Goal: Task Accomplishment & Management: Use online tool/utility

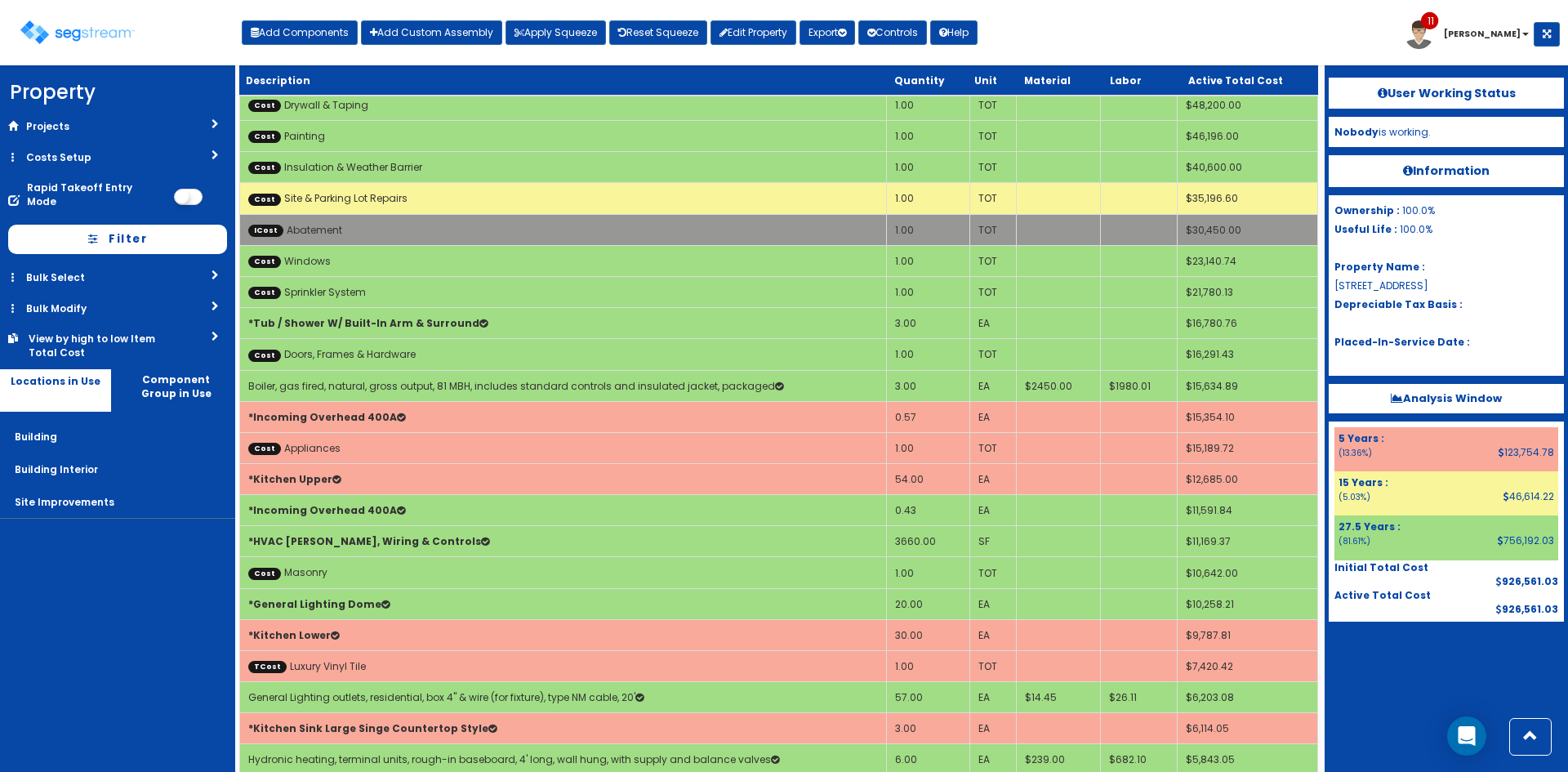
scroll to position [109, 0]
click at [1424, 673] on div at bounding box center [1446, 662] width 236 height 82
click at [53, 604] on nav "Property DB Projects Recent Properties Lexington Hills Phase II Lab Machines - …" at bounding box center [117, 418] width 236 height 707
click at [169, 650] on nav "Property DB Projects Recent Properties Lexington Hills Phase II Lab Machines - …" at bounding box center [117, 418] width 236 height 707
click at [1376, 686] on div at bounding box center [1446, 662] width 236 height 82
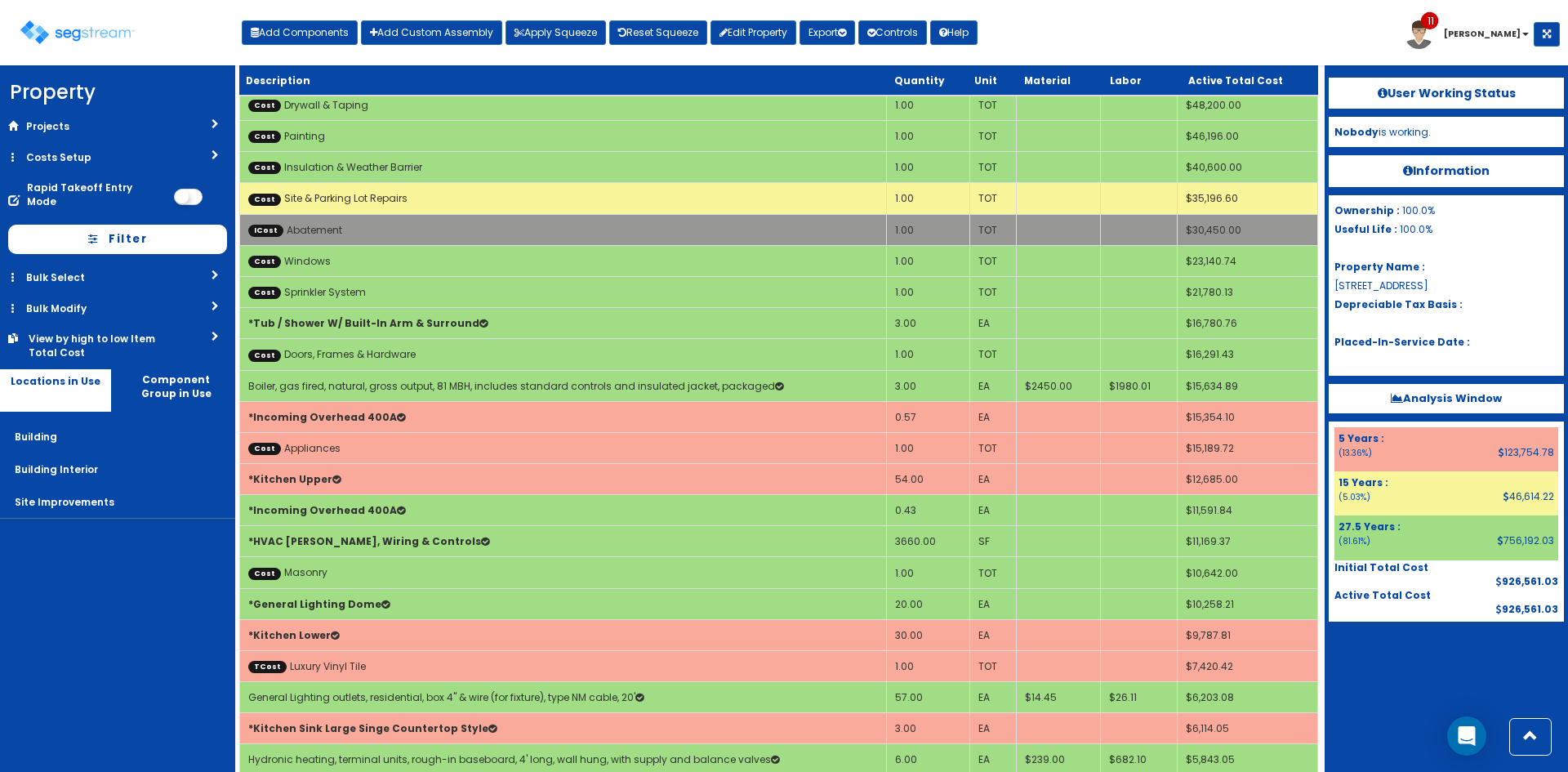
click at [1377, 682] on div at bounding box center [1446, 662] width 236 height 82
click at [1376, 685] on div at bounding box center [1446, 662] width 236 height 82
click at [1372, 22] on div "Toggle navigation Add Components Add Custom Assembly Apply Squeeze Reset Squeez…" at bounding box center [784, 39] width 1552 height 53
click at [654, 30] on link "Reset Squeeze" at bounding box center [658, 32] width 98 height 25
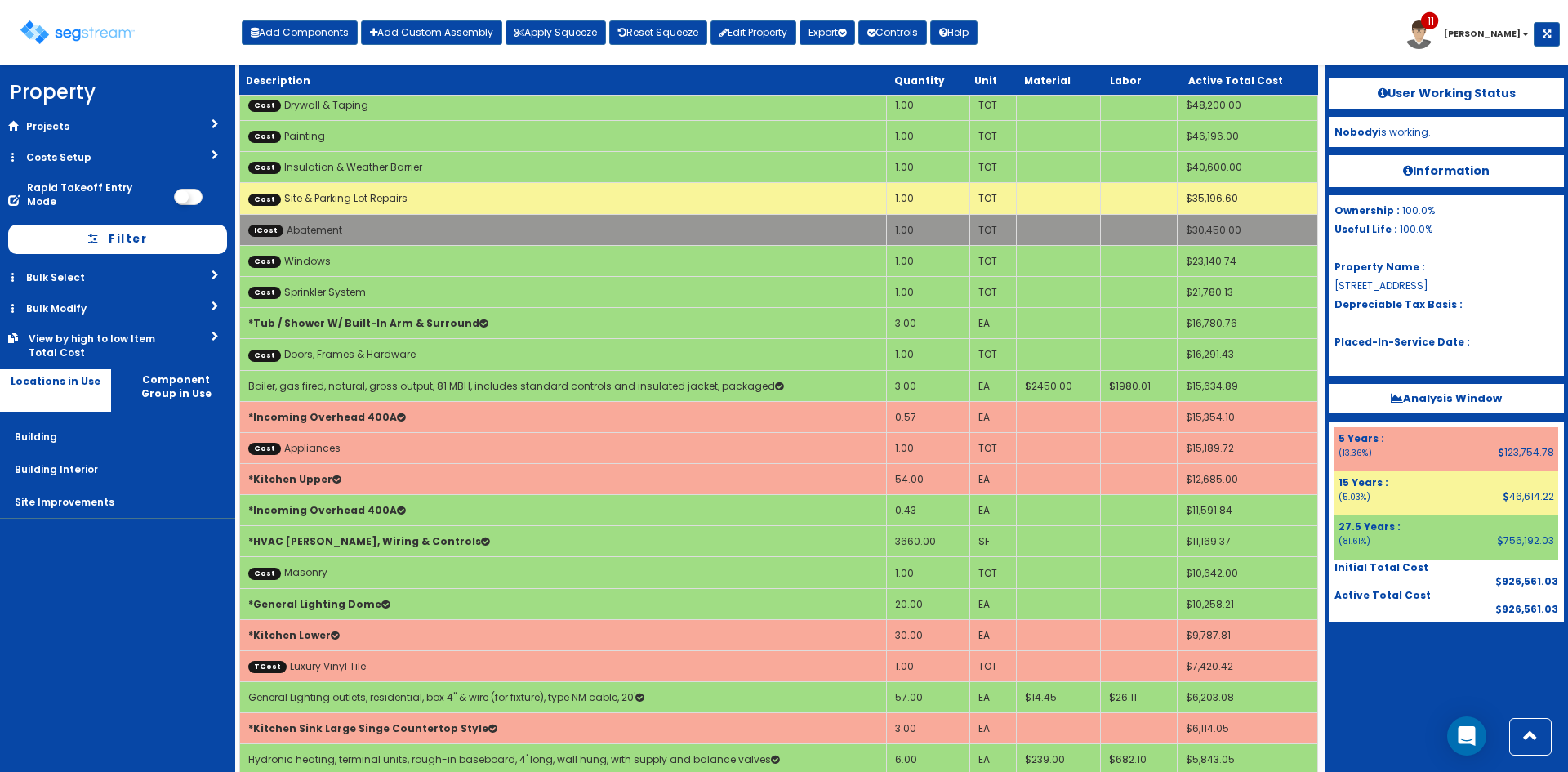
click at [1152, 39] on div "Toggle navigation Add Components Add Custom Assembly Apply Squeeze Reset Squeez…" at bounding box center [784, 39] width 1552 height 53
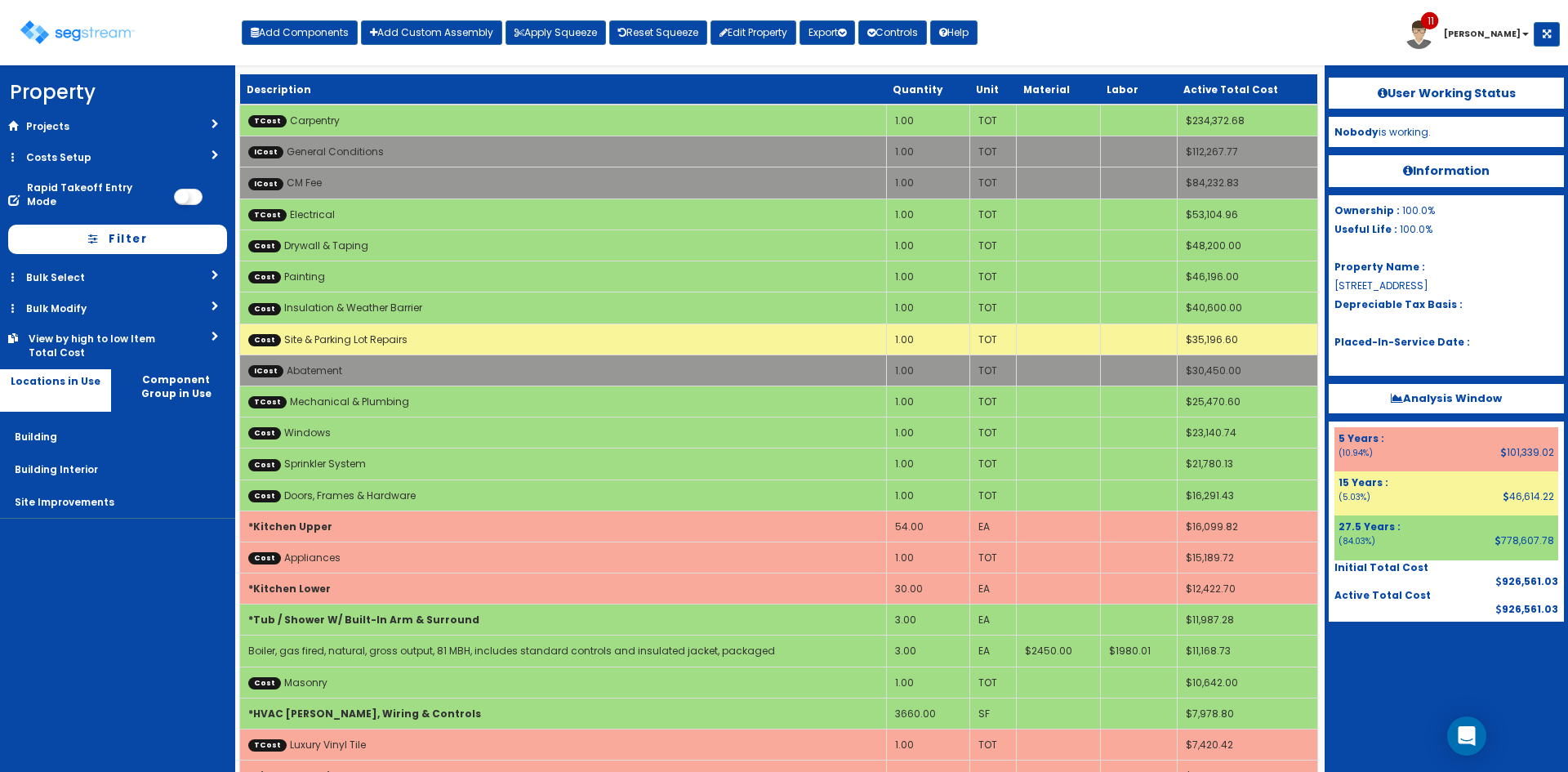
scroll to position [1575, 0]
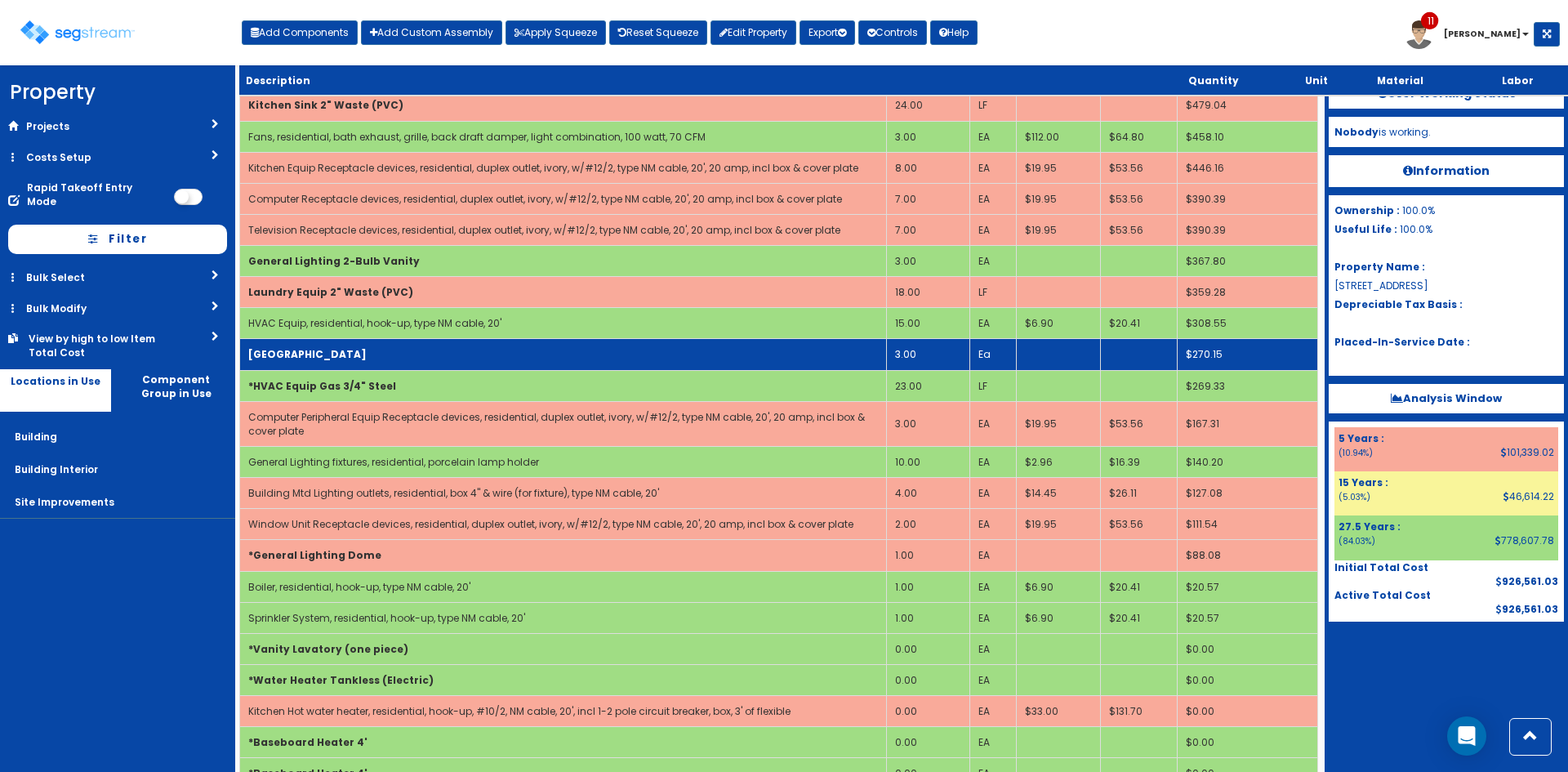
click at [424, 363] on td "[GEOGRAPHIC_DATA]" at bounding box center [564, 355] width 647 height 31
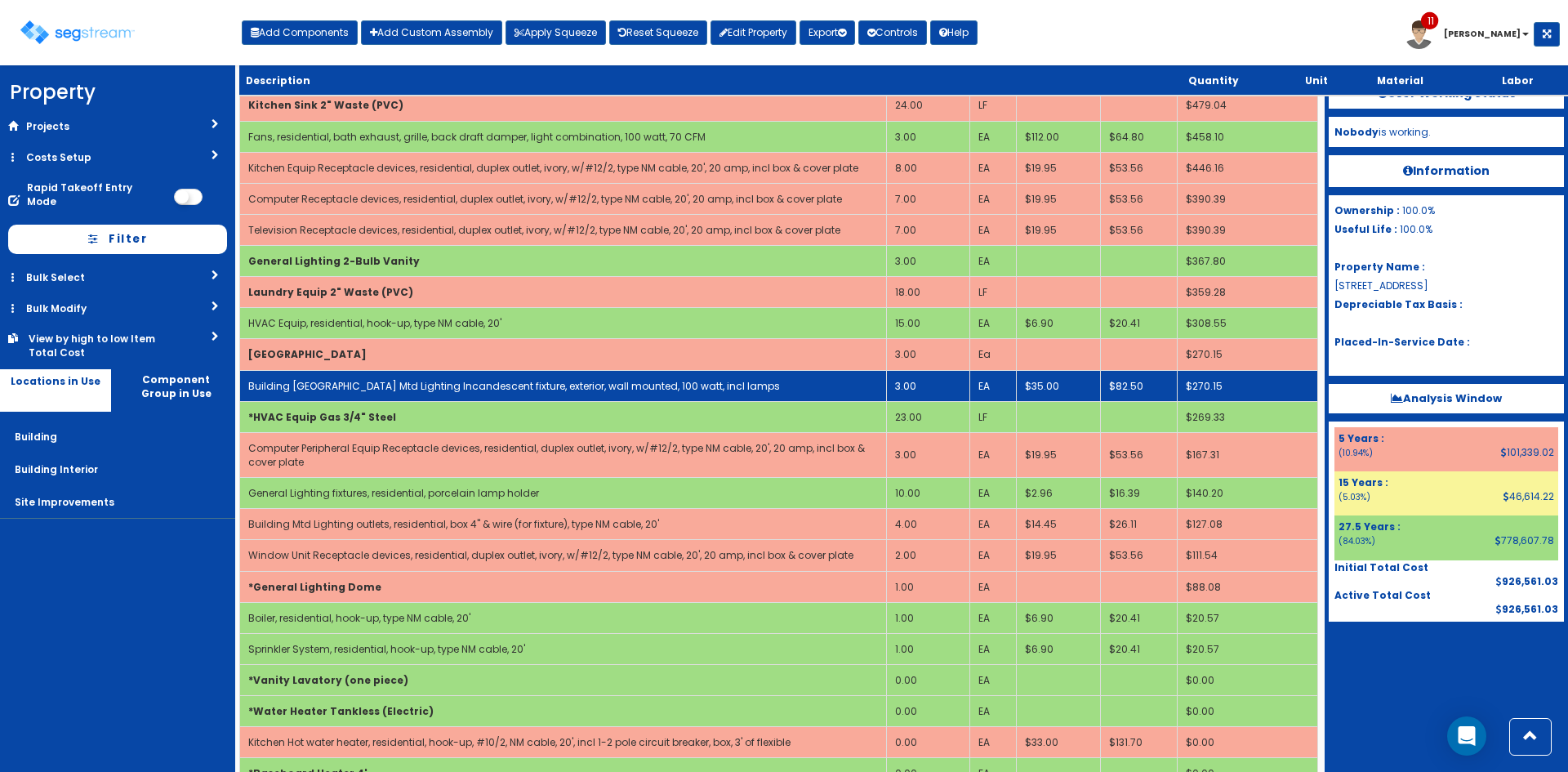
click at [484, 383] on link "Building [GEOGRAPHIC_DATA] Mtd Lighting Incandescent fixture, exterior, wall mo…" at bounding box center [514, 386] width 532 height 14
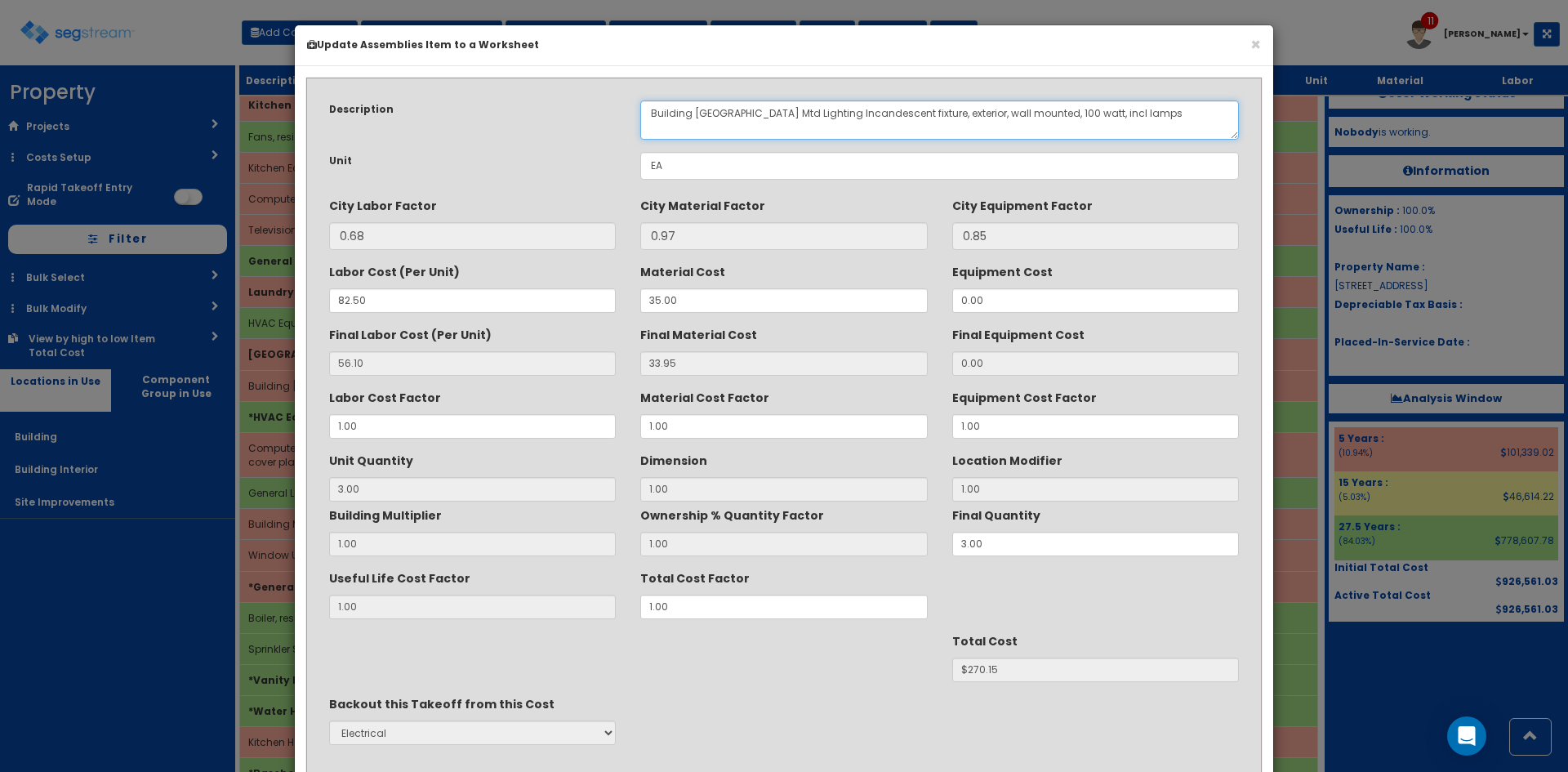
drag, startPoint x: 716, startPoint y: 112, endPoint x: 506, endPoint y: 111, distance: 210.0
click at [506, 111] on div "Description Building Mtd Building Mtd Lighting Incandescent fixture, exterior, …" at bounding box center [784, 120] width 935 height 39
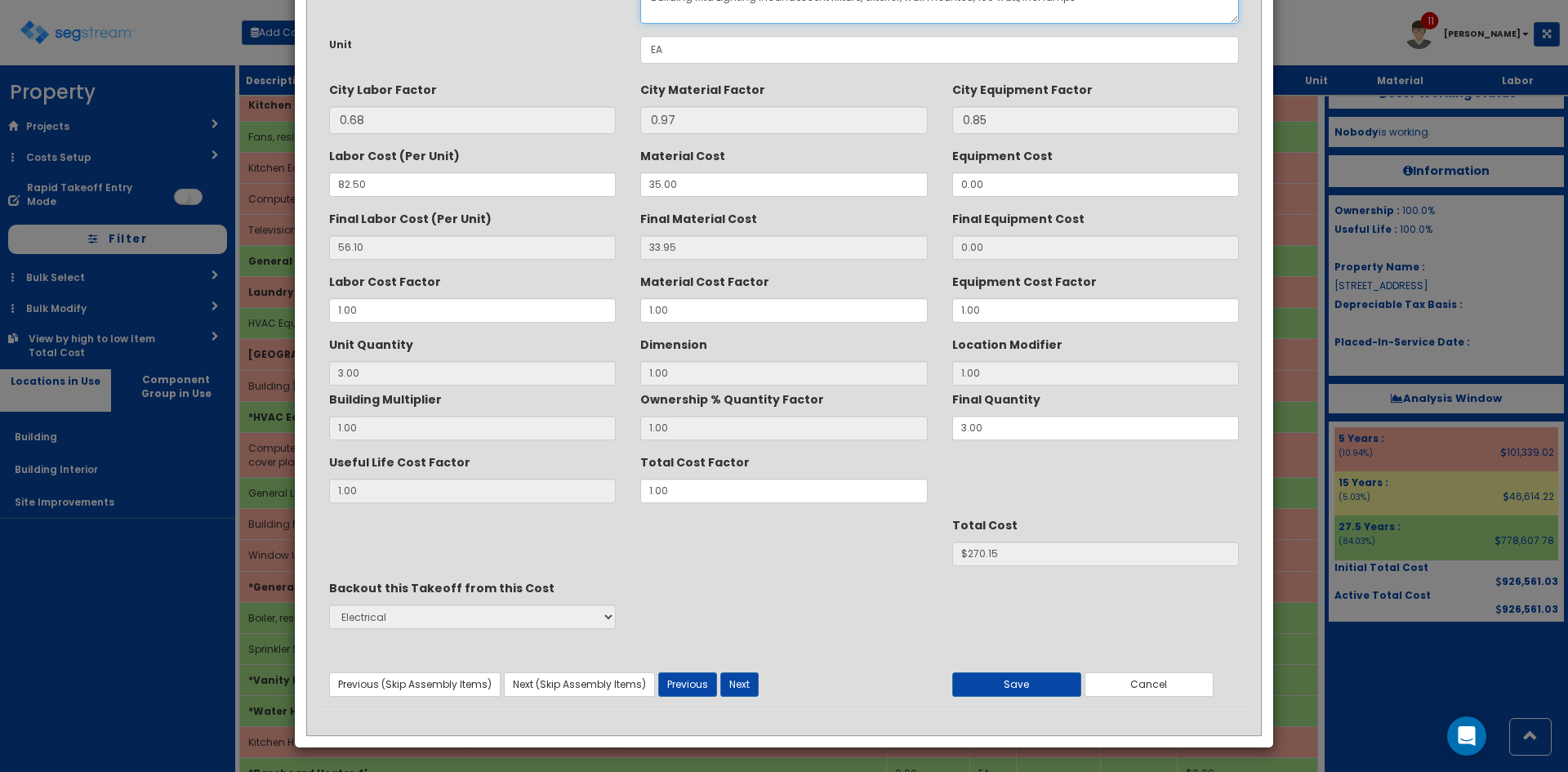
scroll to position [116, 0]
type textarea "Building Mtd Lighting Incandescent fixture, exterior, wall mounted, 100 watt, i…"
click at [1030, 689] on button "Save" at bounding box center [1016, 684] width 129 height 25
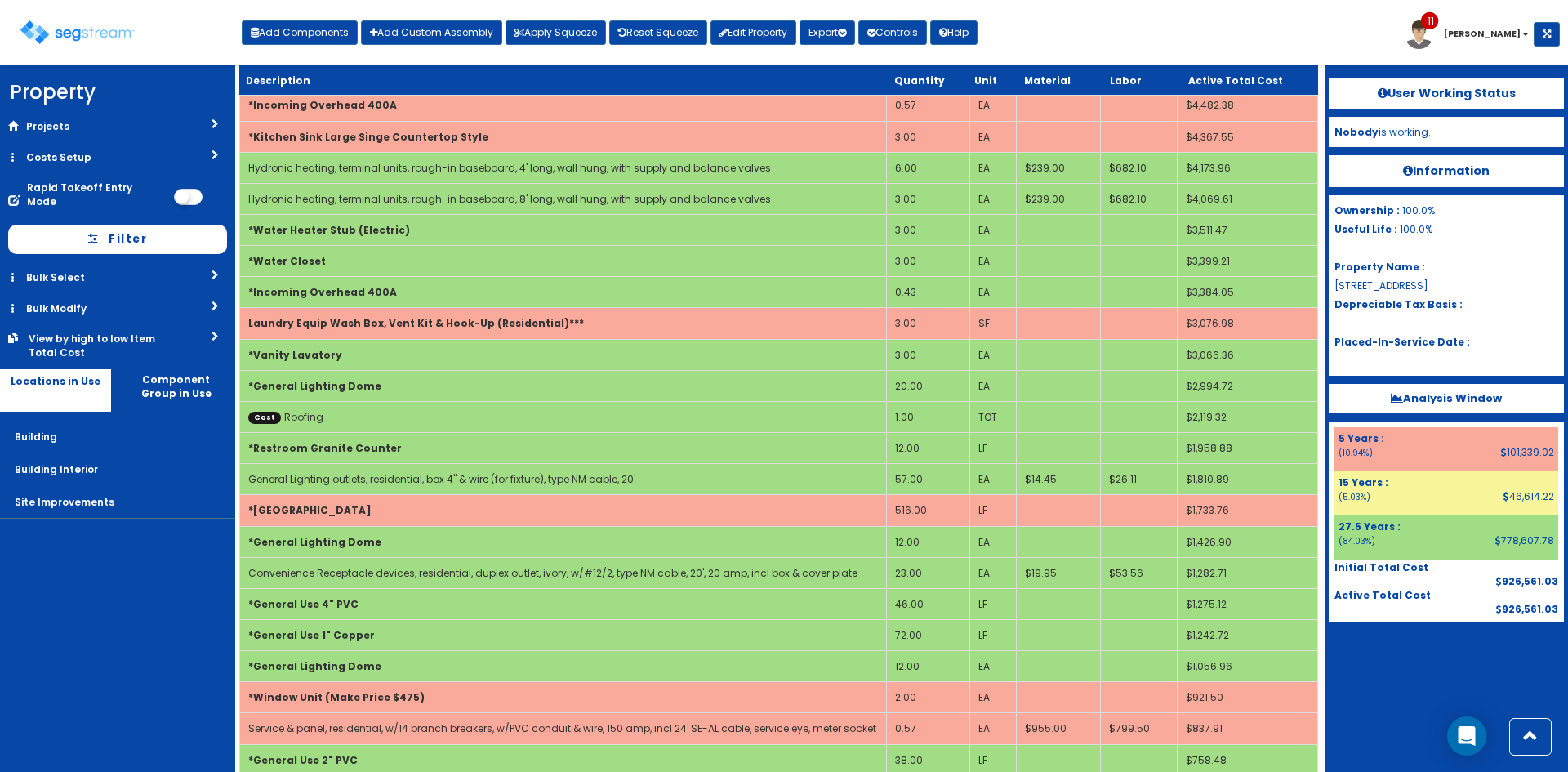
scroll to position [1703, 0]
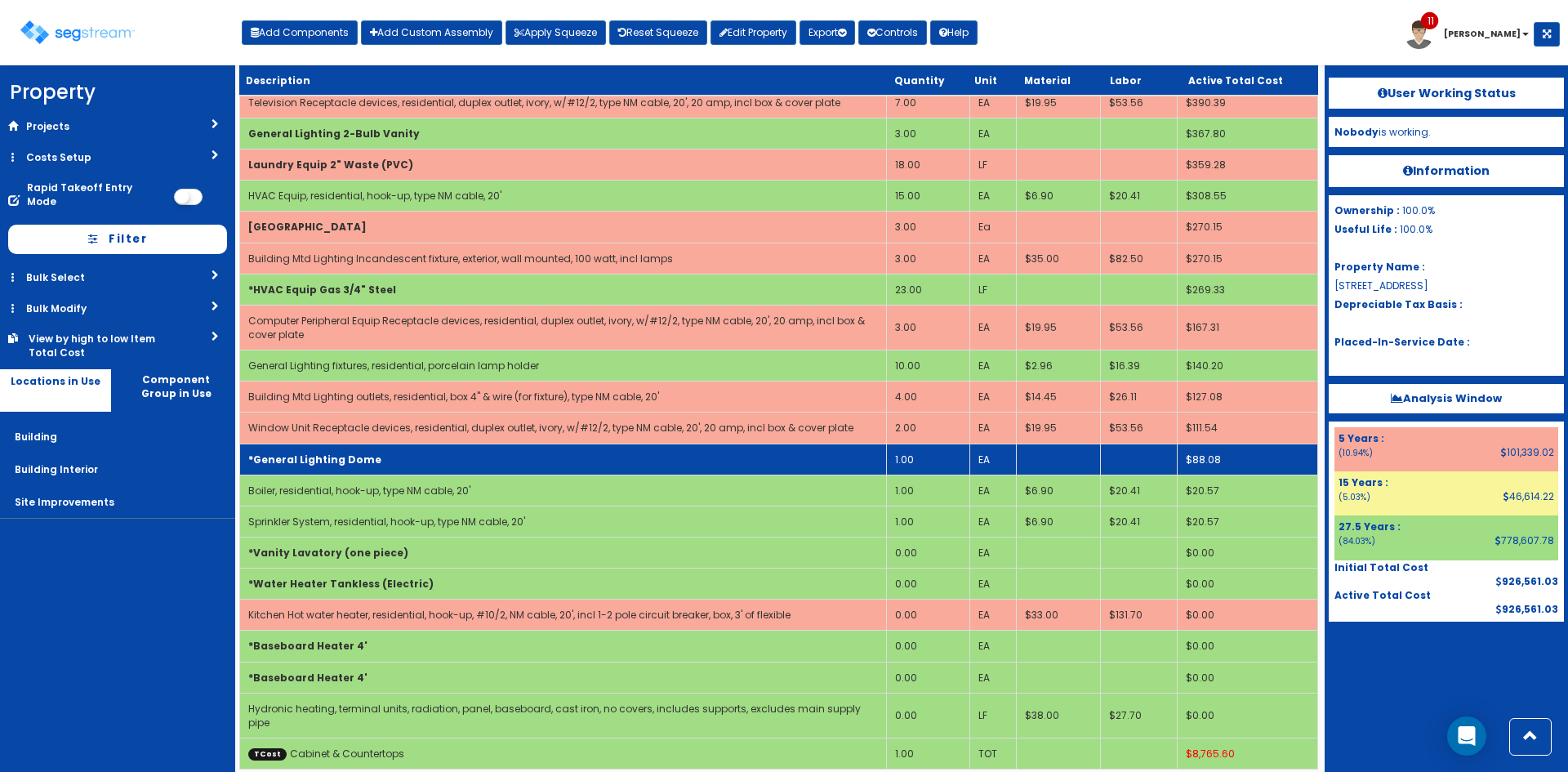
click at [473, 455] on td "*General Lighting Dome" at bounding box center [564, 459] width 647 height 31
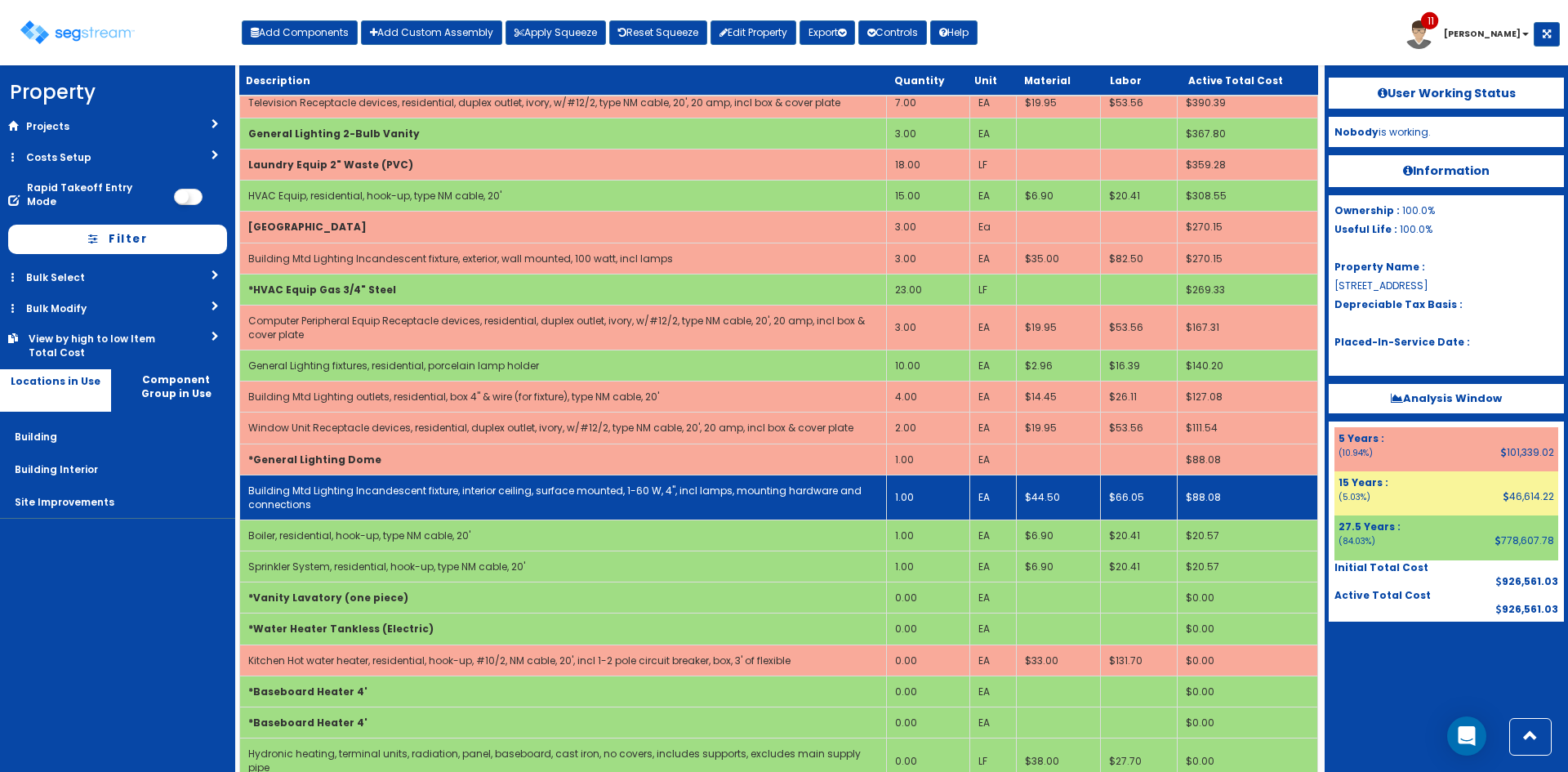
click at [476, 481] on td "Building Mtd Lighting Incandescent fixture, interior ceiling, surface mounted, …" at bounding box center [564, 497] width 647 height 45
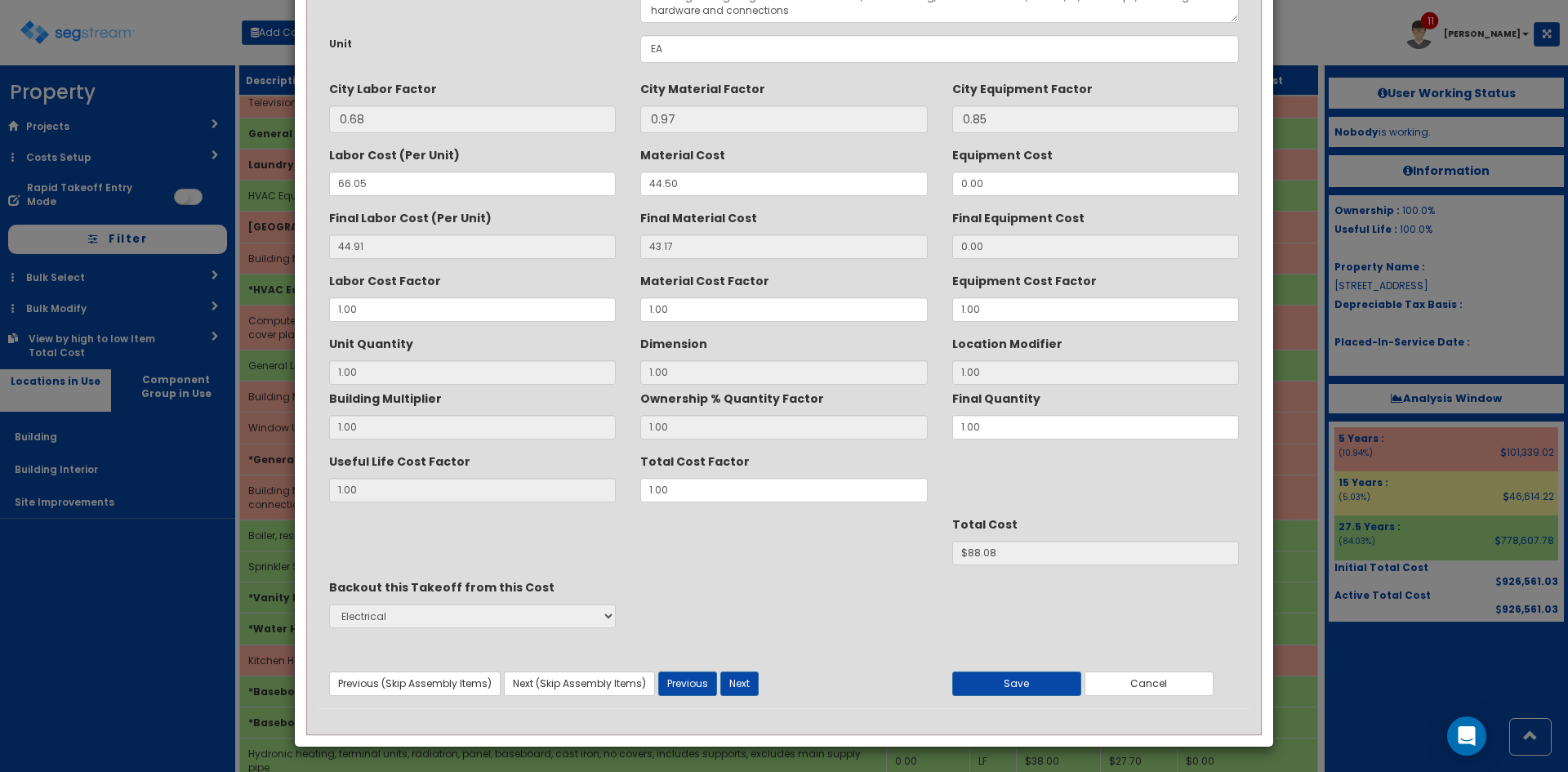
scroll to position [0, 0]
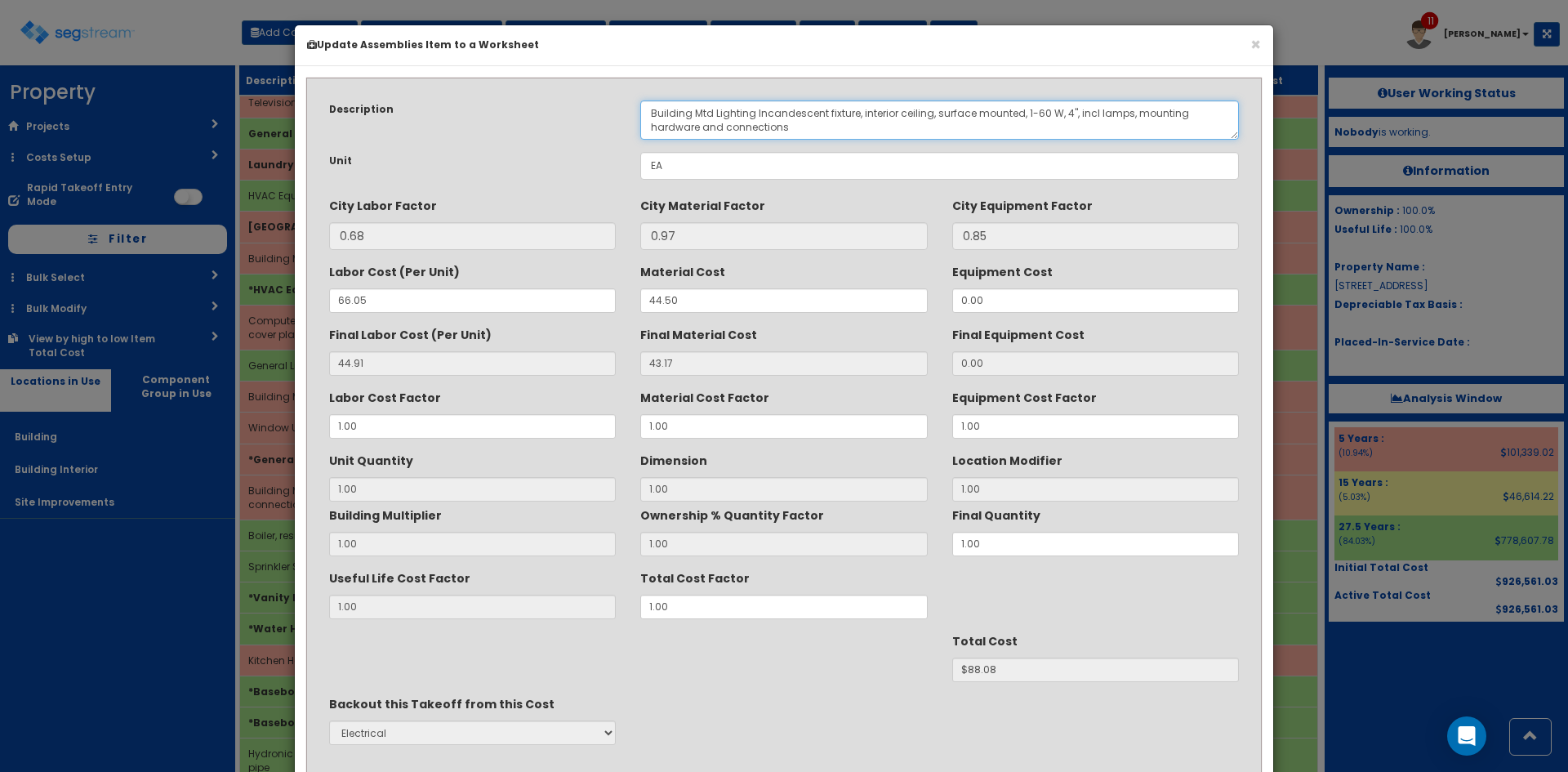
drag, startPoint x: 936, startPoint y: 114, endPoint x: 861, endPoint y: 116, distance: 75.0
click at [861, 116] on textarea "Building Mtd Lighting Incandescent fixture, interior ceiling, surface mounted, …" at bounding box center [939, 120] width 598 height 39
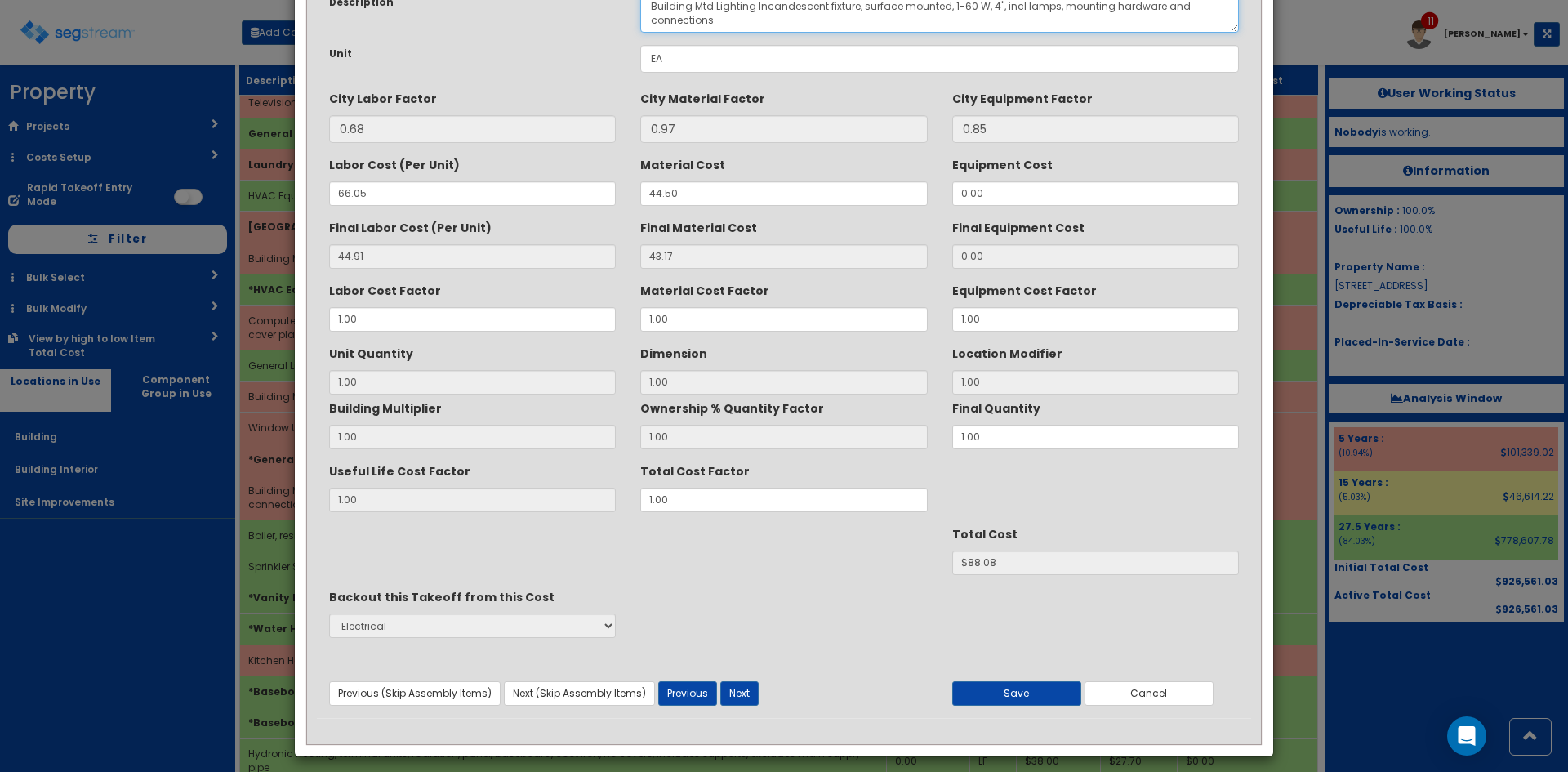
scroll to position [116, 0]
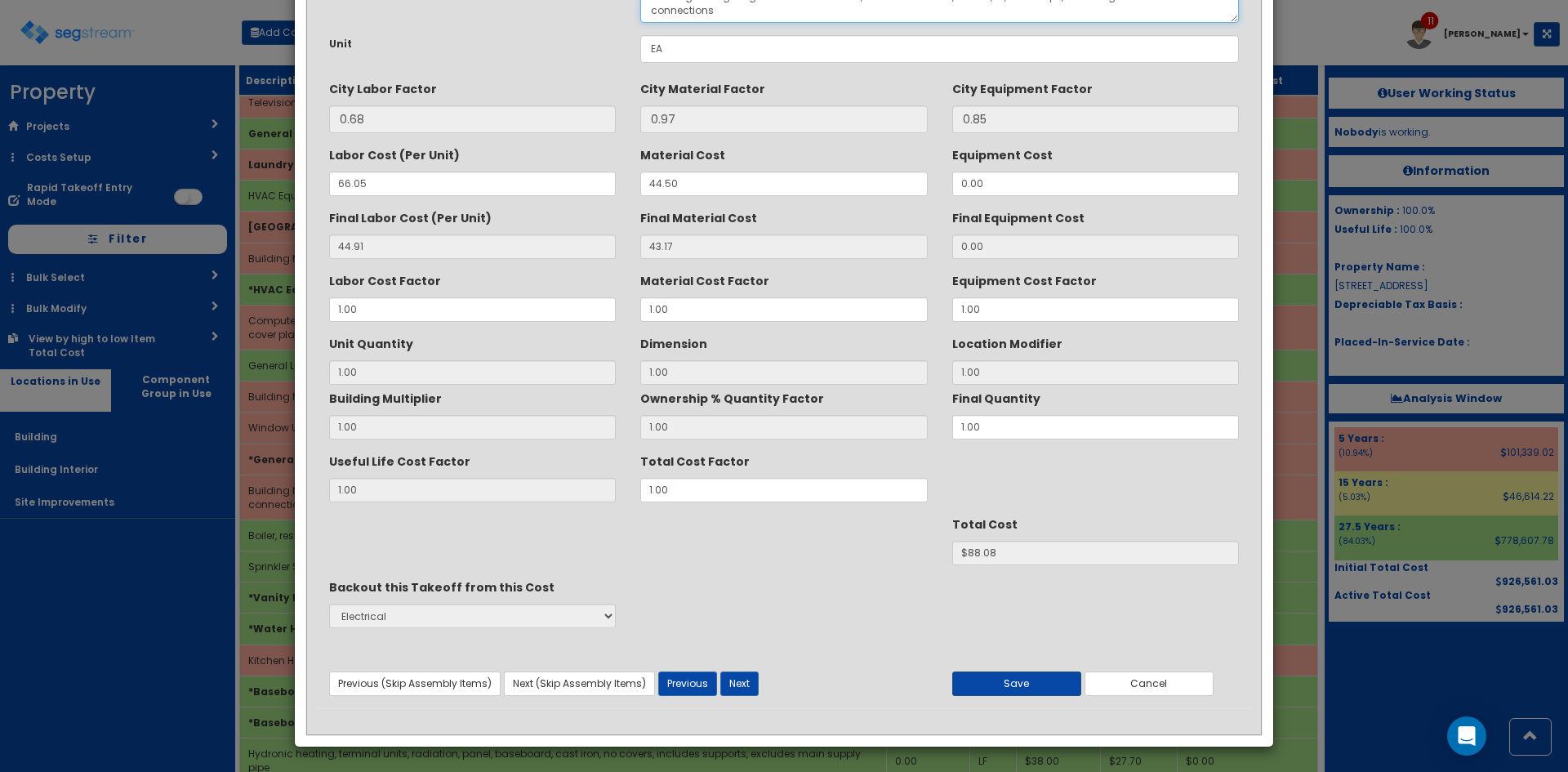
type textarea "Building Mtd Lighting Incandescent fixture, surface mounted, 1-60 W, 4", incl l…"
click at [1057, 687] on button "Save" at bounding box center [1016, 684] width 129 height 25
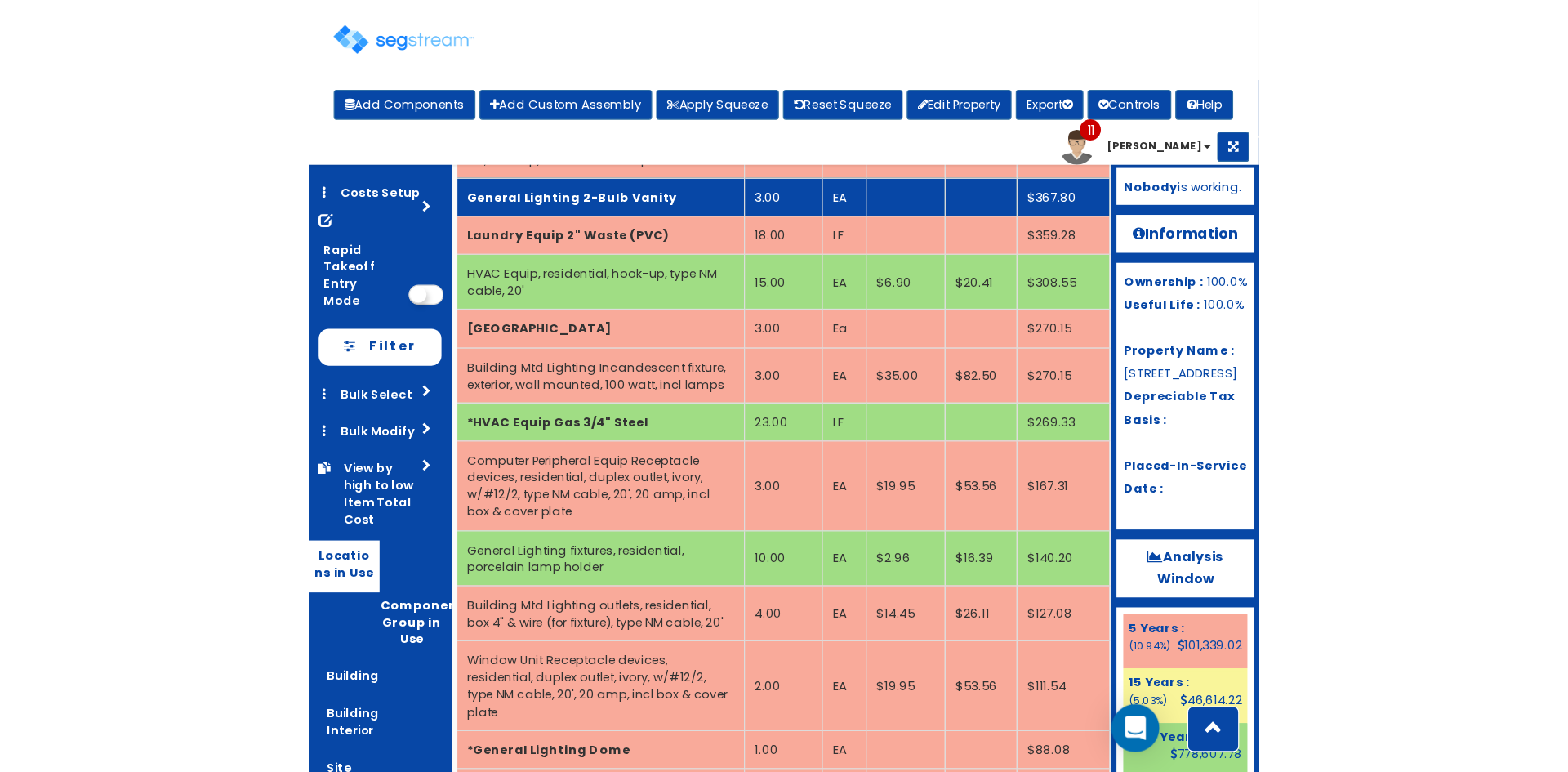
scroll to position [1703, 0]
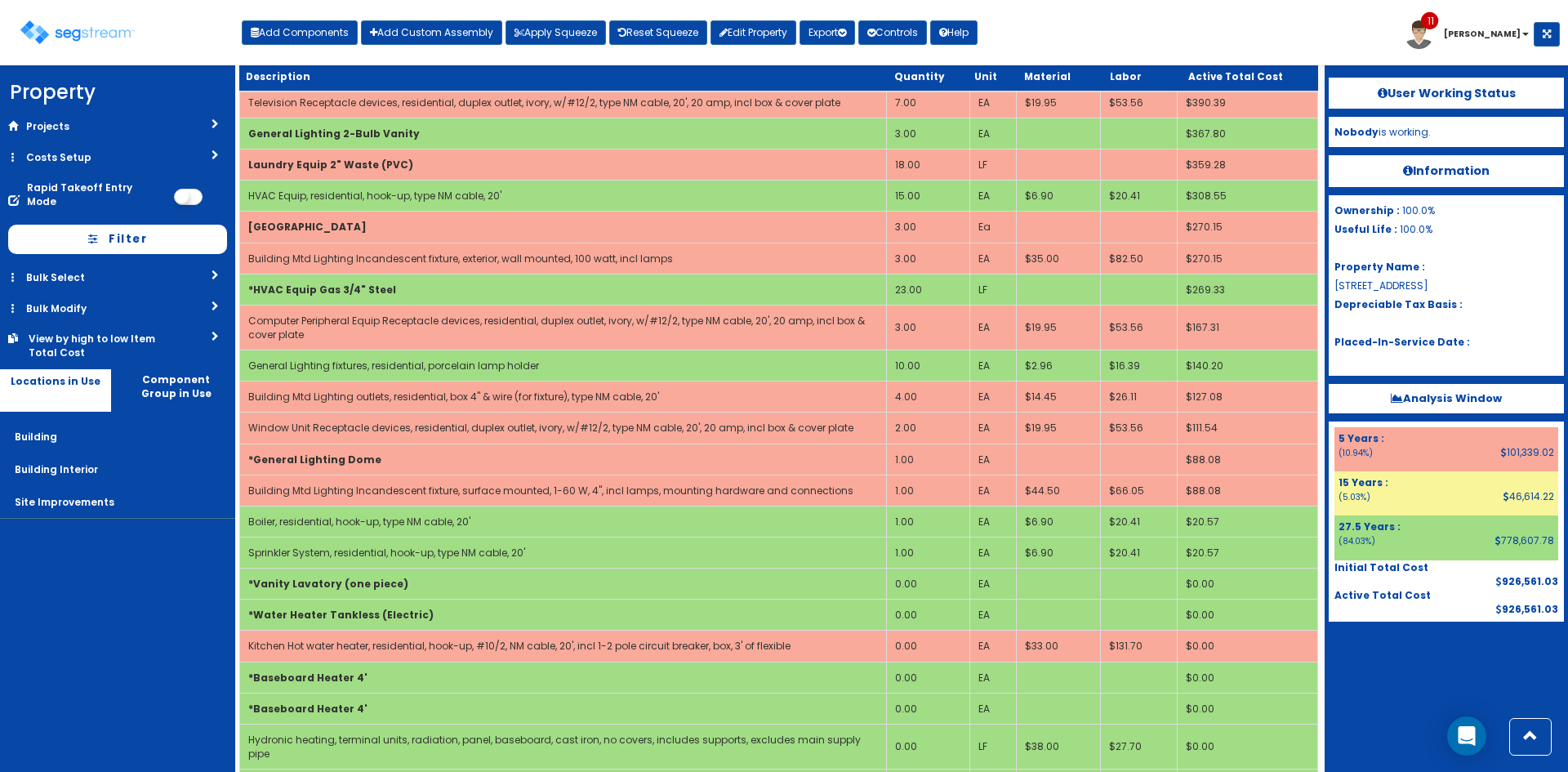
click at [1348, 40] on div "Toggle navigation Add Components Add Custom Assembly Apply Squeeze Reset Squeez…" at bounding box center [784, 39] width 1552 height 53
drag, startPoint x: 142, startPoint y: 649, endPoint x: 13, endPoint y: 605, distance: 136.3
click at [132, 643] on nav "Property DB Projects Recent Properties Lab Machines - Lehighton Lexington Hills…" at bounding box center [117, 418] width 236 height 707
click at [1108, 41] on div "Toggle navigation Add Components Add Custom Assembly Apply Squeeze Reset Squeez…" at bounding box center [784, 39] width 1552 height 53
click at [1078, 49] on div "Toggle navigation Add Components Add Custom Assembly Apply Squeeze Reset Squeez…" at bounding box center [784, 39] width 1552 height 53
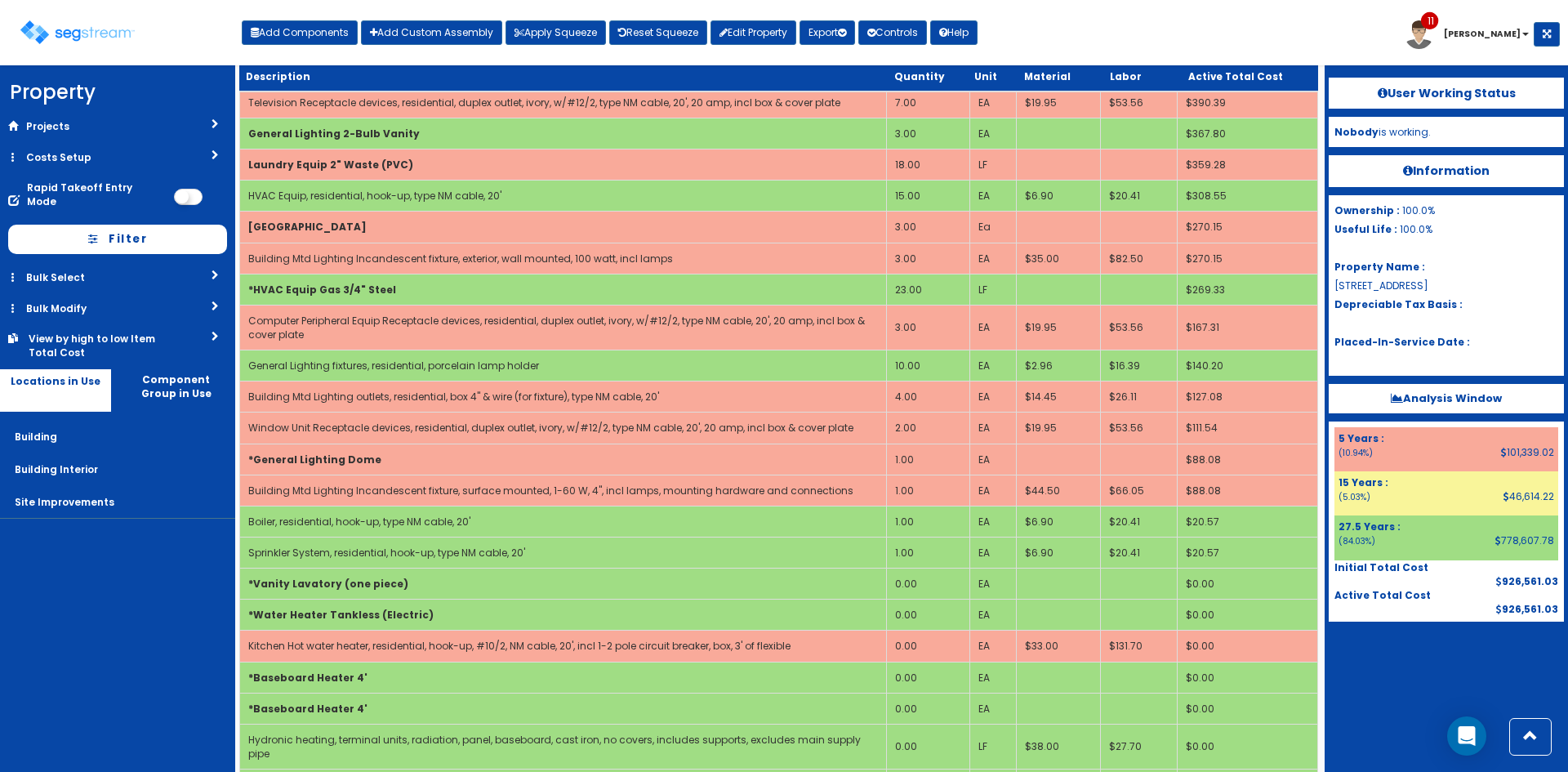
scroll to position [48, 0]
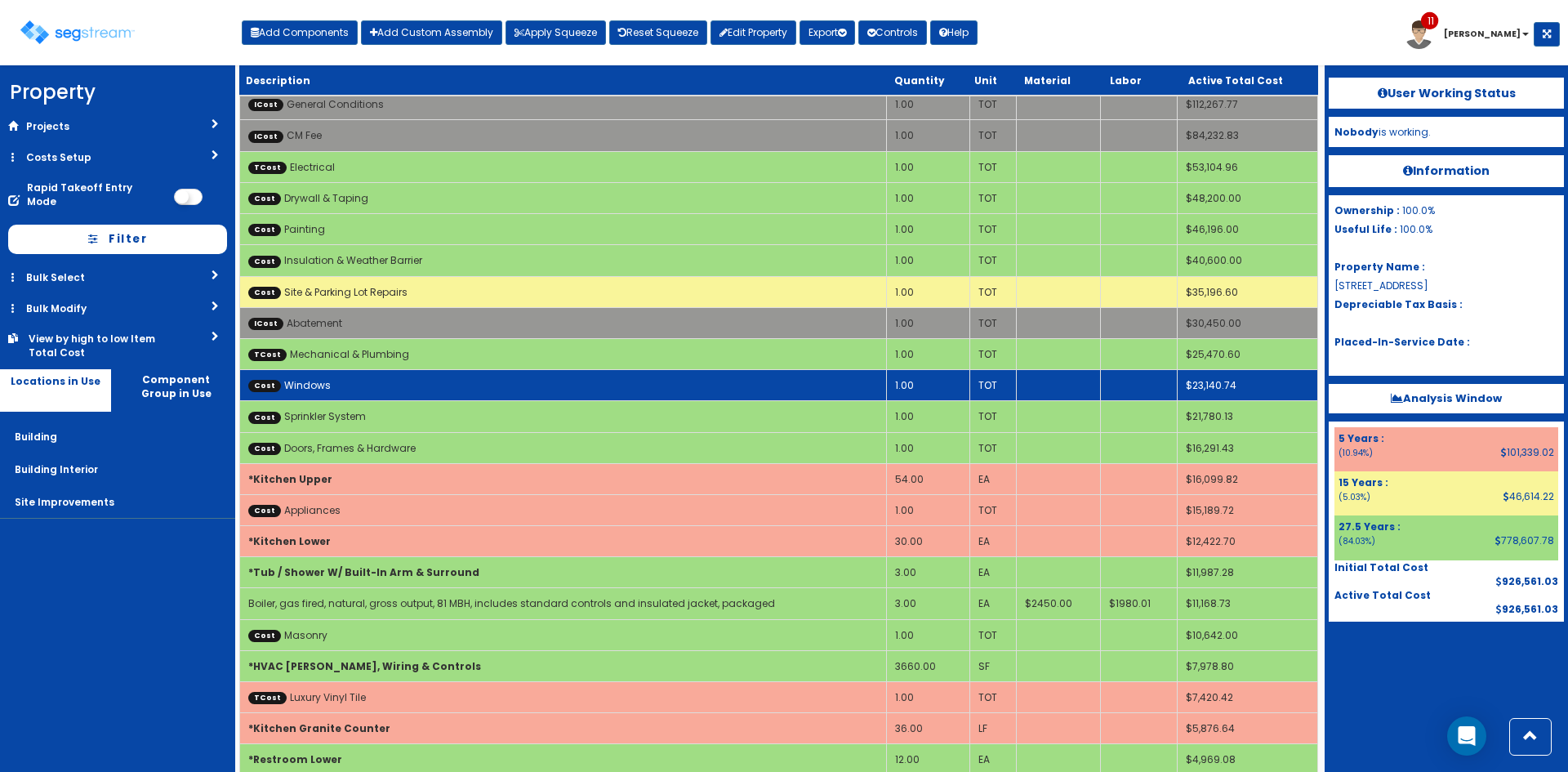
click at [419, 381] on td "Cost Windows" at bounding box center [564, 386] width 647 height 31
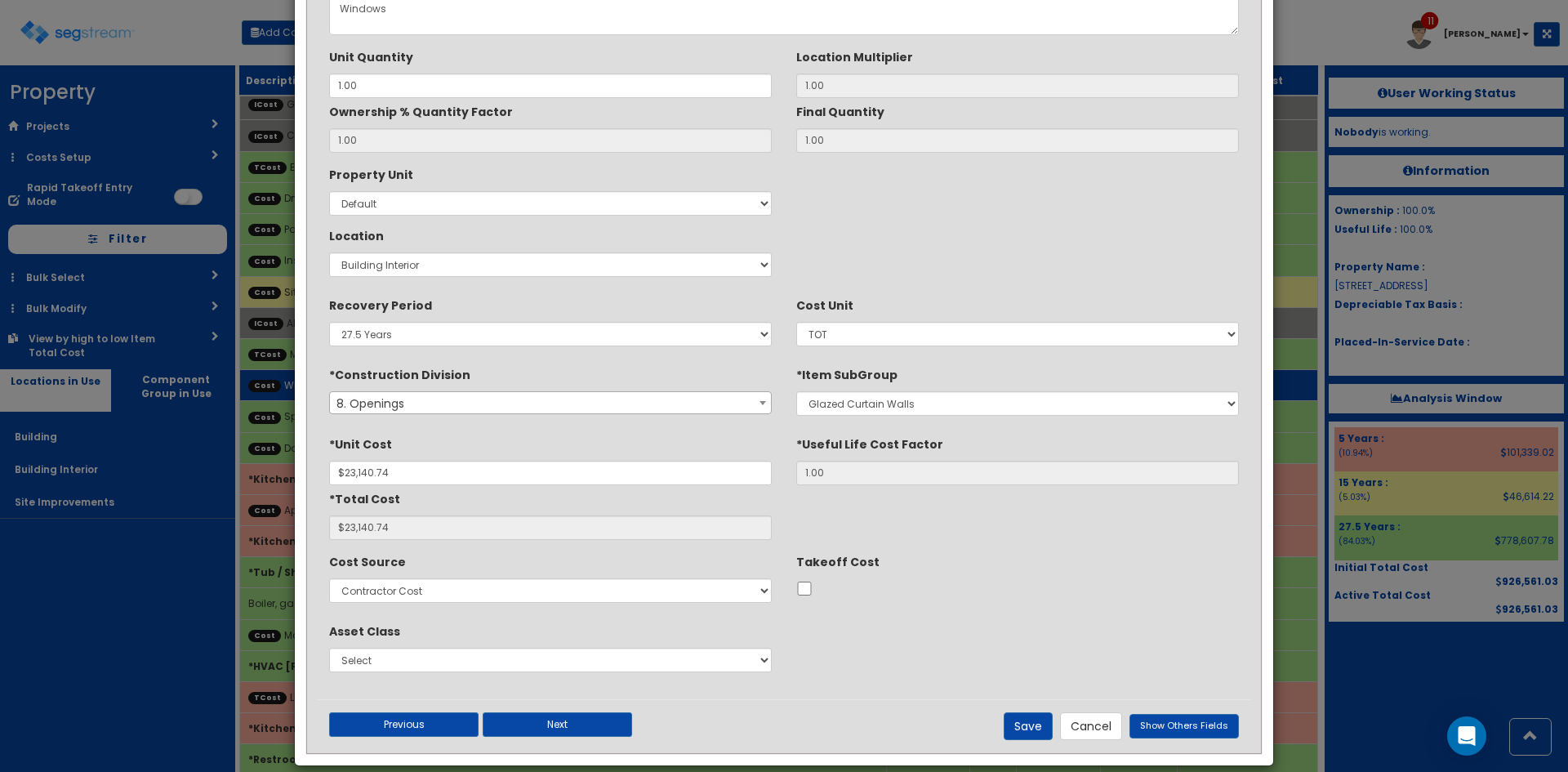
scroll to position [0, 0]
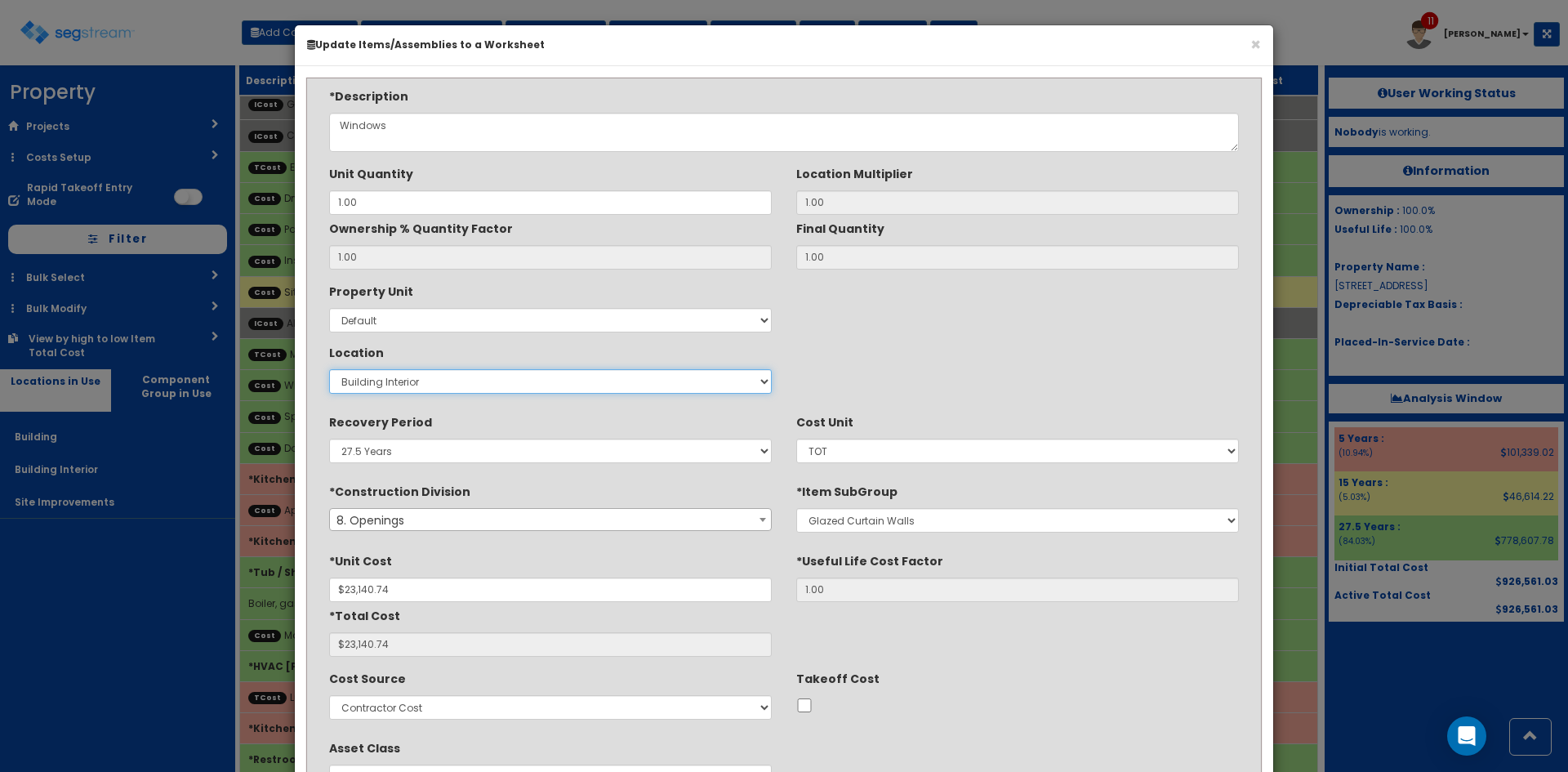
click at [525, 387] on select "Select Building Building Interior Site Improvements Add New Location" at bounding box center [550, 381] width 443 height 25
select select "6"
click at [329, 369] on select "Select Building Building Interior Site Improvements Add New Location" at bounding box center [550, 381] width 443 height 25
type input "1"
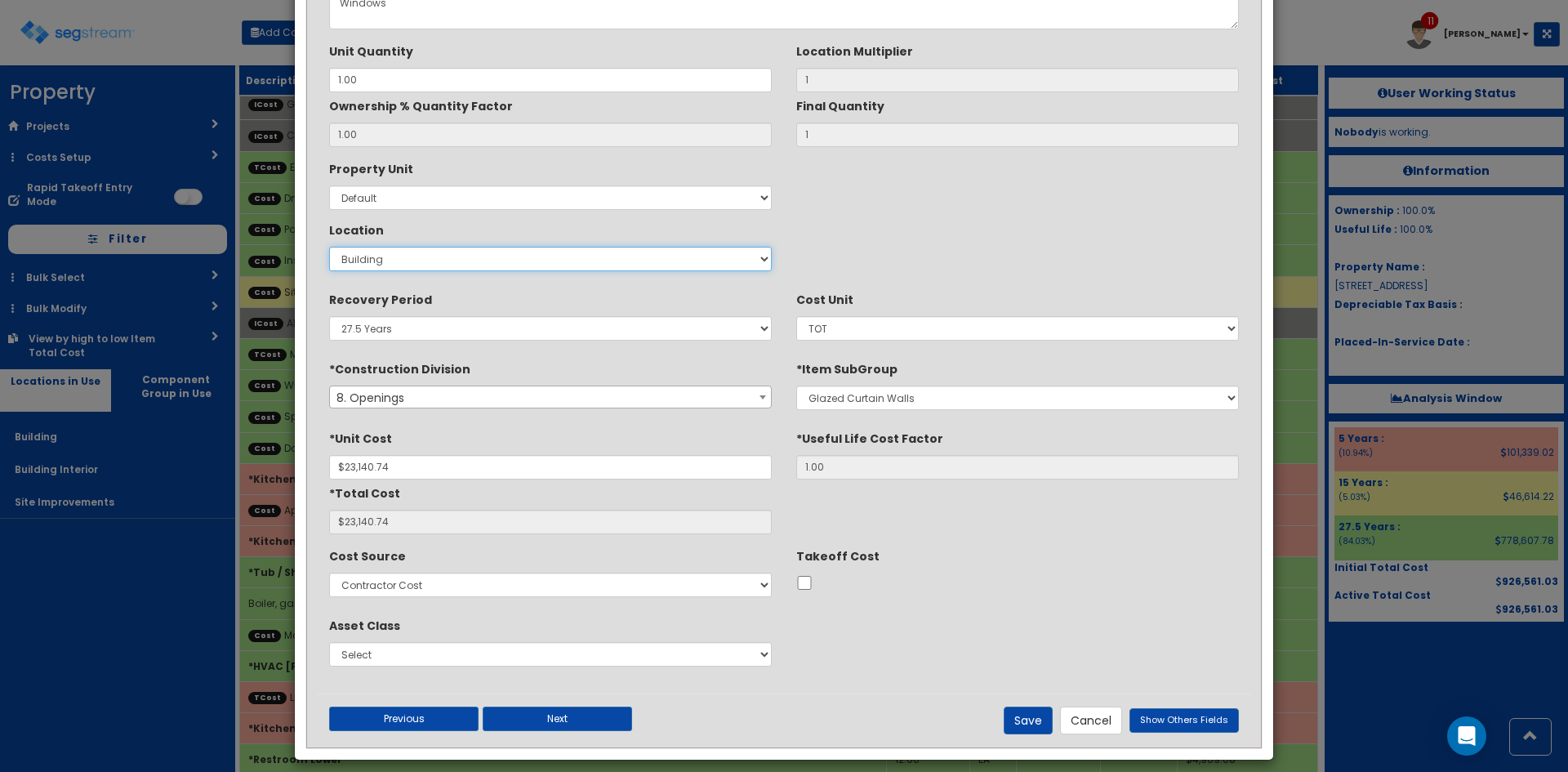
scroll to position [136, 0]
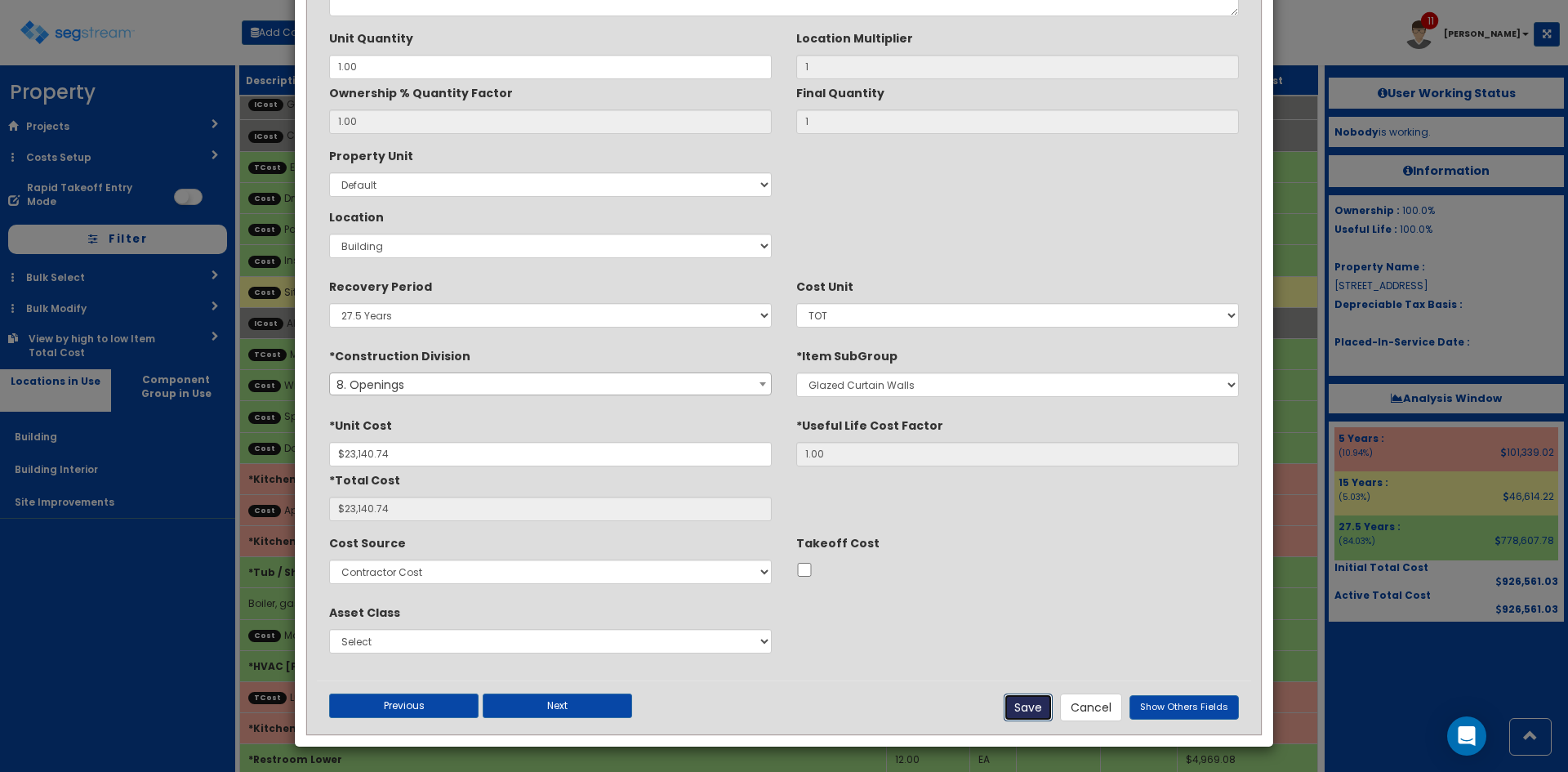
click at [1027, 711] on button "Save" at bounding box center [1027, 708] width 49 height 28
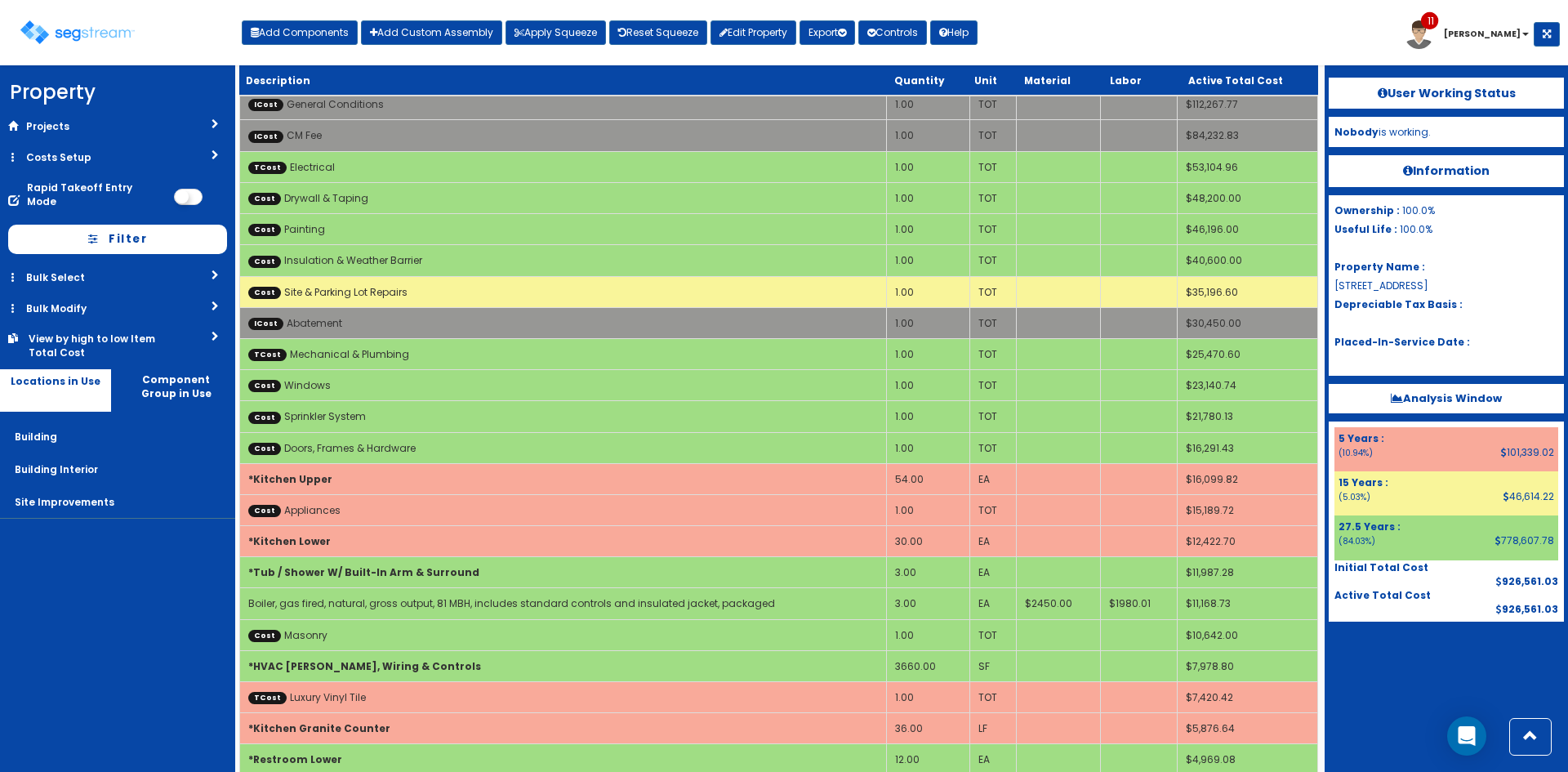
click at [1047, 43] on div "Toggle navigation Add Components Add Custom Assembly Apply Squeeze Reset Squeez…" at bounding box center [784, 39] width 1552 height 53
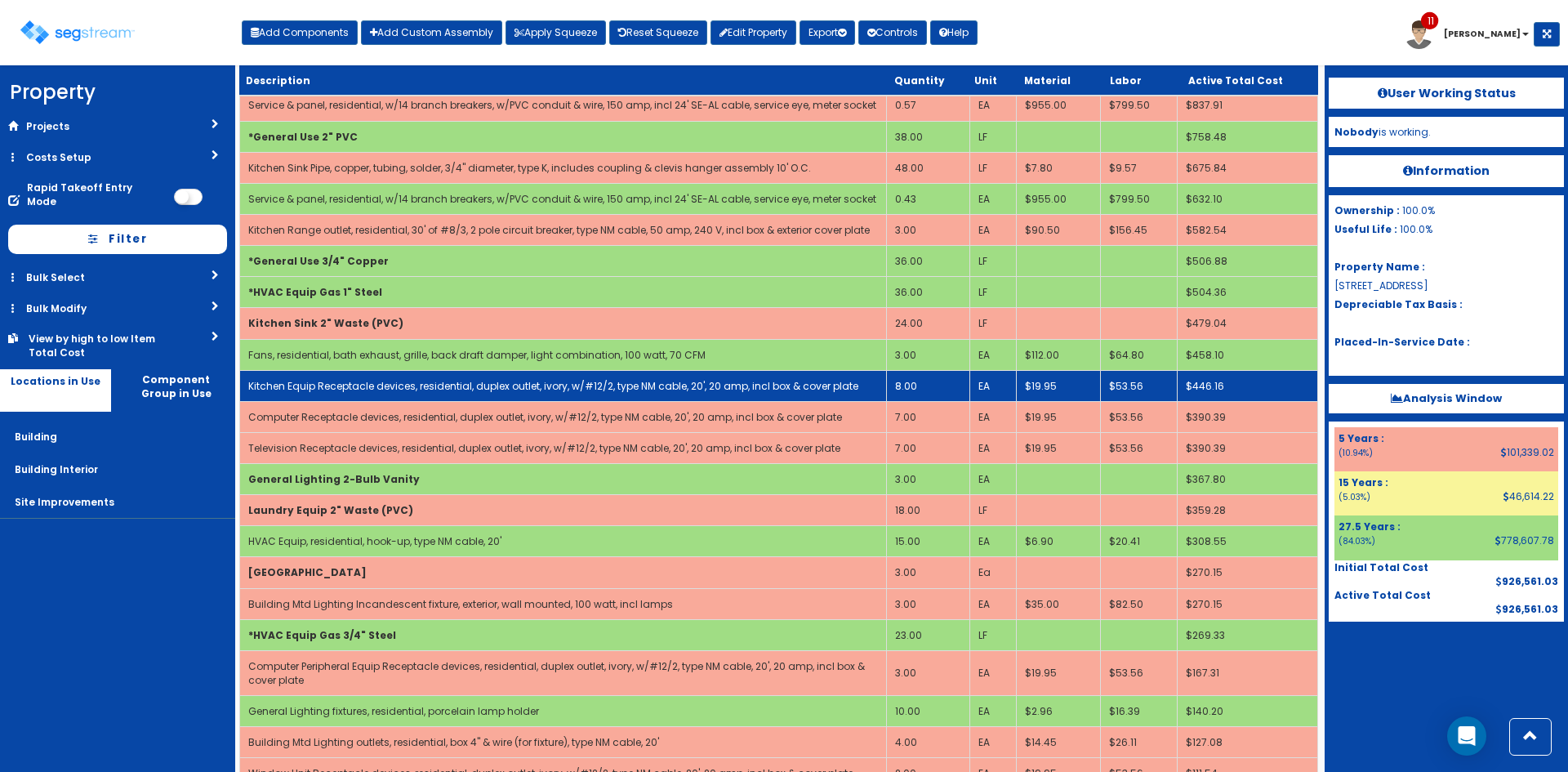
click at [934, 391] on td "8.00" at bounding box center [927, 386] width 83 height 31
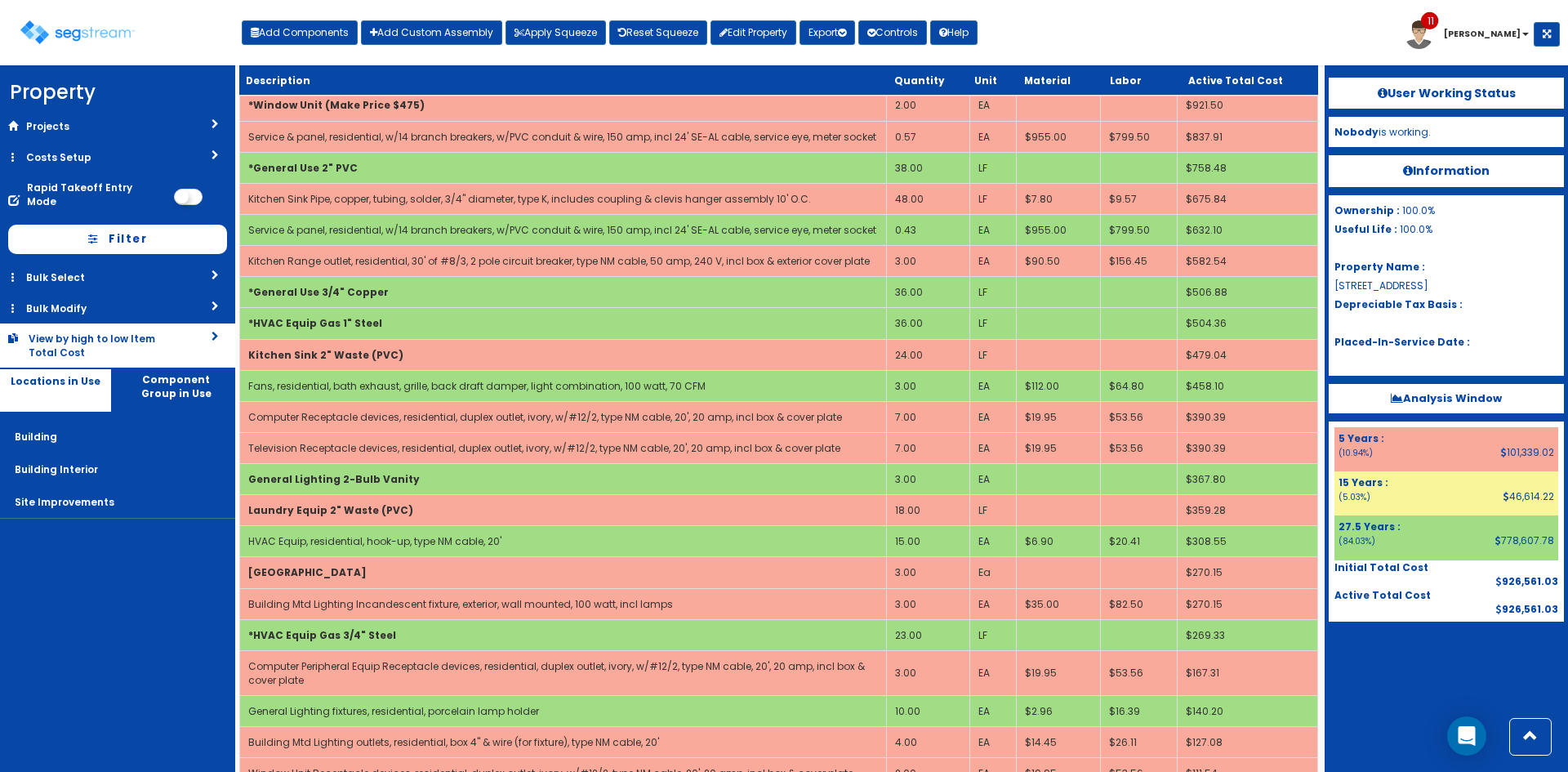
scroll to position [921, 0]
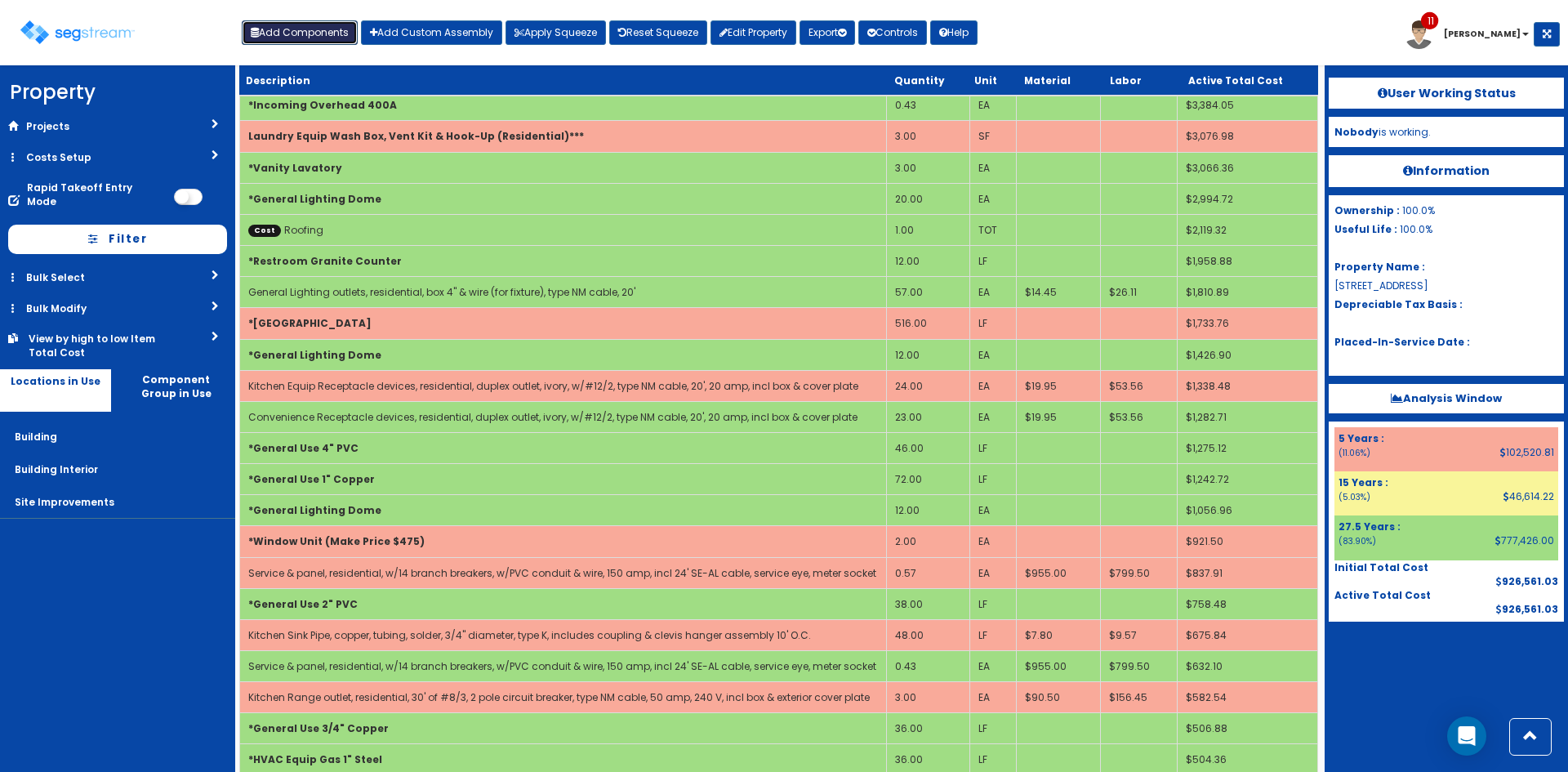
click at [319, 32] on button "Add Components" at bounding box center [300, 32] width 116 height 25
select select "26000000"
select select "5Y"
select select "default"
select select "7"
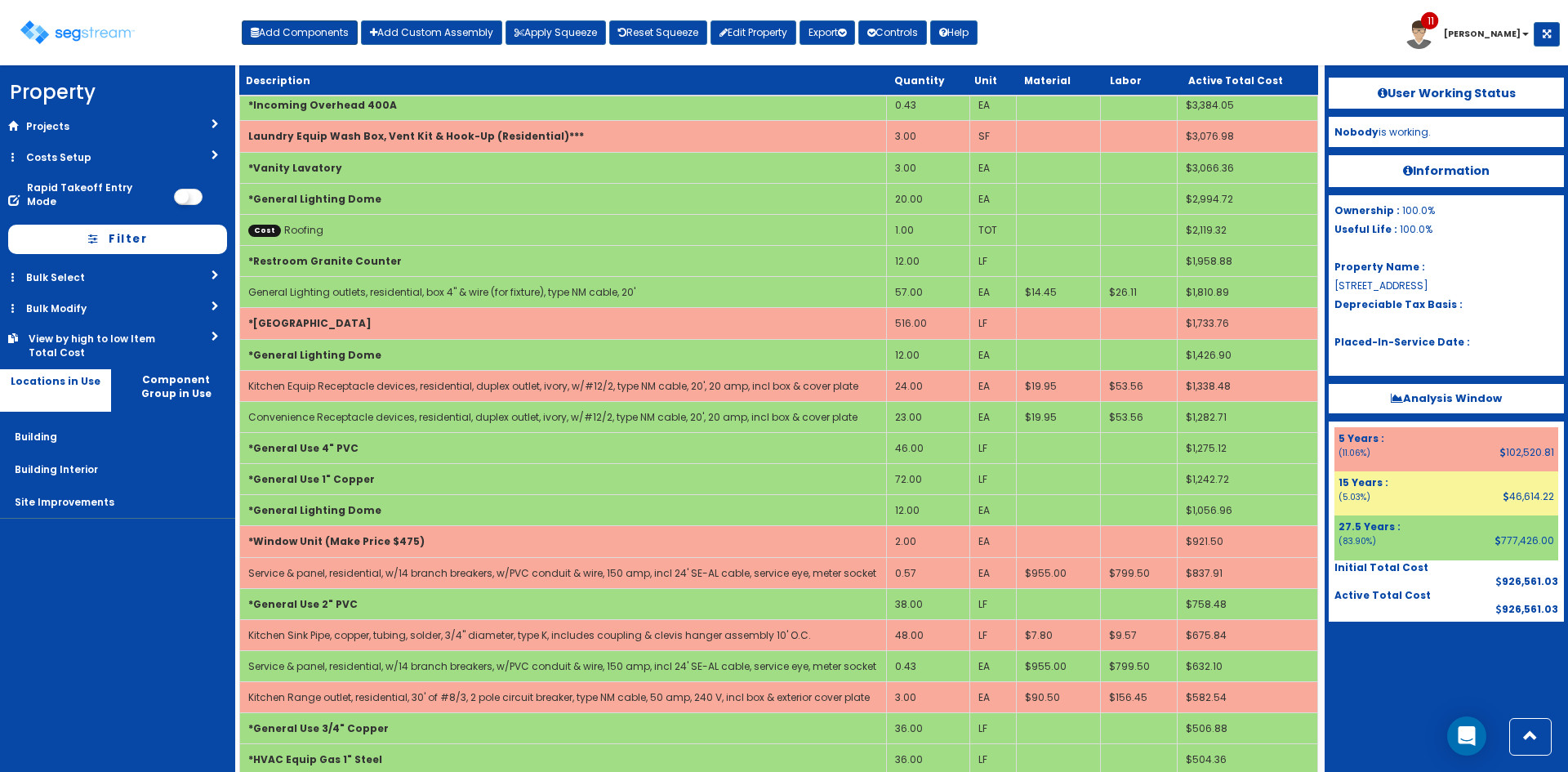
select select "5276170"
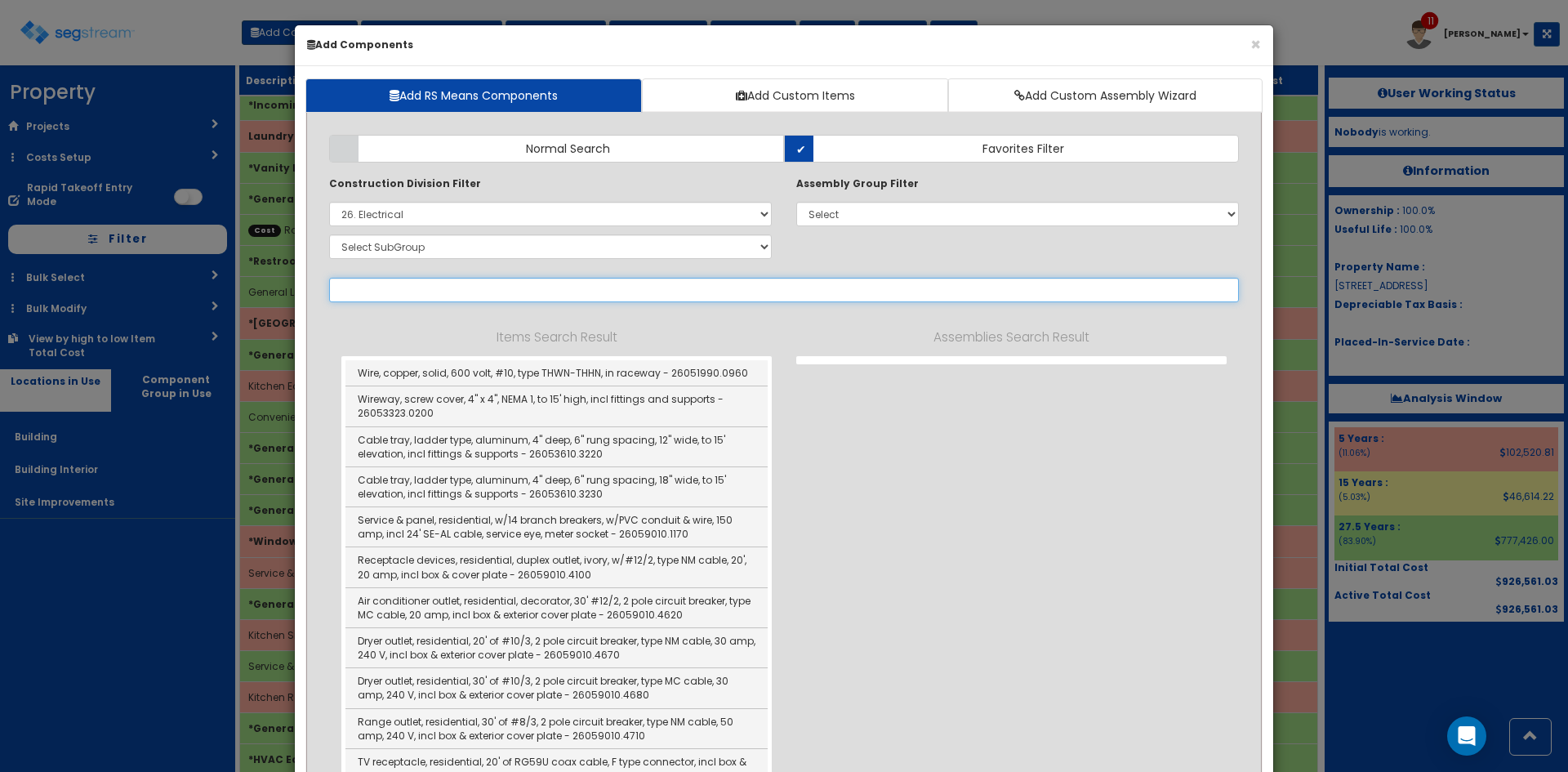
type input "d"
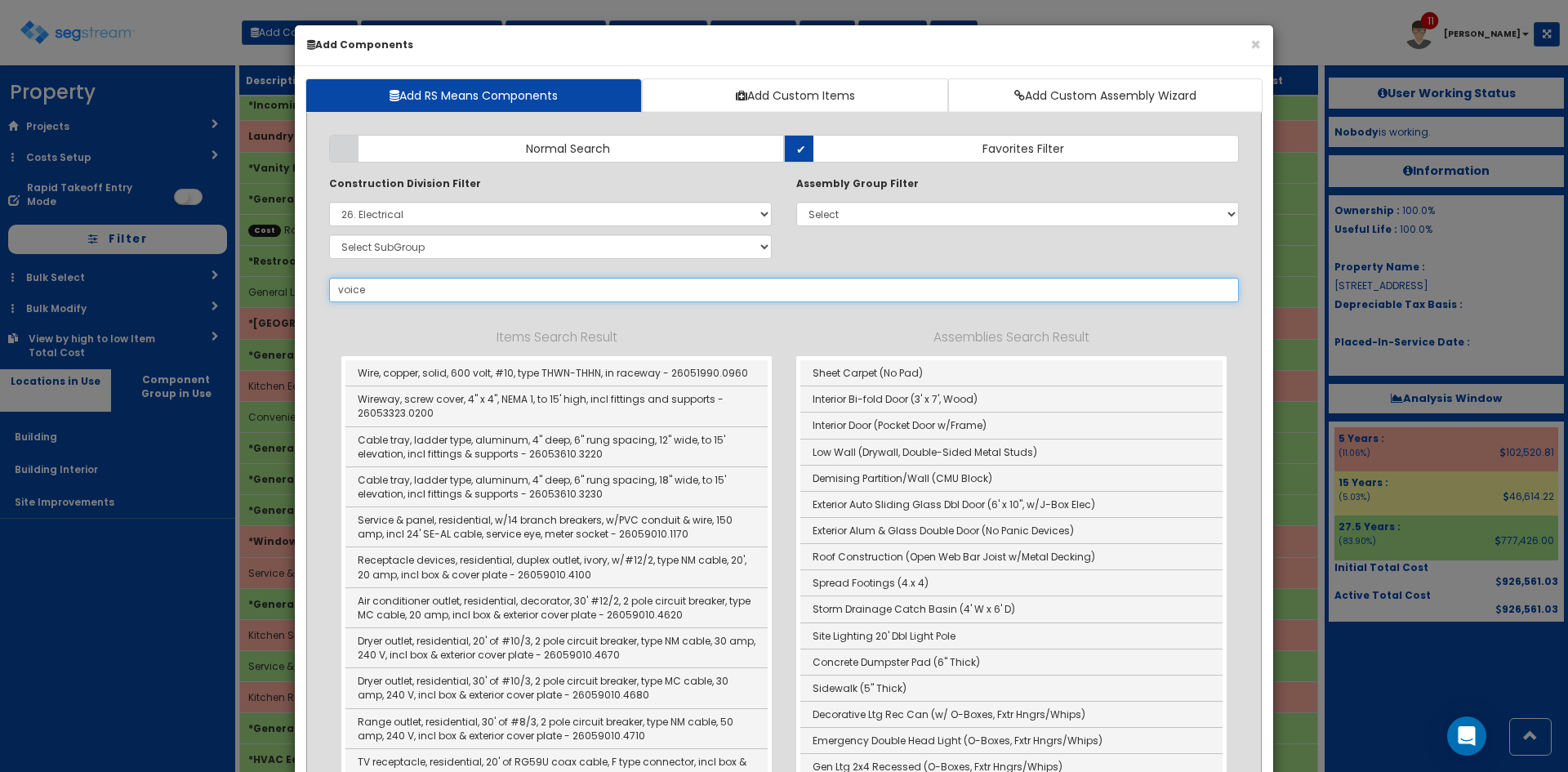
type input "voice"
click at [490, 249] on select "Select SubGroup 1. Electrical Demolition (26050510) 2. Medium-Voltage, Single C…" at bounding box center [550, 247] width 443 height 25
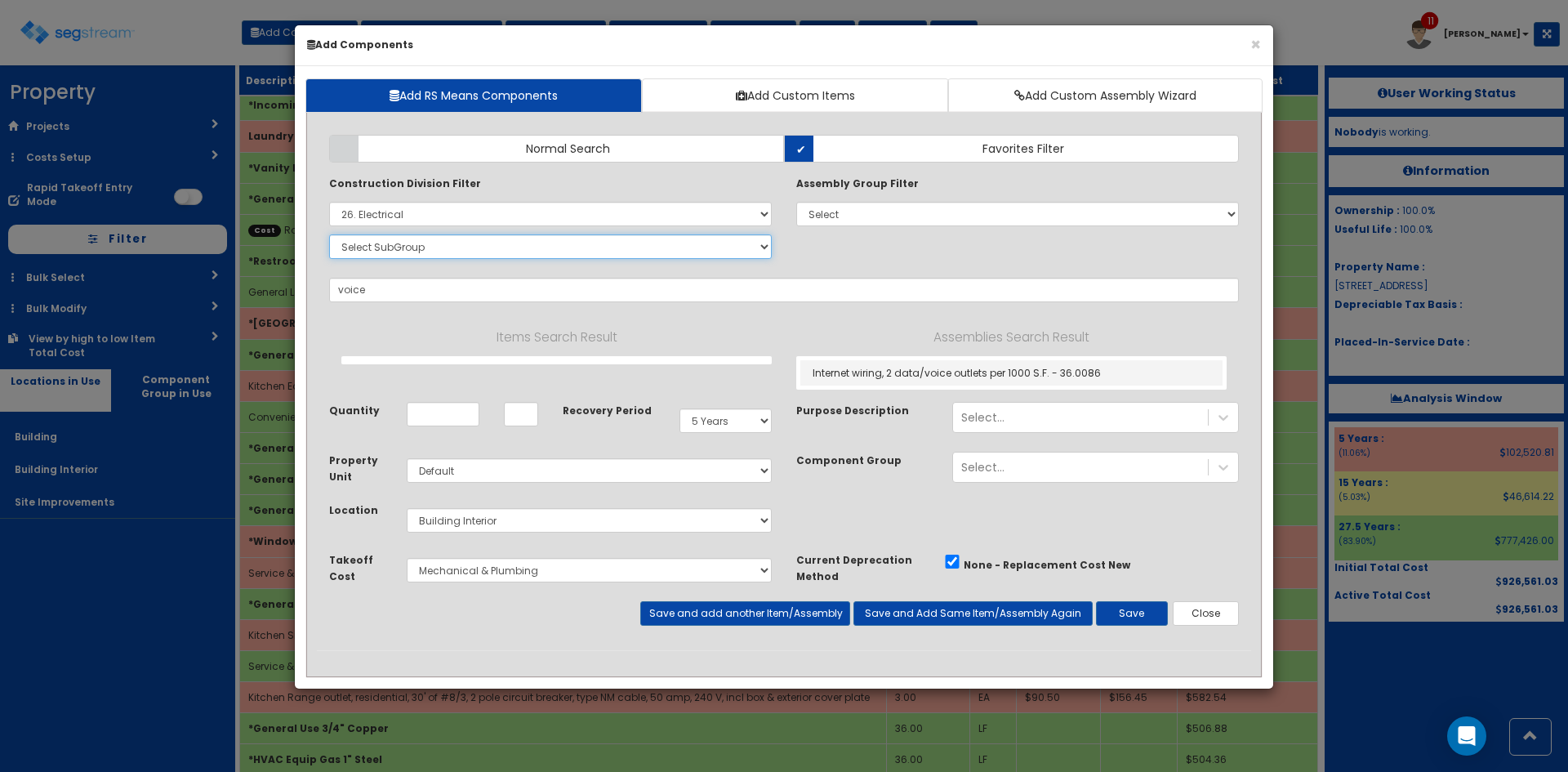
select select "26059010"
click at [329, 235] on select "Select SubGroup 1. Electrical Demolition (26050510) 2. Medium-Voltage, Single C…" at bounding box center [550, 247] width 443 height 25
click at [353, 293] on input "voice" at bounding box center [784, 290] width 910 height 25
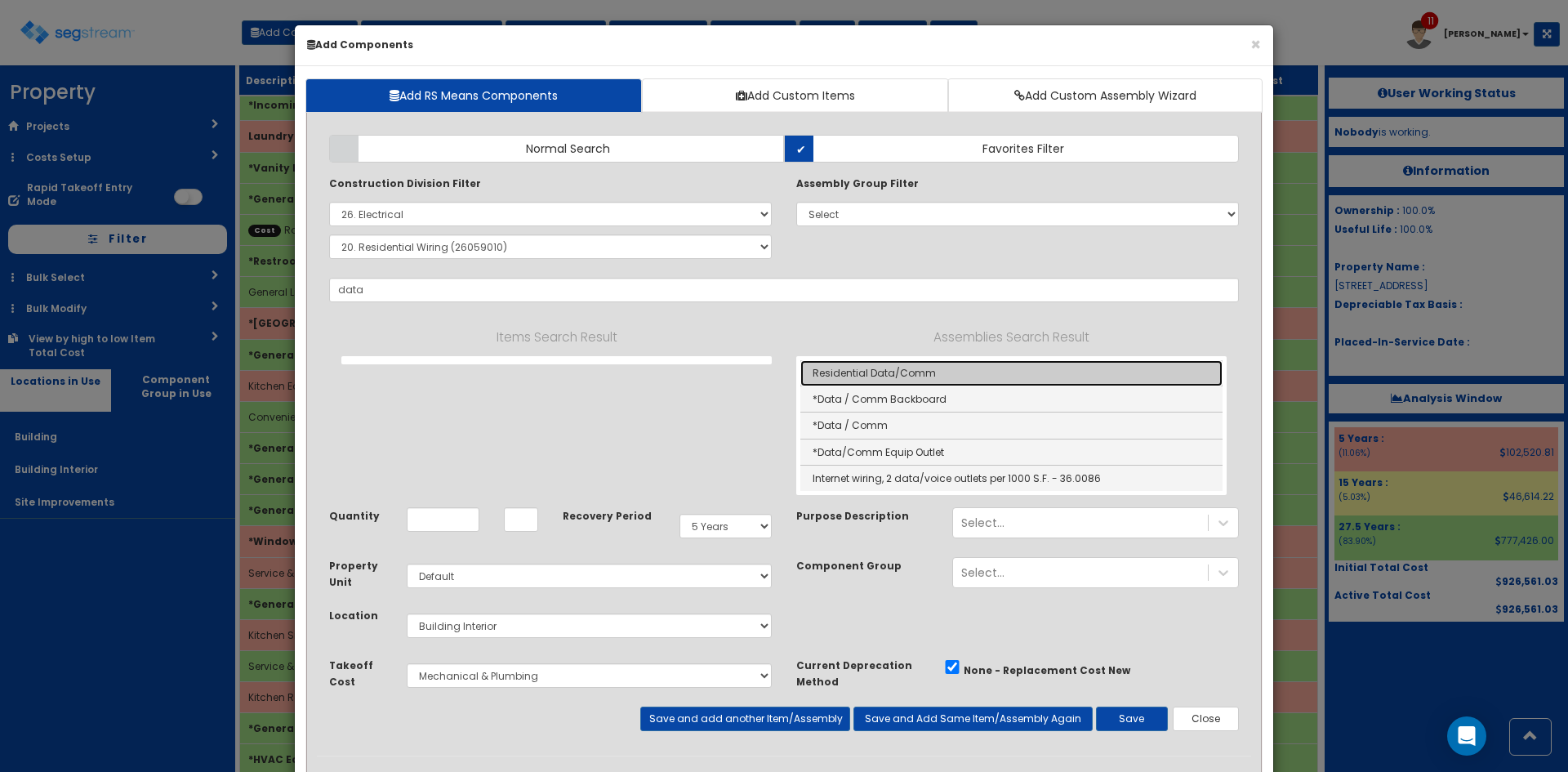
click at [936, 377] on link "Residential Data/Comm" at bounding box center [1011, 373] width 422 height 27
type input "Residential Data/Comm"
type input "EA"
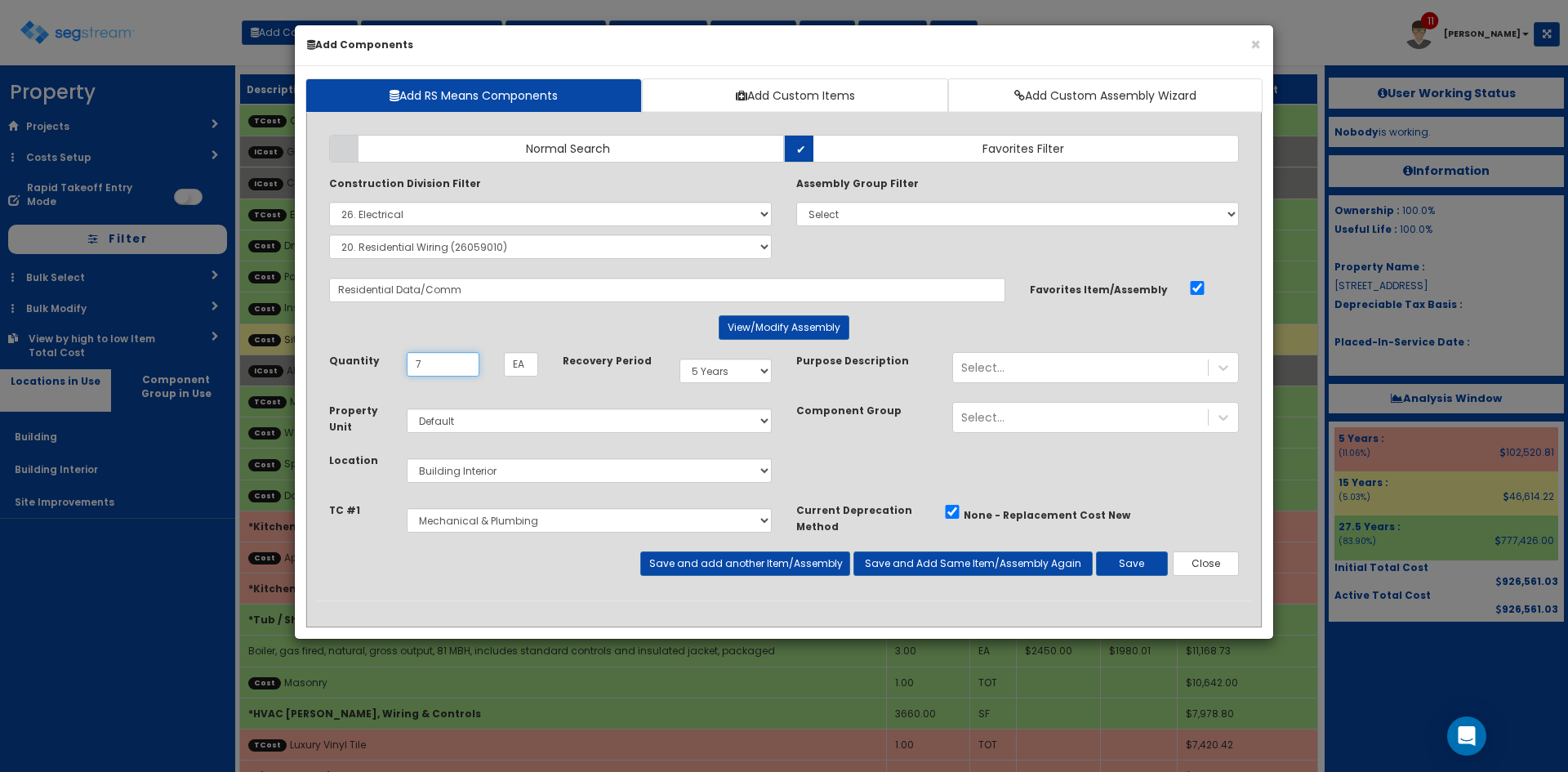
type input "7"
click at [669, 525] on select "Select Carpentry Cabinet & Countertops Luxury Vinyl Tile Mechanical & Plumbing …" at bounding box center [589, 520] width 365 height 25
select select "5276171"
click at [407, 508] on select "Select Carpentry Cabinet & Countertops Luxury Vinyl Tile Mechanical & Plumbing …" at bounding box center [589, 520] width 365 height 25
click at [717, 568] on button "Save and add another Item/Assembly" at bounding box center [745, 564] width 209 height 25
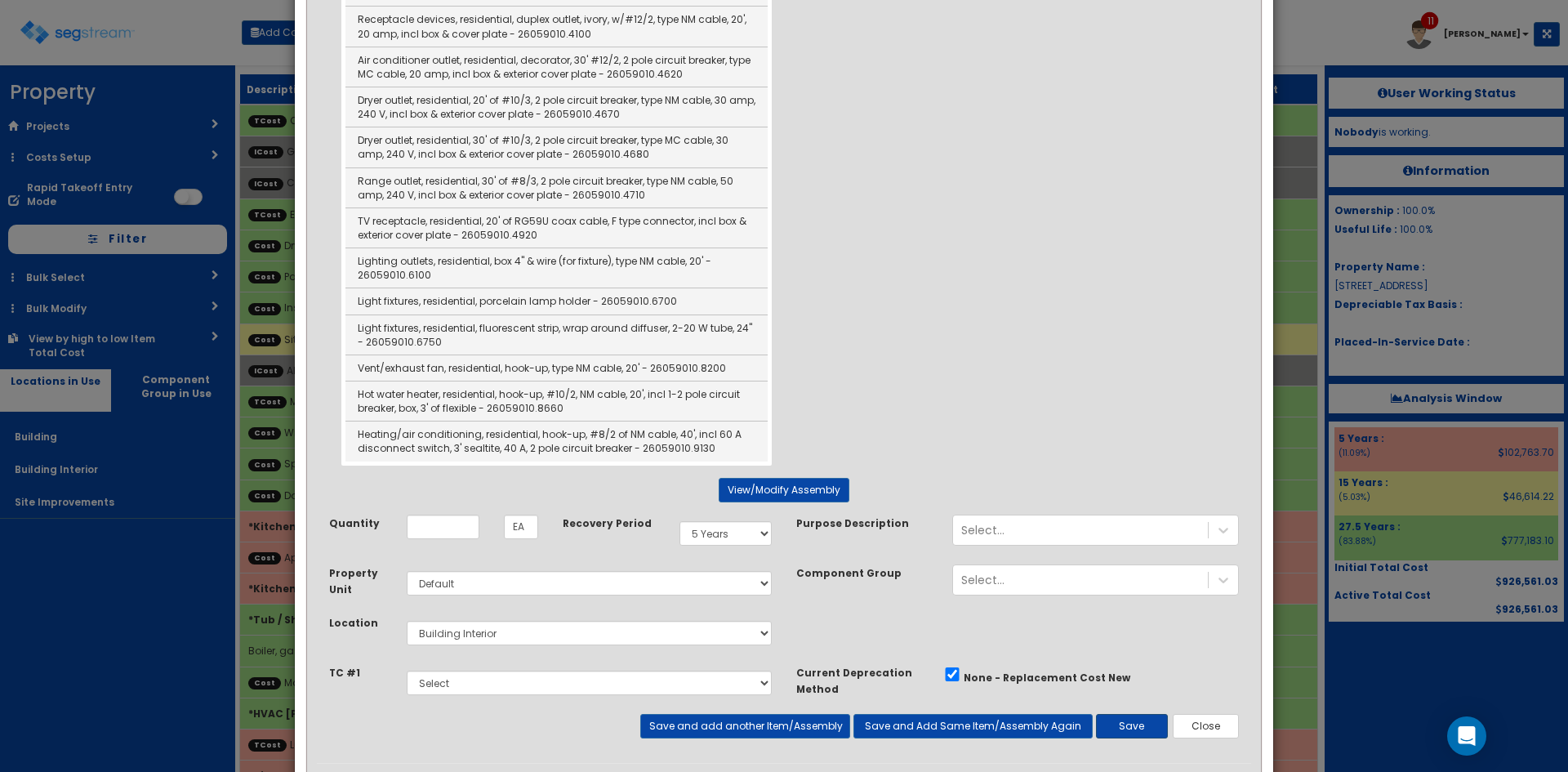
scroll to position [448, 0]
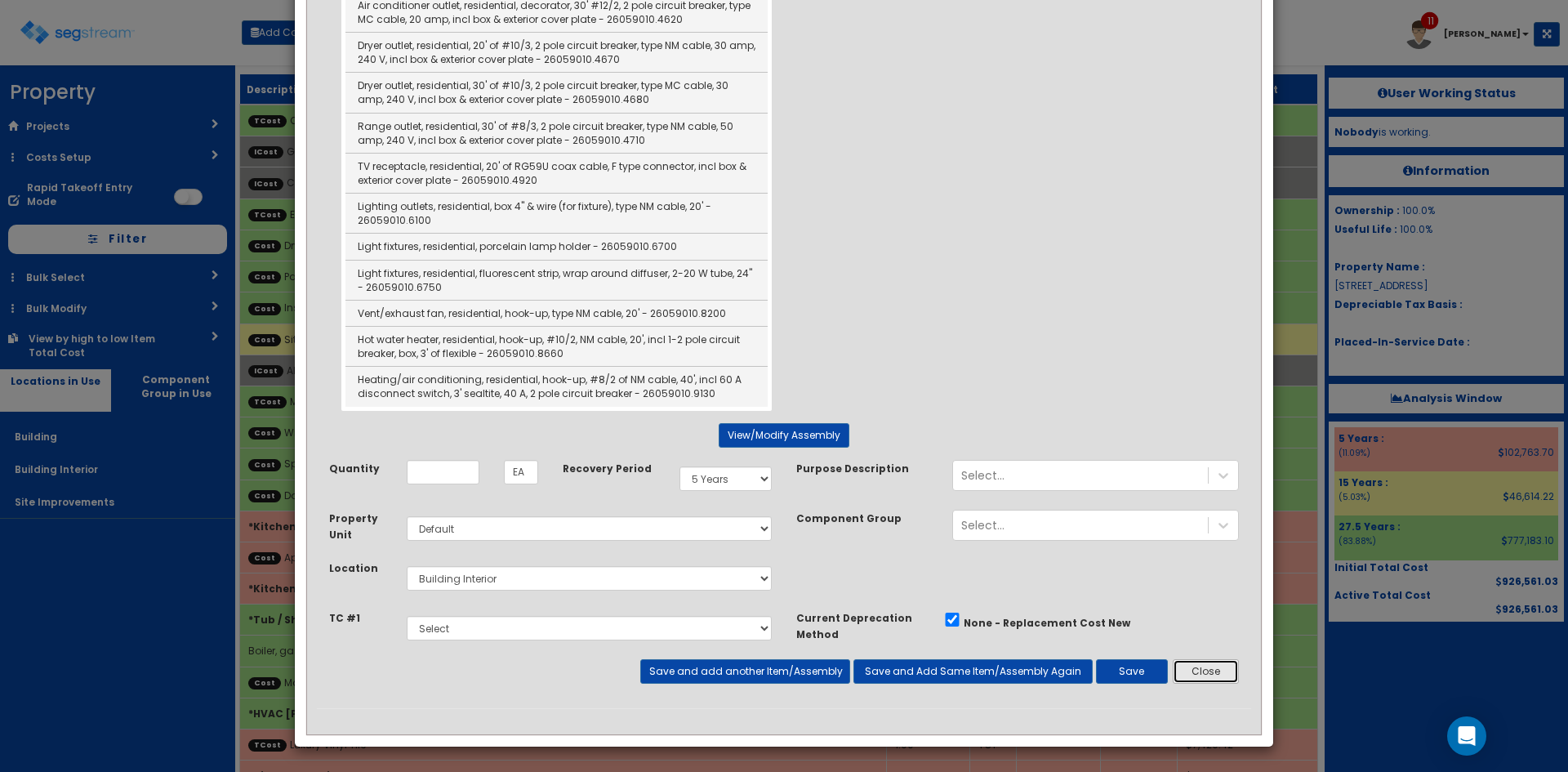
click at [1192, 667] on button "Close" at bounding box center [1206, 671] width 66 height 25
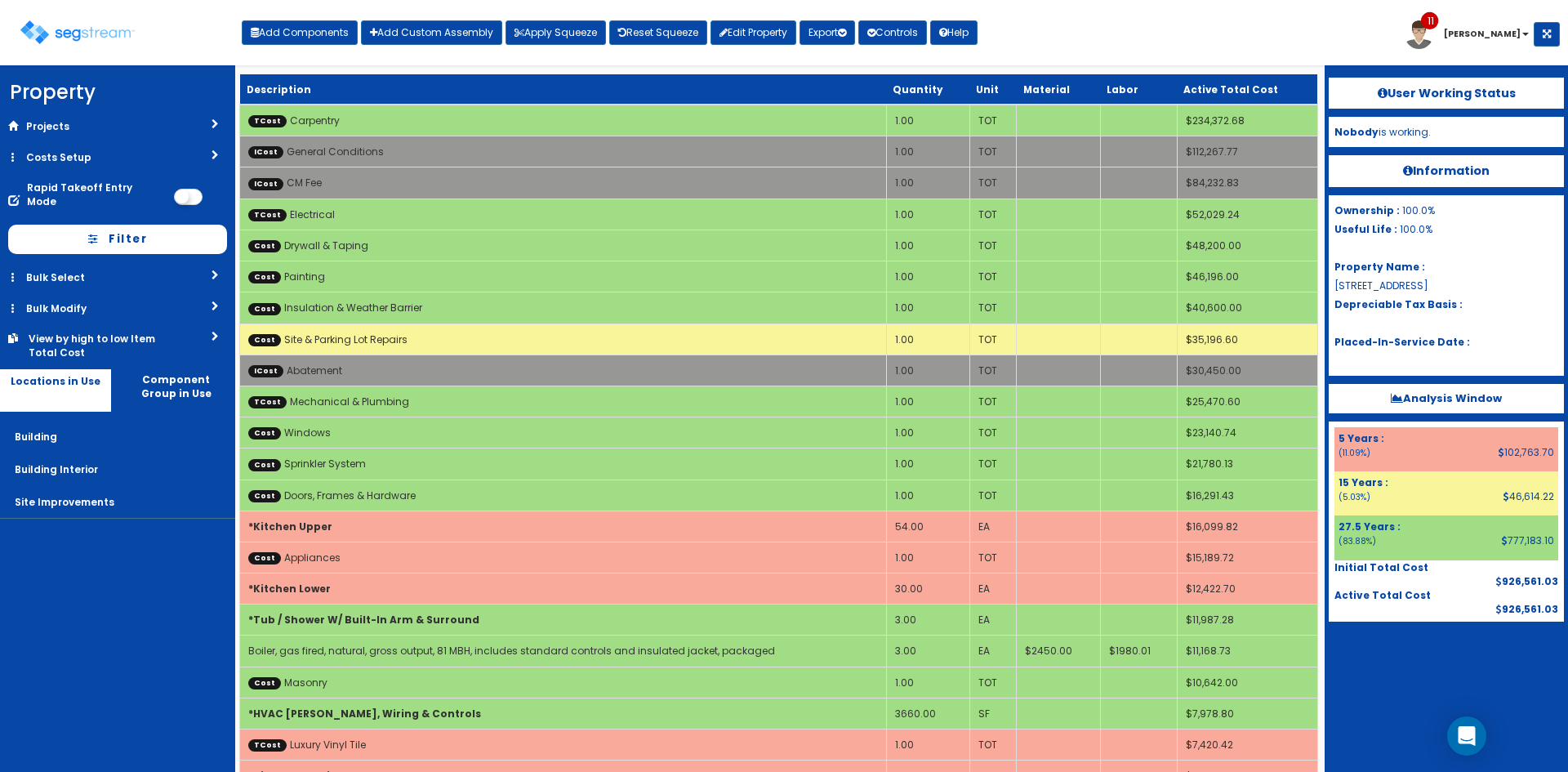
scroll to position [1108, 0]
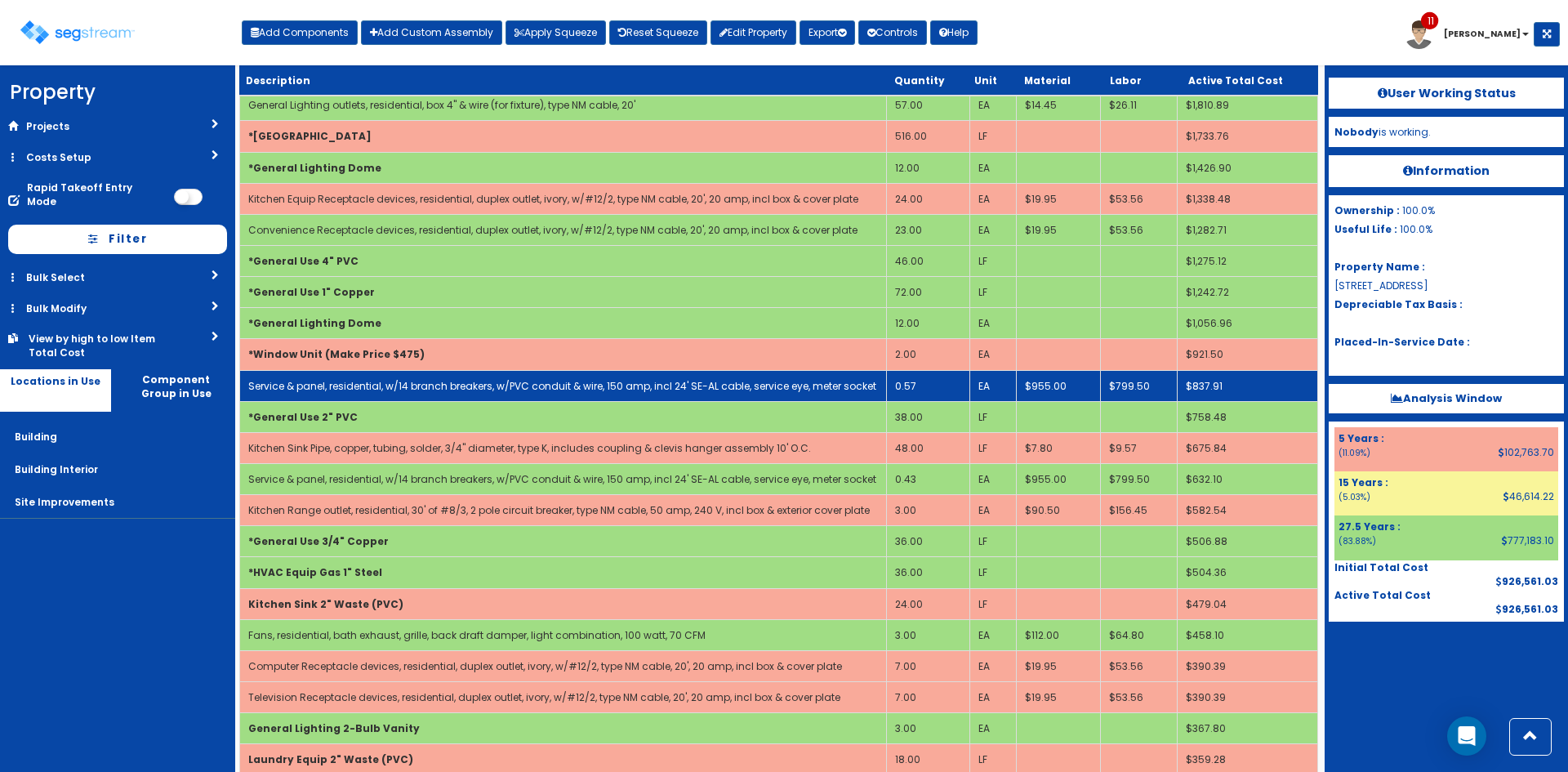
click at [930, 389] on td "0.57" at bounding box center [927, 386] width 83 height 31
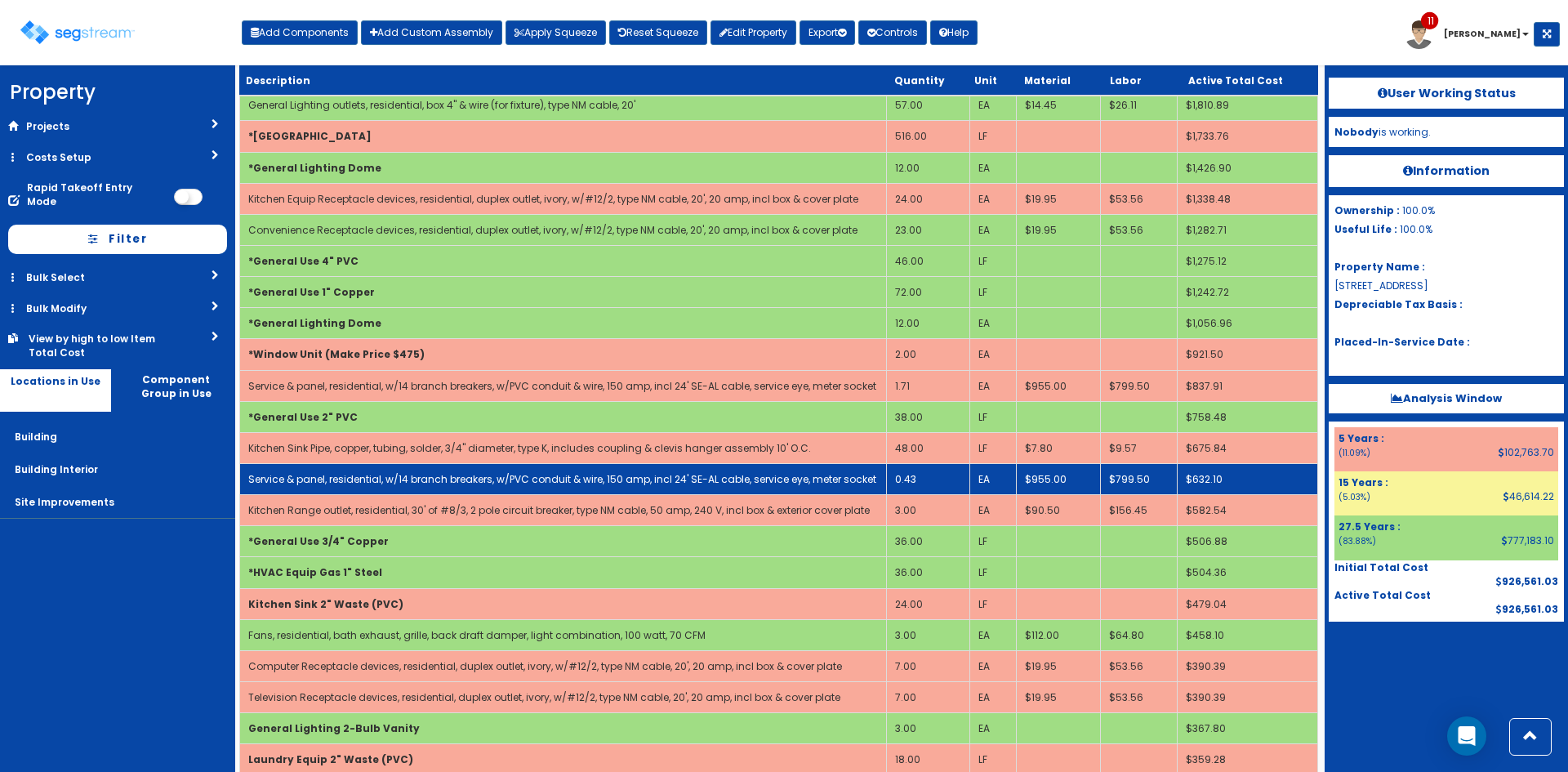
click at [909, 478] on td "0.43" at bounding box center [927, 479] width 83 height 31
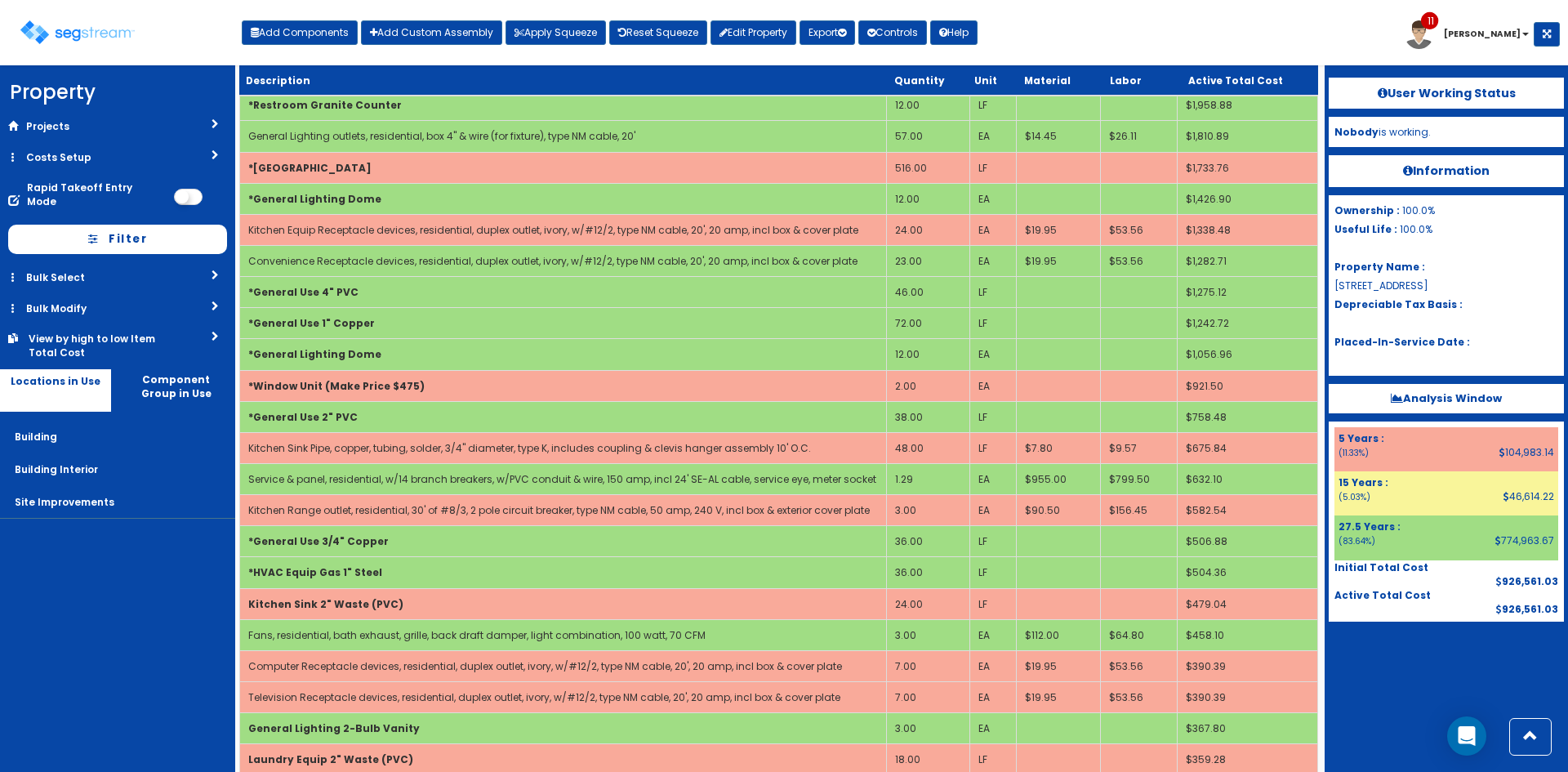
scroll to position [765, 0]
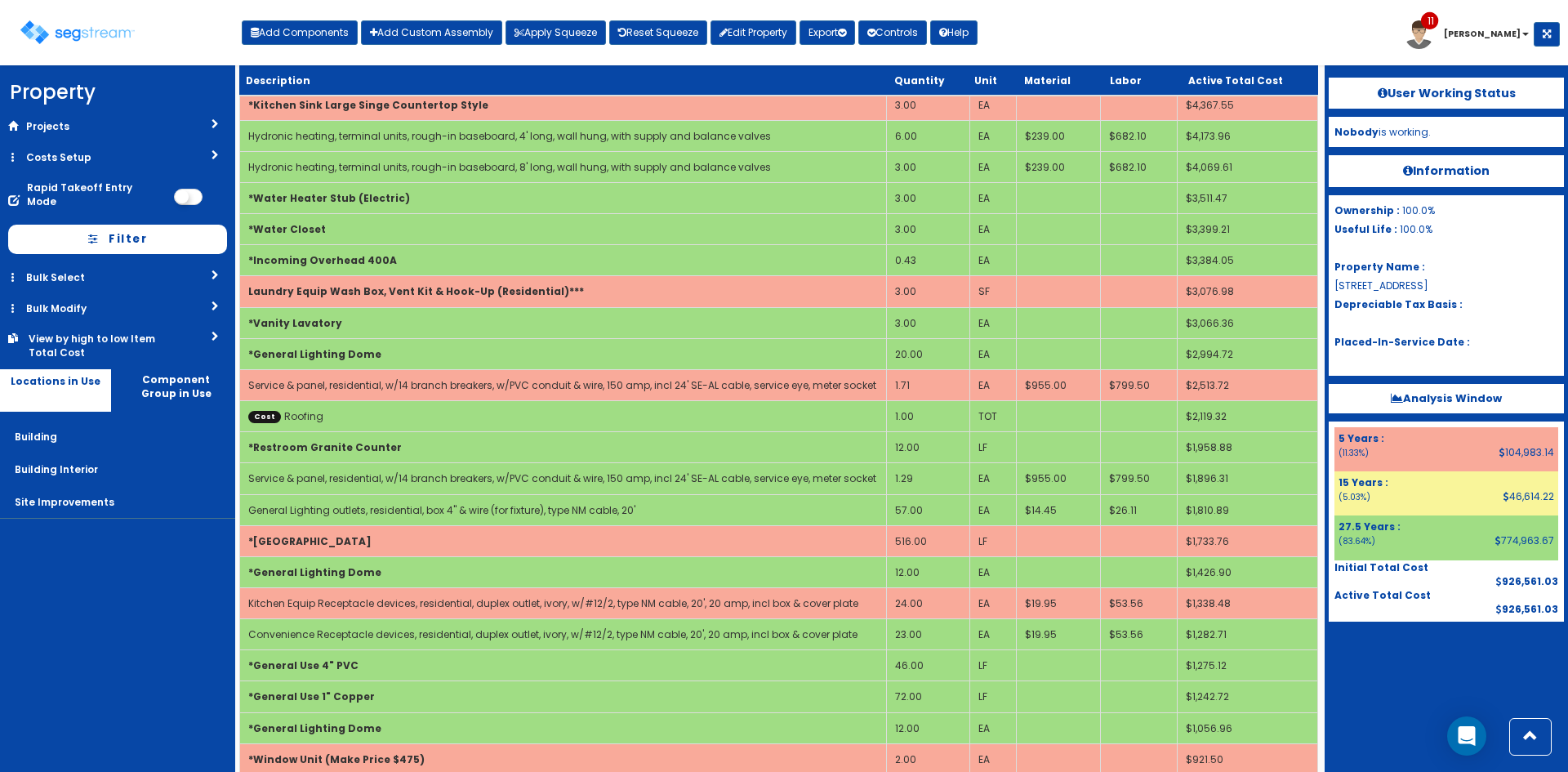
click at [145, 623] on nav "Property DB Projects Recent Properties Lab Machines - Lehighton Lexington Hills…" at bounding box center [117, 418] width 236 height 707
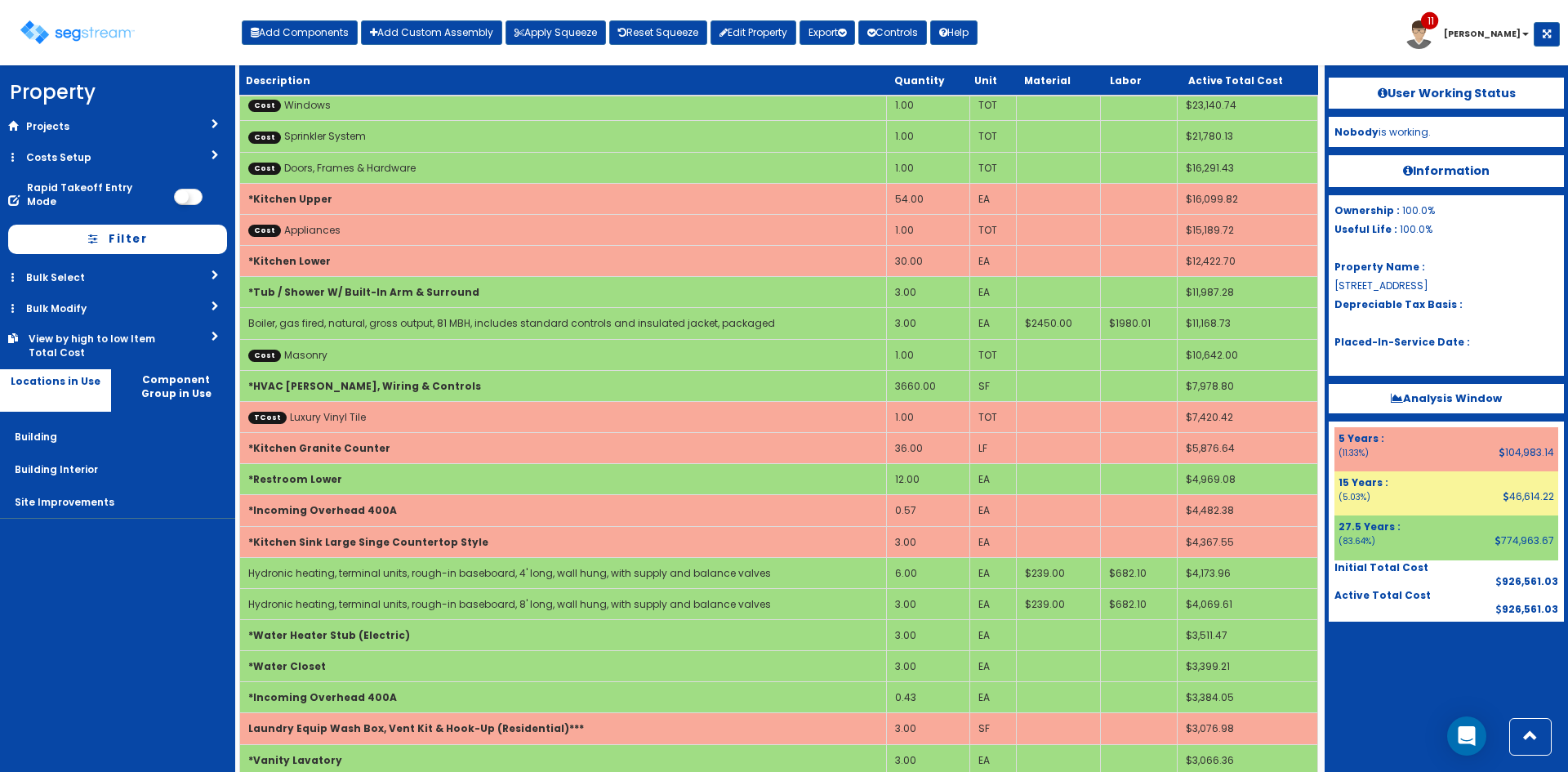
scroll to position [1295, 0]
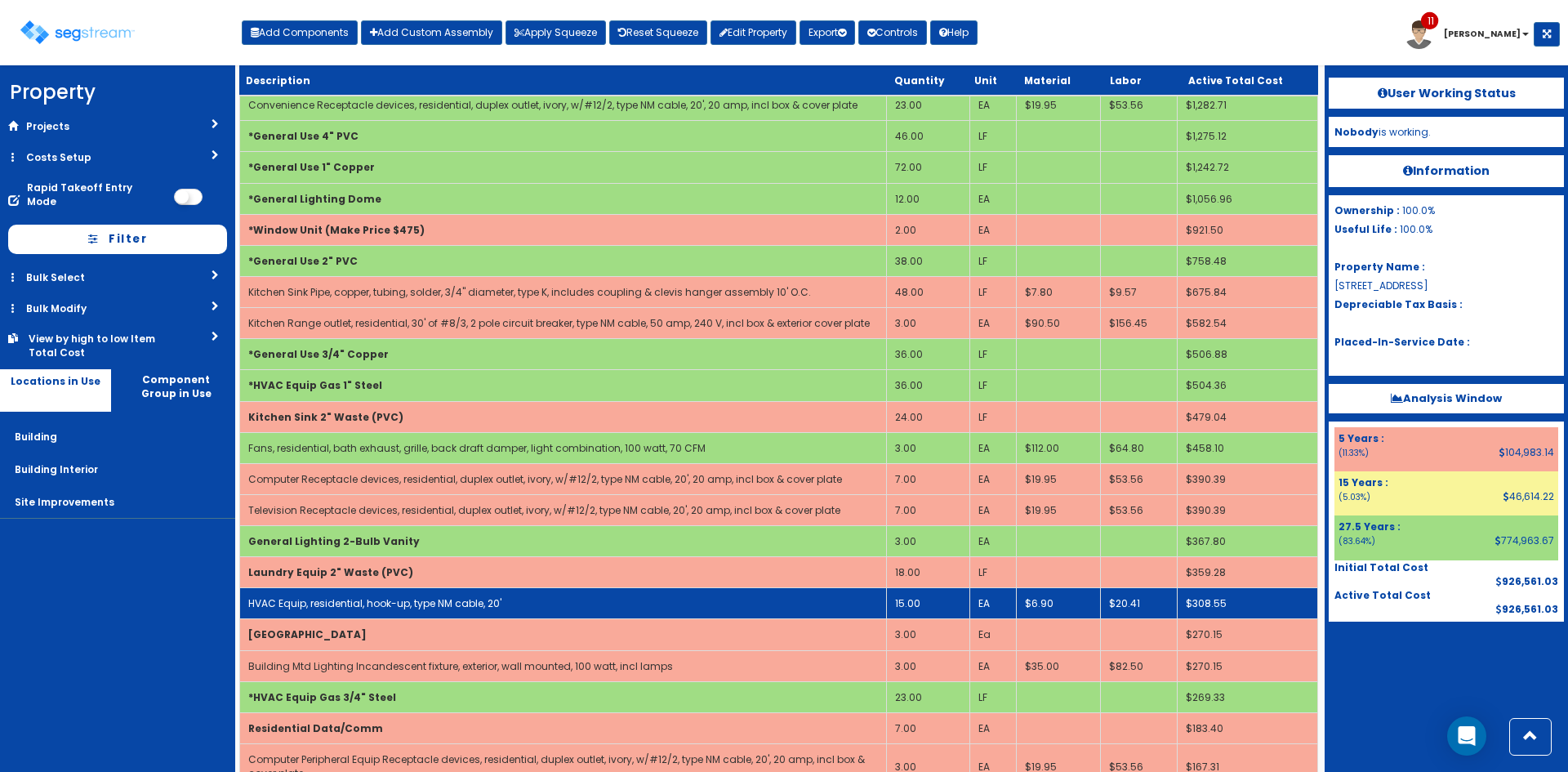
click at [932, 605] on td "15.00" at bounding box center [927, 604] width 83 height 31
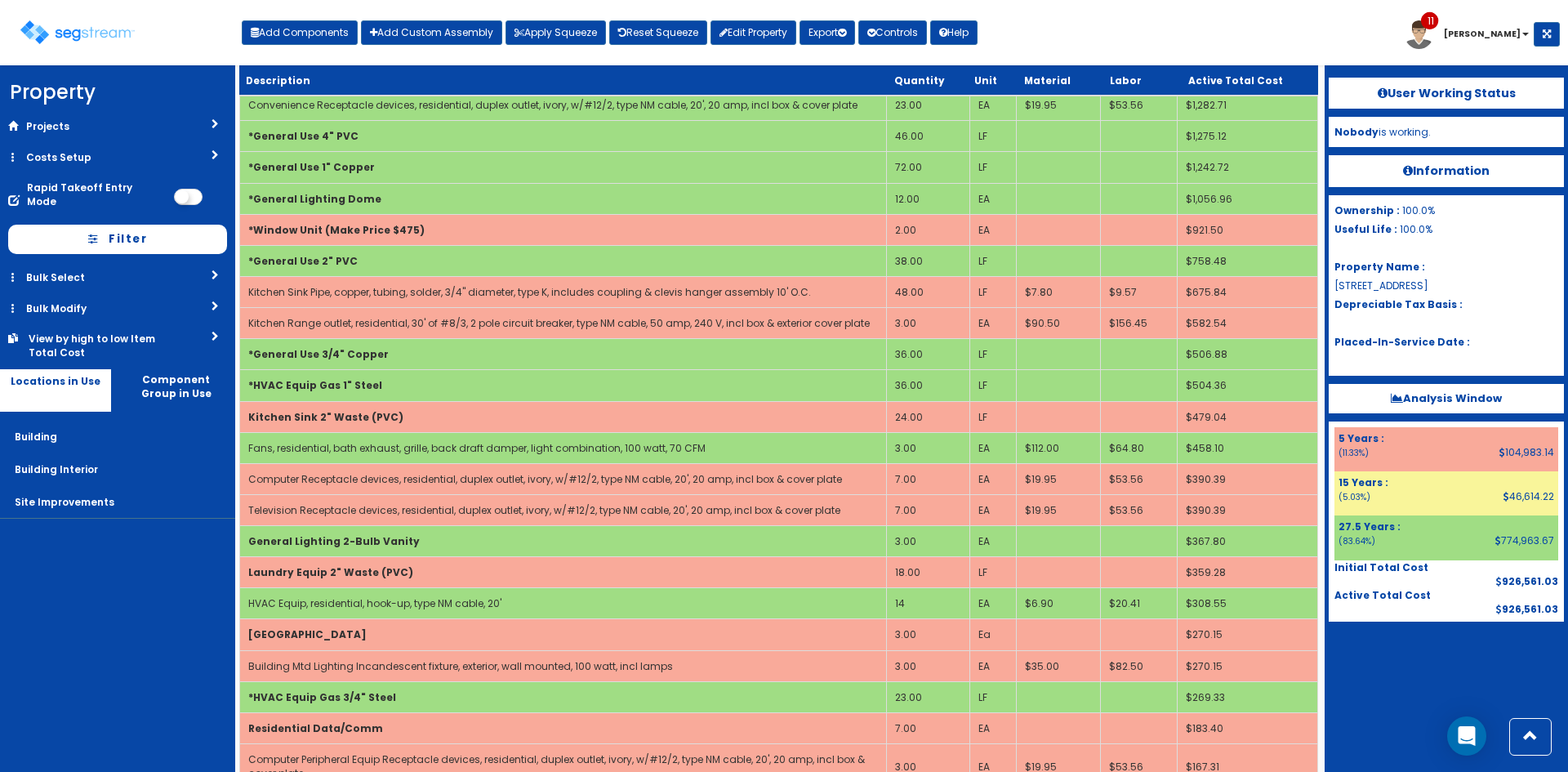
click at [181, 604] on nav "Property DB Projects Recent Properties Lab Machines - Lehighton Lexington Hills…" at bounding box center [117, 418] width 236 height 707
click at [319, 34] on button "Add Components" at bounding box center [300, 32] width 116 height 25
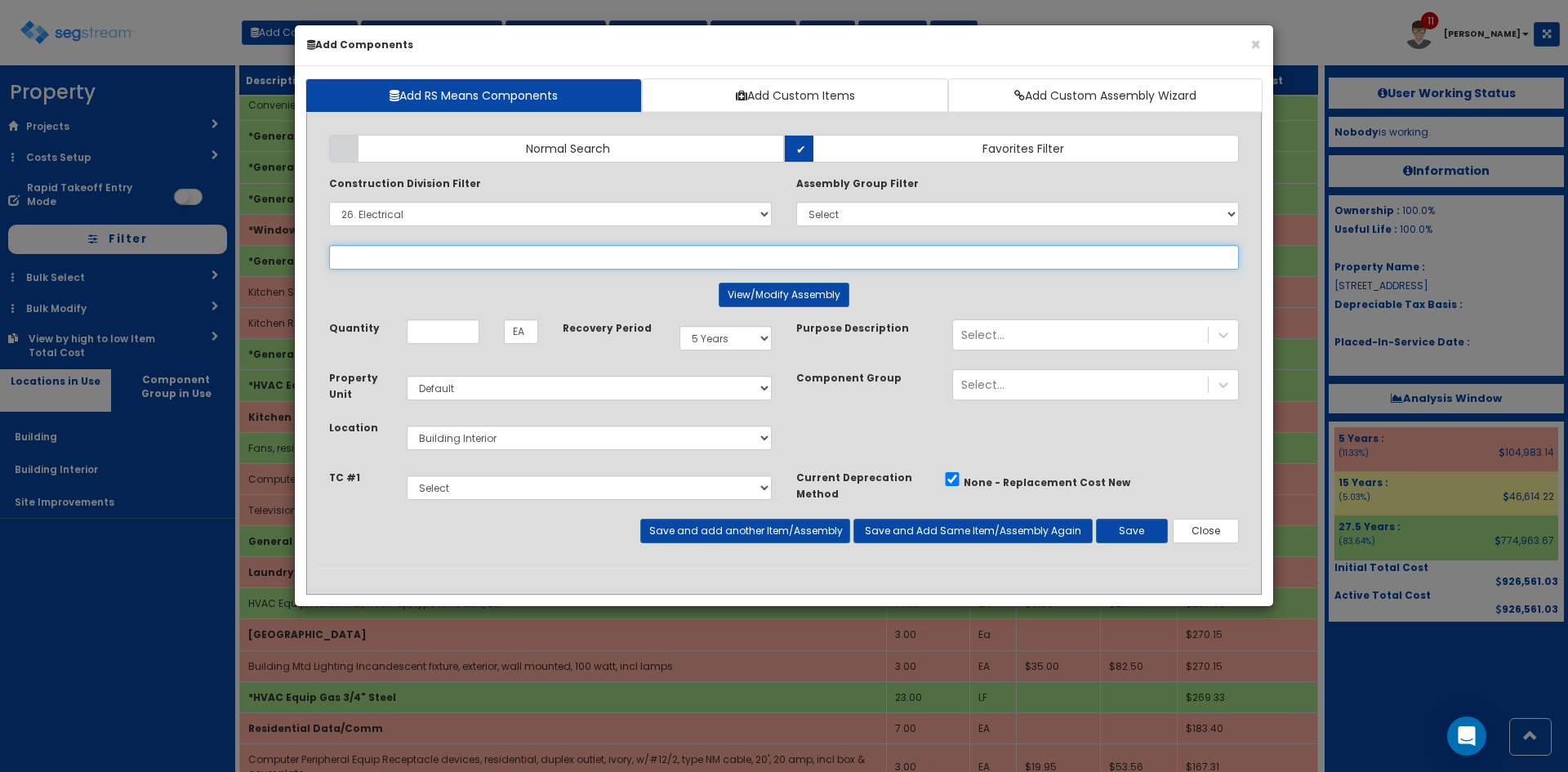
scroll to position [0, 0]
type input "c"
select select "26059010"
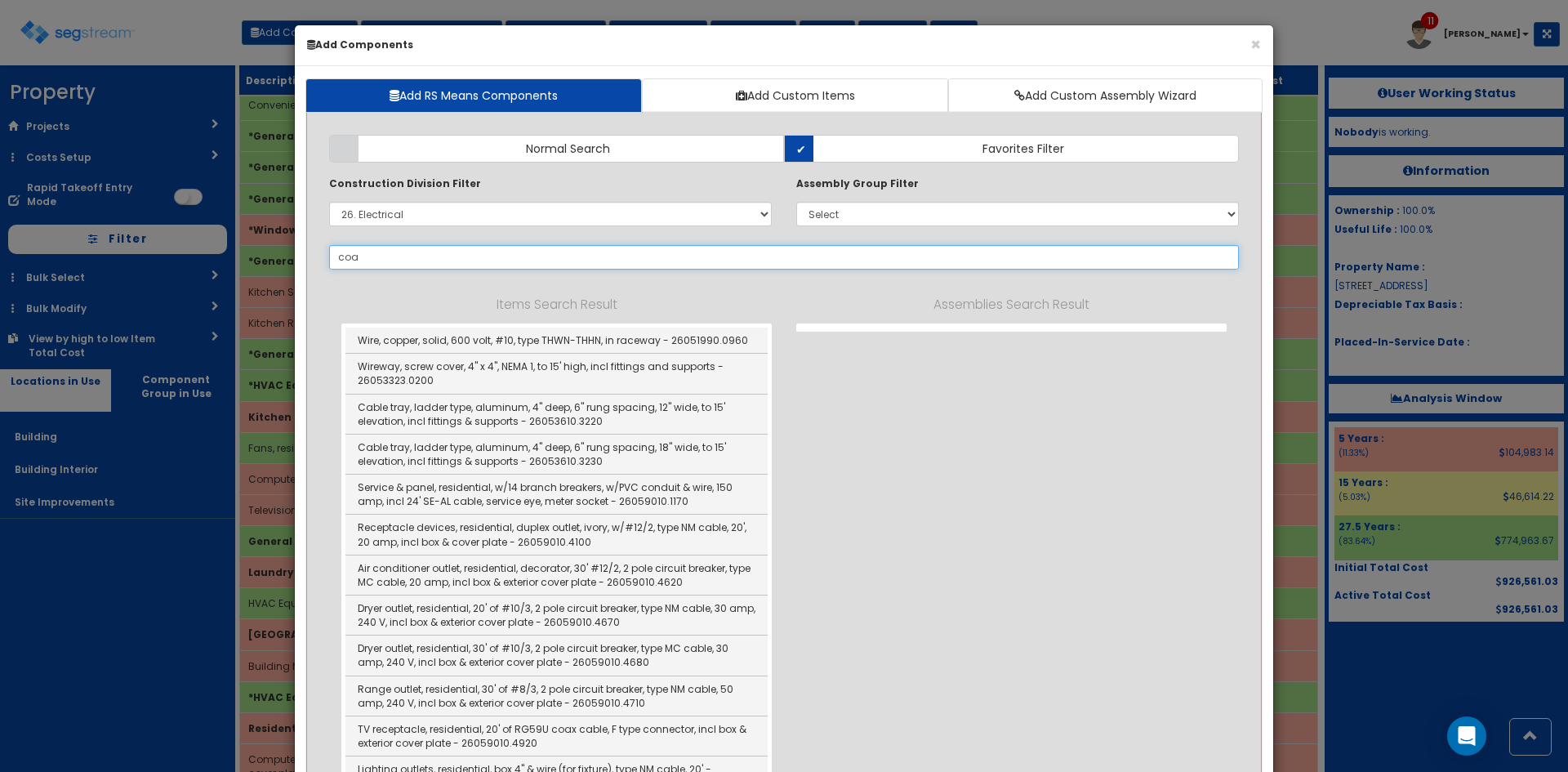
type input "coax"
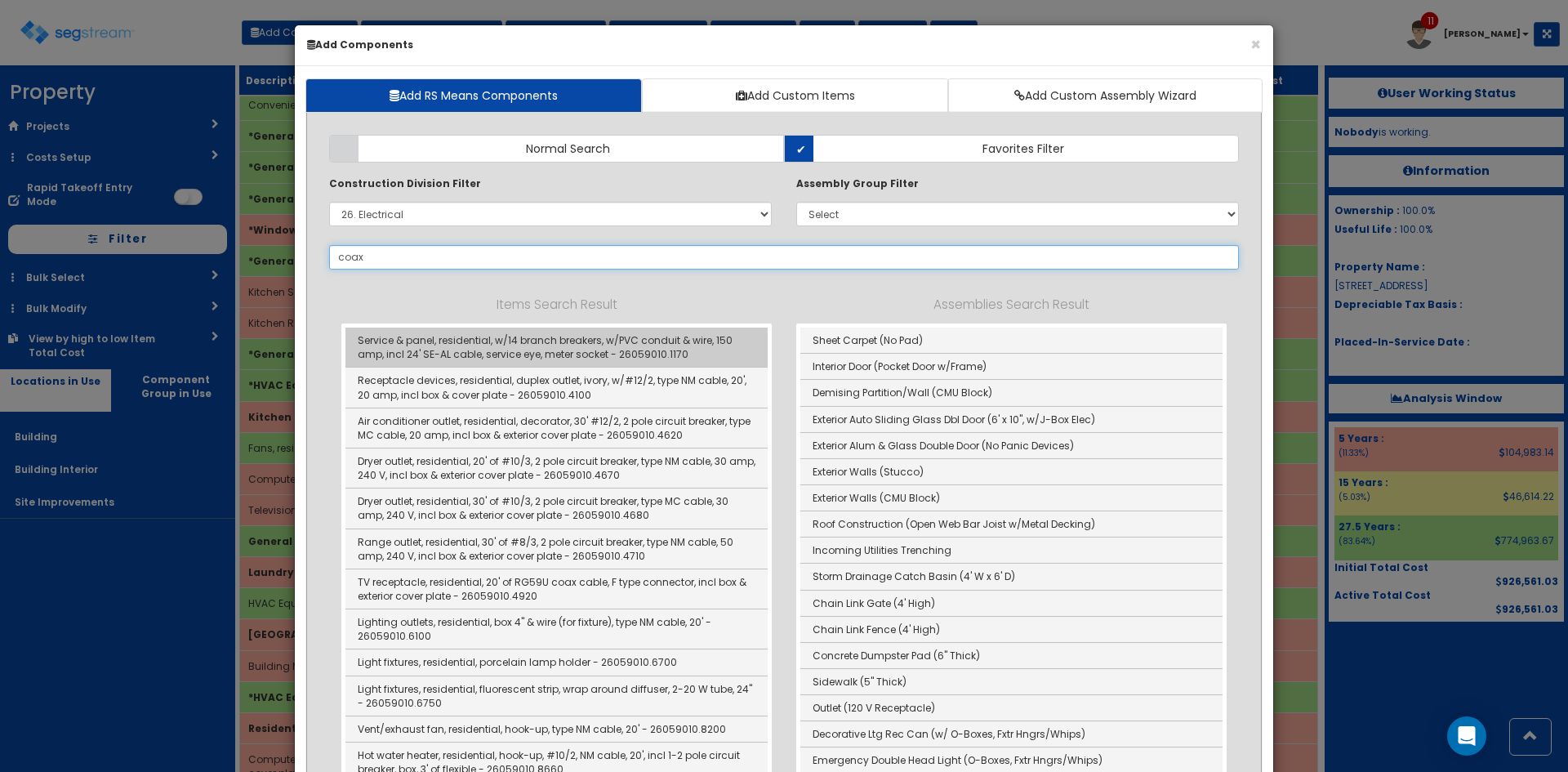
select select "26059010"
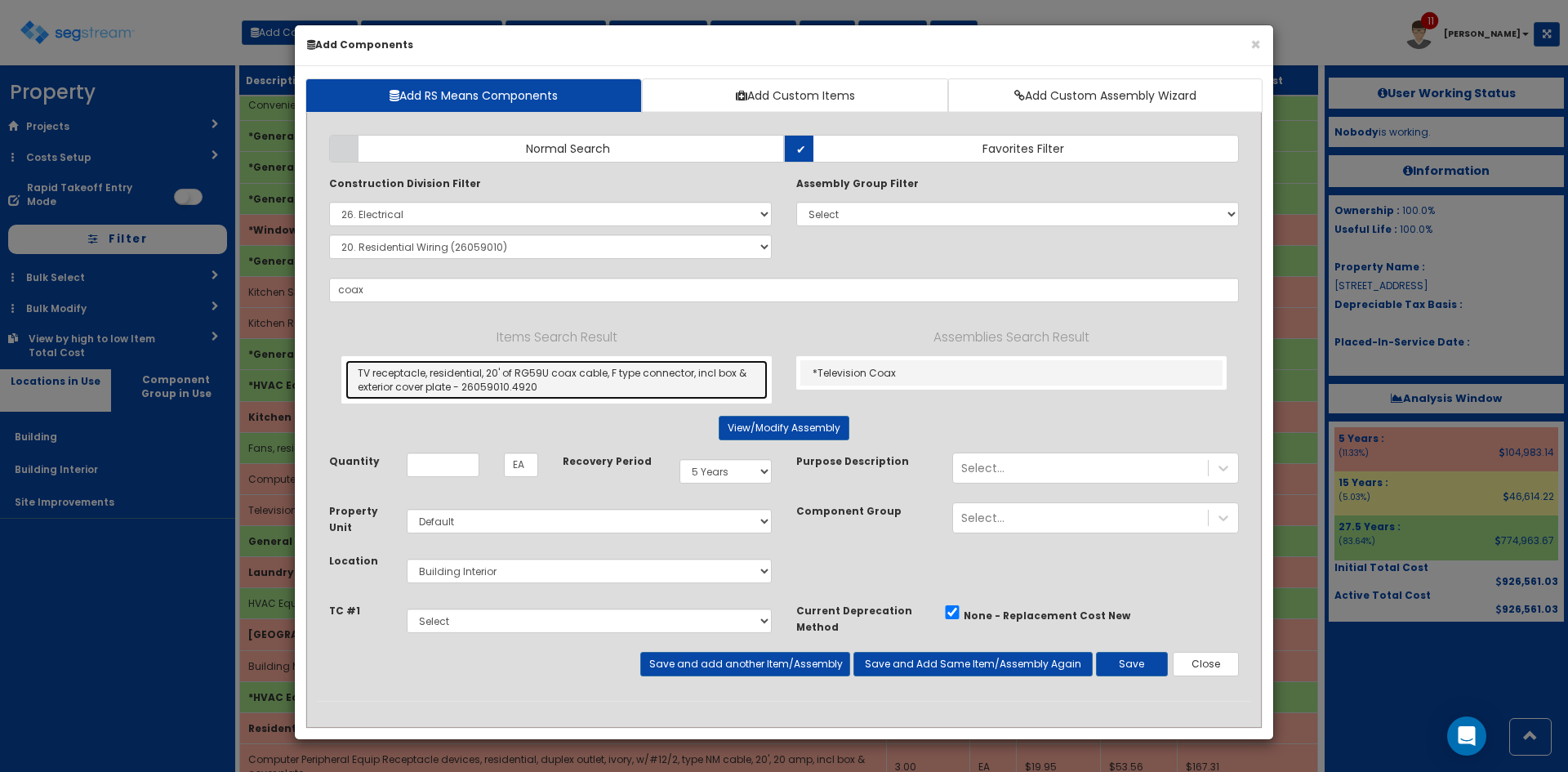
click at [478, 378] on link "TV receptacle, residential, 20' of RG59U coax cable, F type connector, incl box…" at bounding box center [556, 380] width 422 height 39
type input "TV receptacle, residential, 20' of RG59U coax cable, F type connector, incl box…"
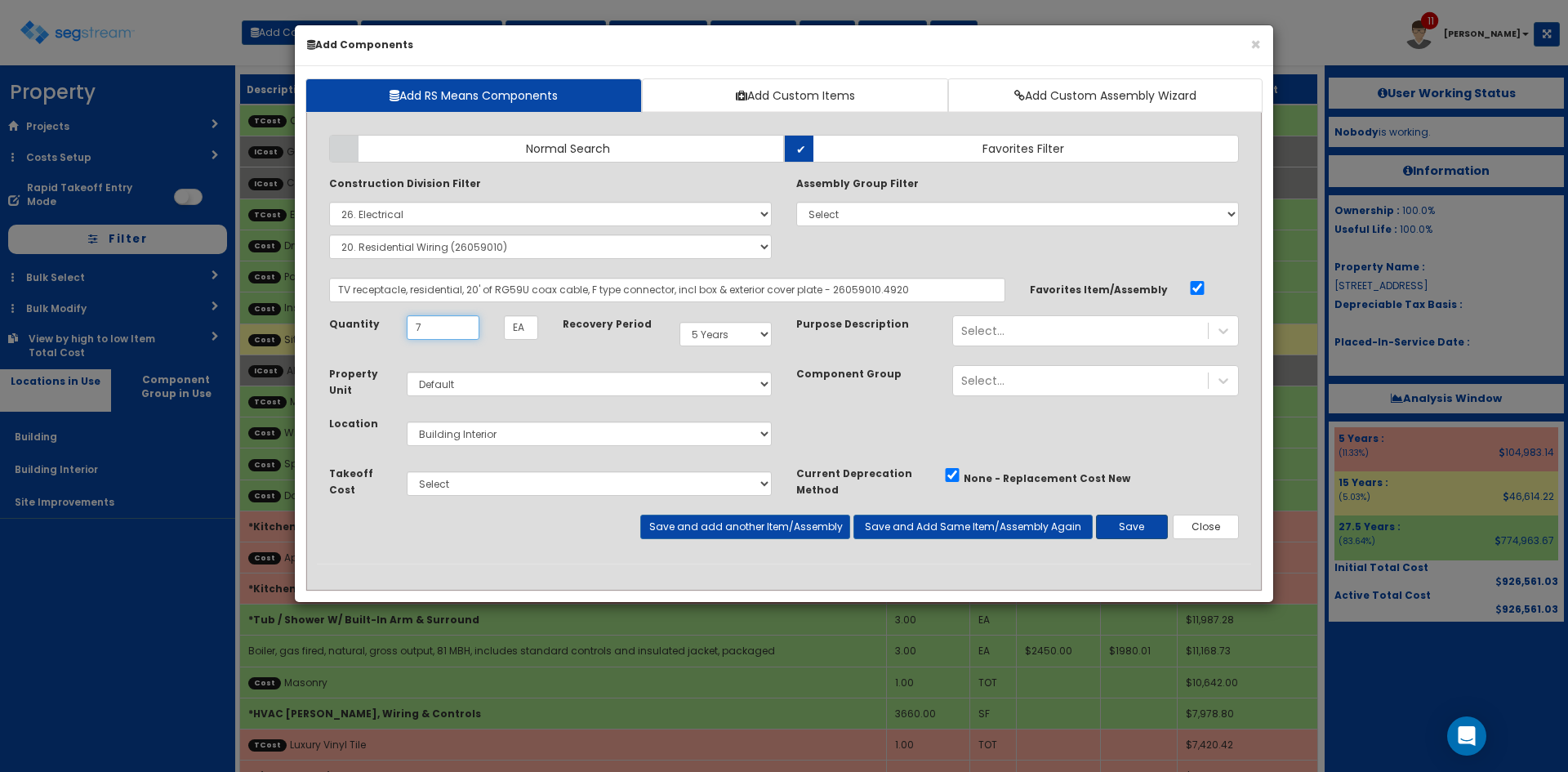
type input "7"
click at [1128, 530] on button "Save" at bounding box center [1132, 527] width 71 height 25
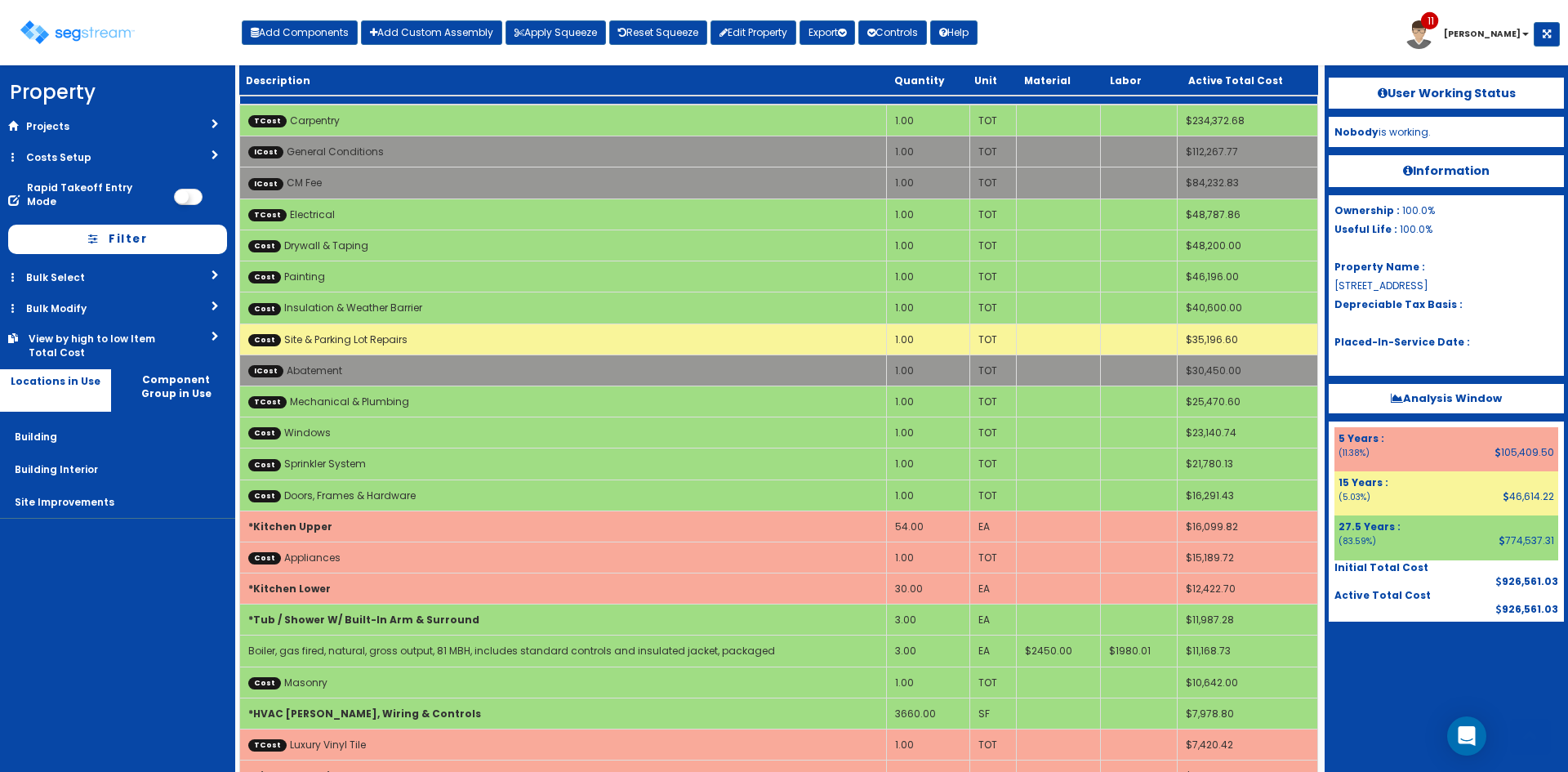
scroll to position [1513, 0]
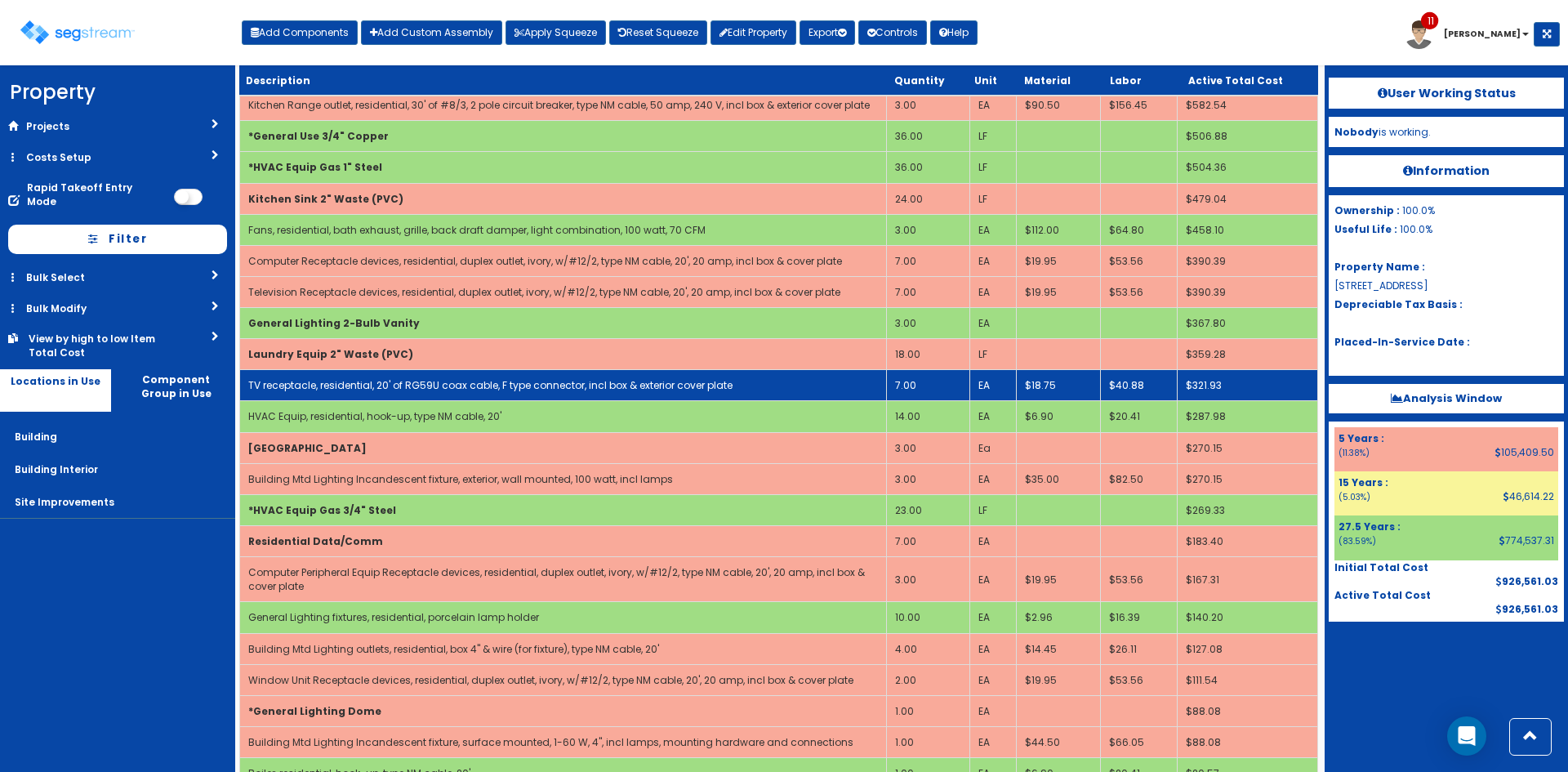
click at [387, 381] on link "TV receptacle, residential, 20' of RG59U coax cable, F type connector, incl box…" at bounding box center [490, 385] width 485 height 14
click at [387, 380] on link "TV receptacle, residential, 20' of RG59U coax cable, F type connector, incl box…" at bounding box center [490, 385] width 485 height 14
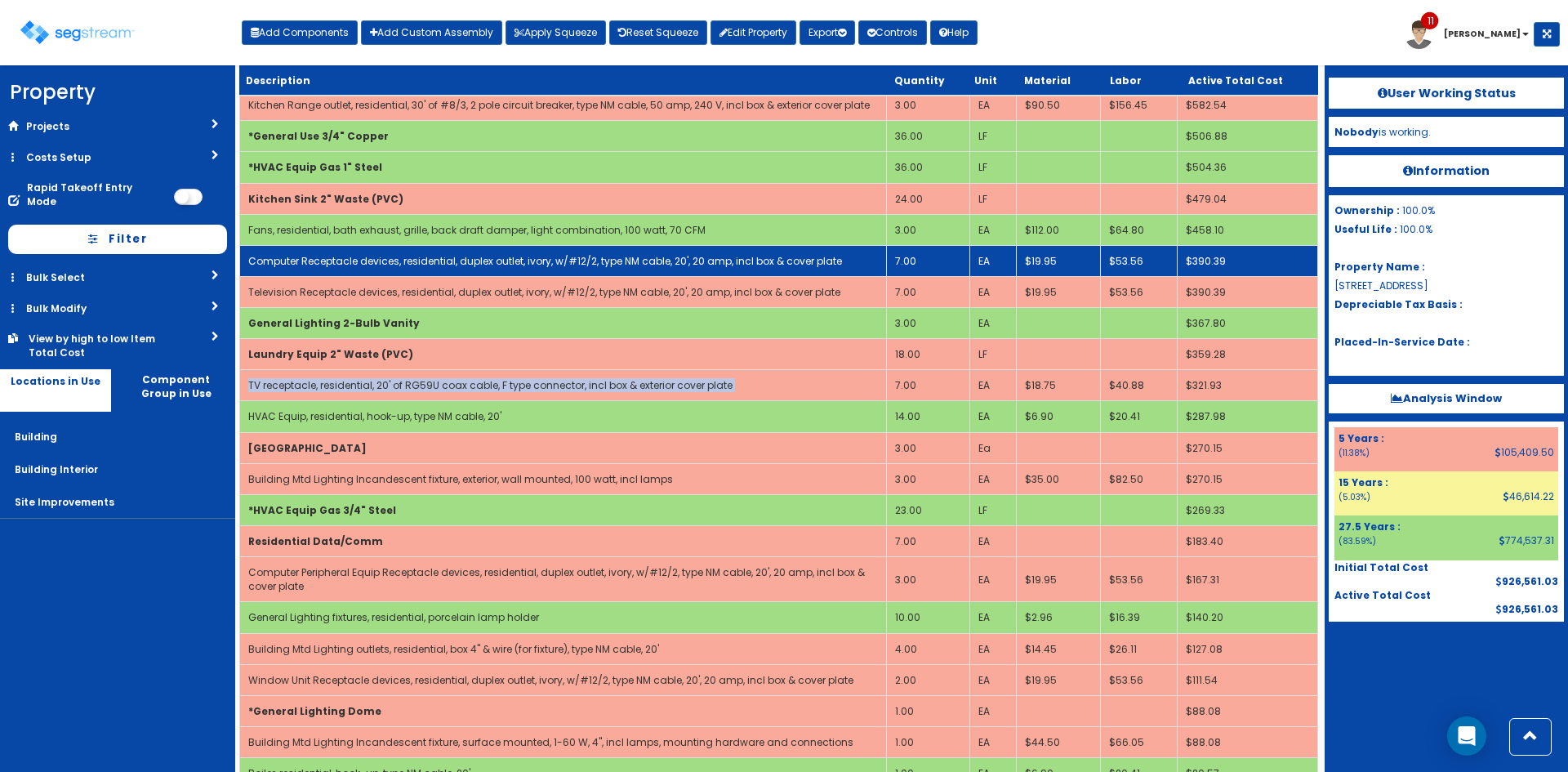
select select "5276171"
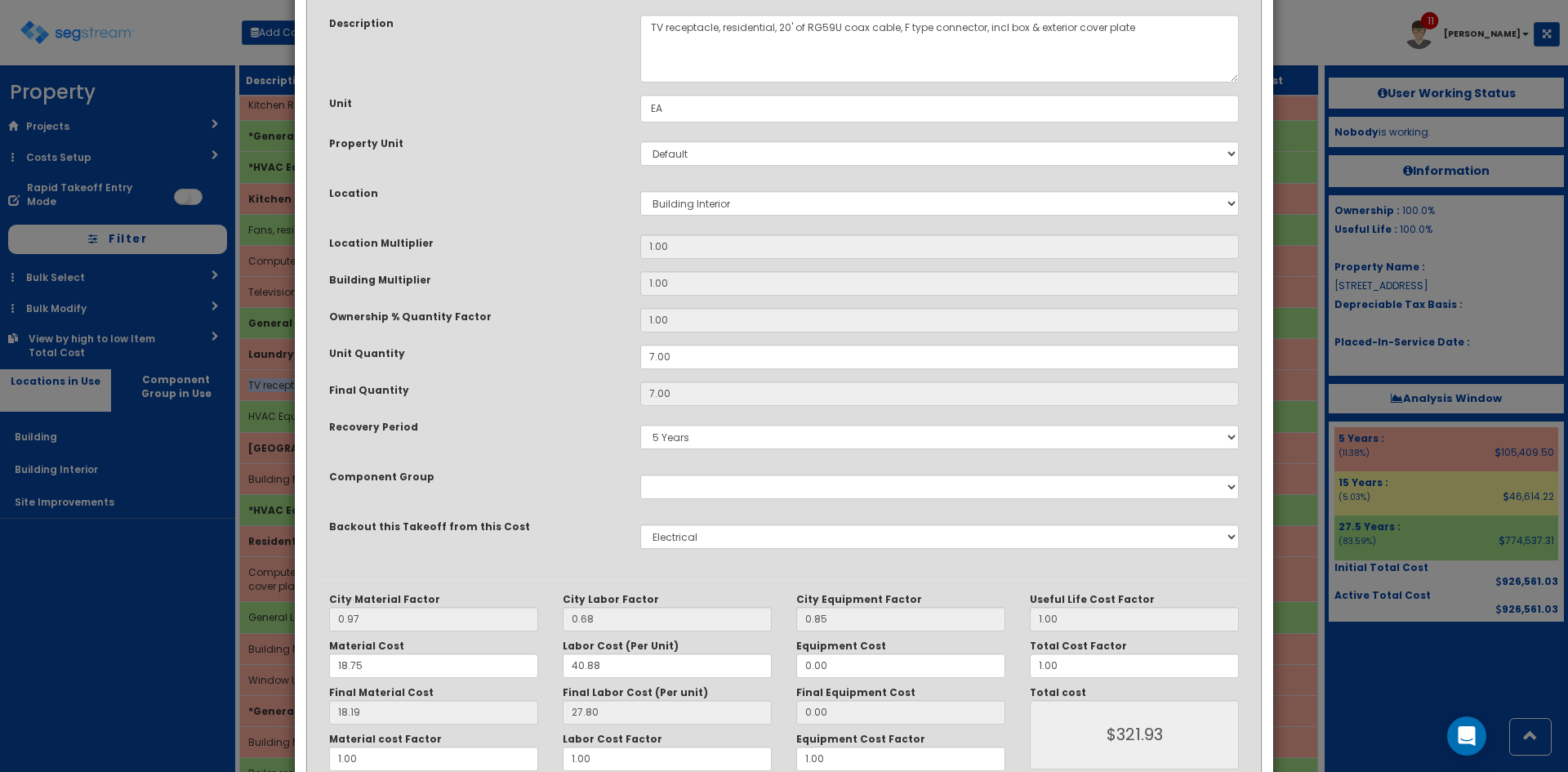
scroll to position [0, 0]
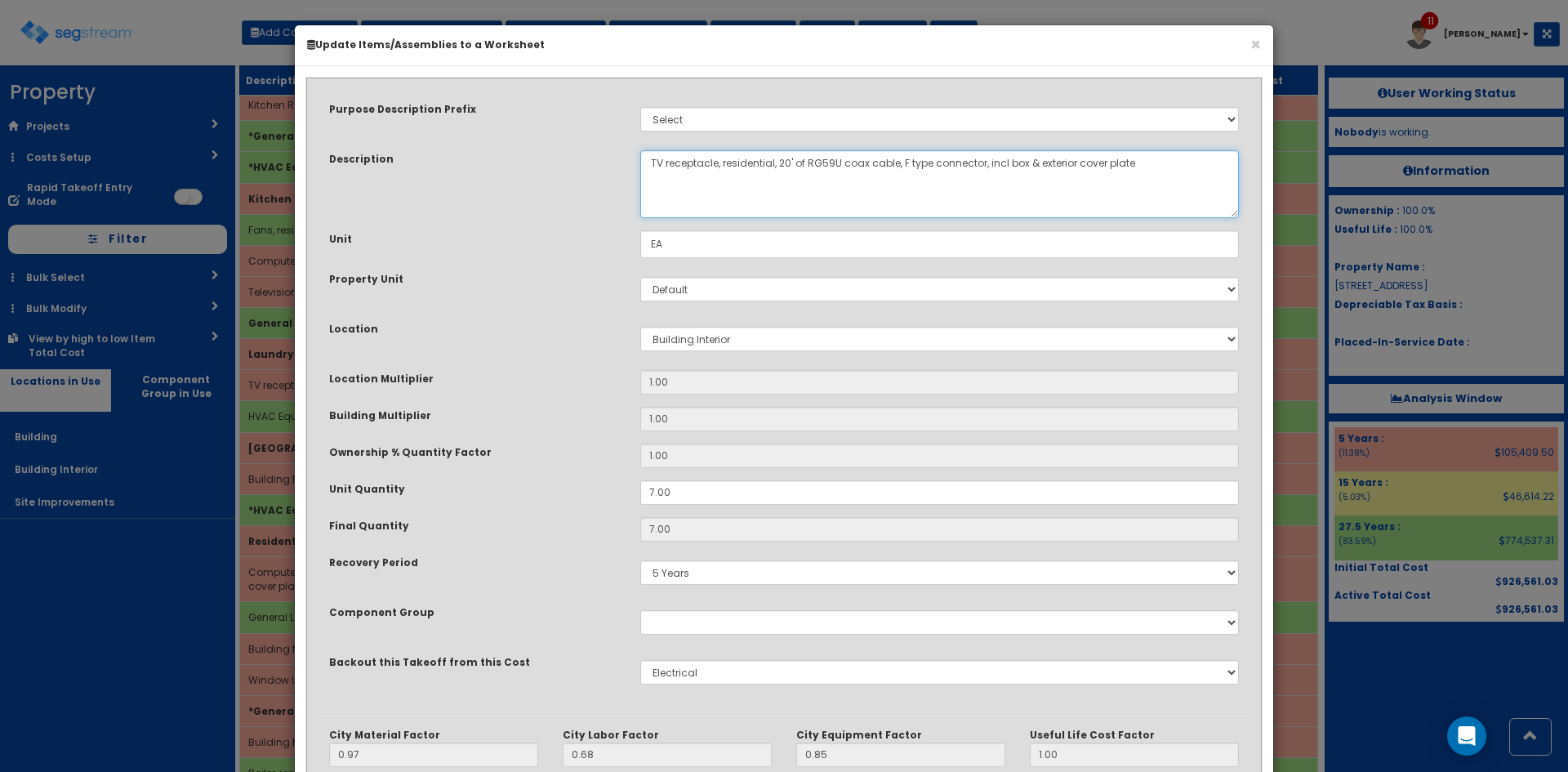
click at [661, 167] on textarea "TV receptacle, residential, 20' of RG59U coax cable, F type connector, incl box…" at bounding box center [939, 184] width 598 height 68
click at [740, 167] on textarea "TV receptacle, residential, 20' of RG59U coax cable, F type connector, incl box…" at bounding box center [939, 184] width 598 height 68
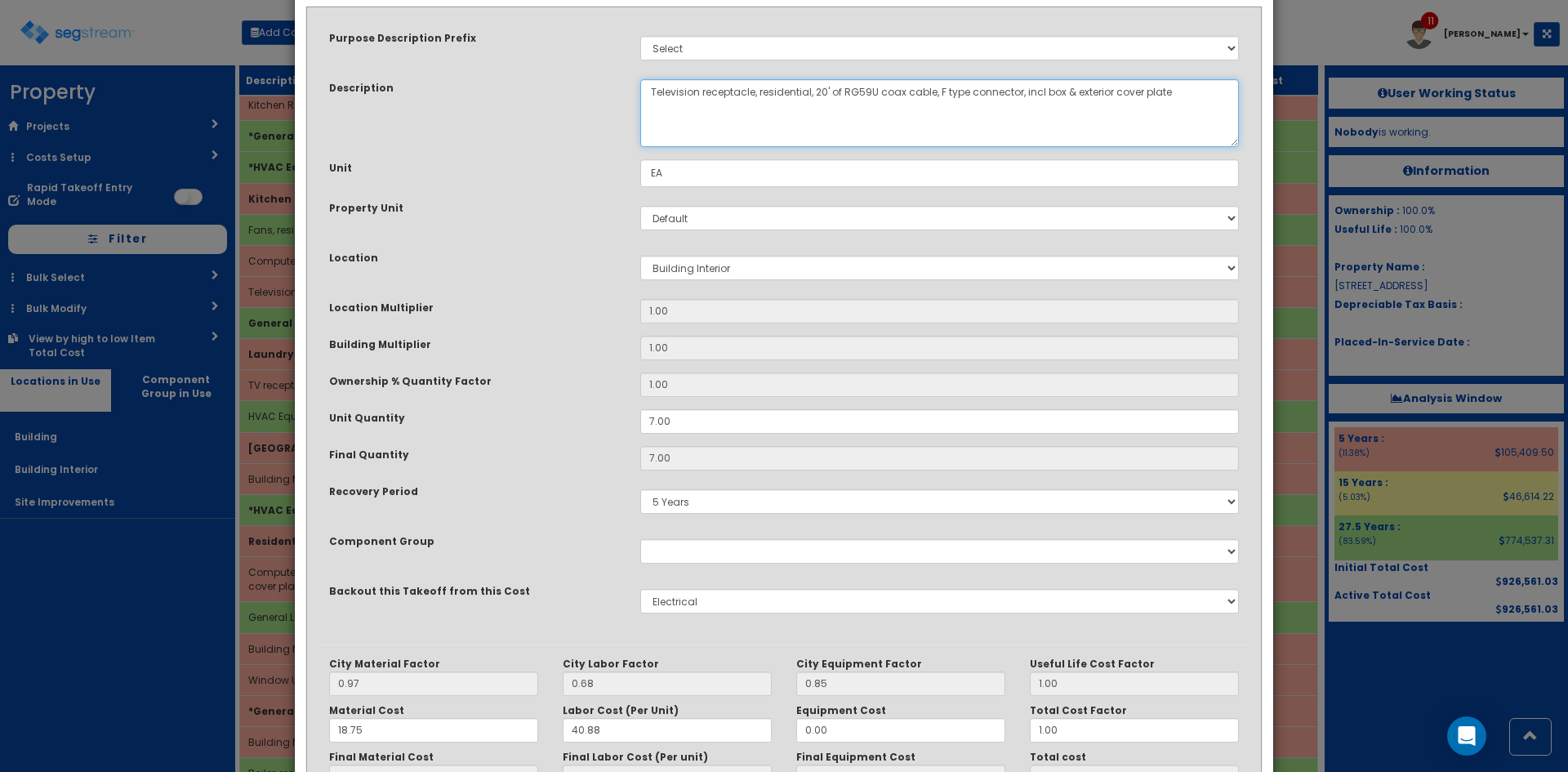
scroll to position [226, 0]
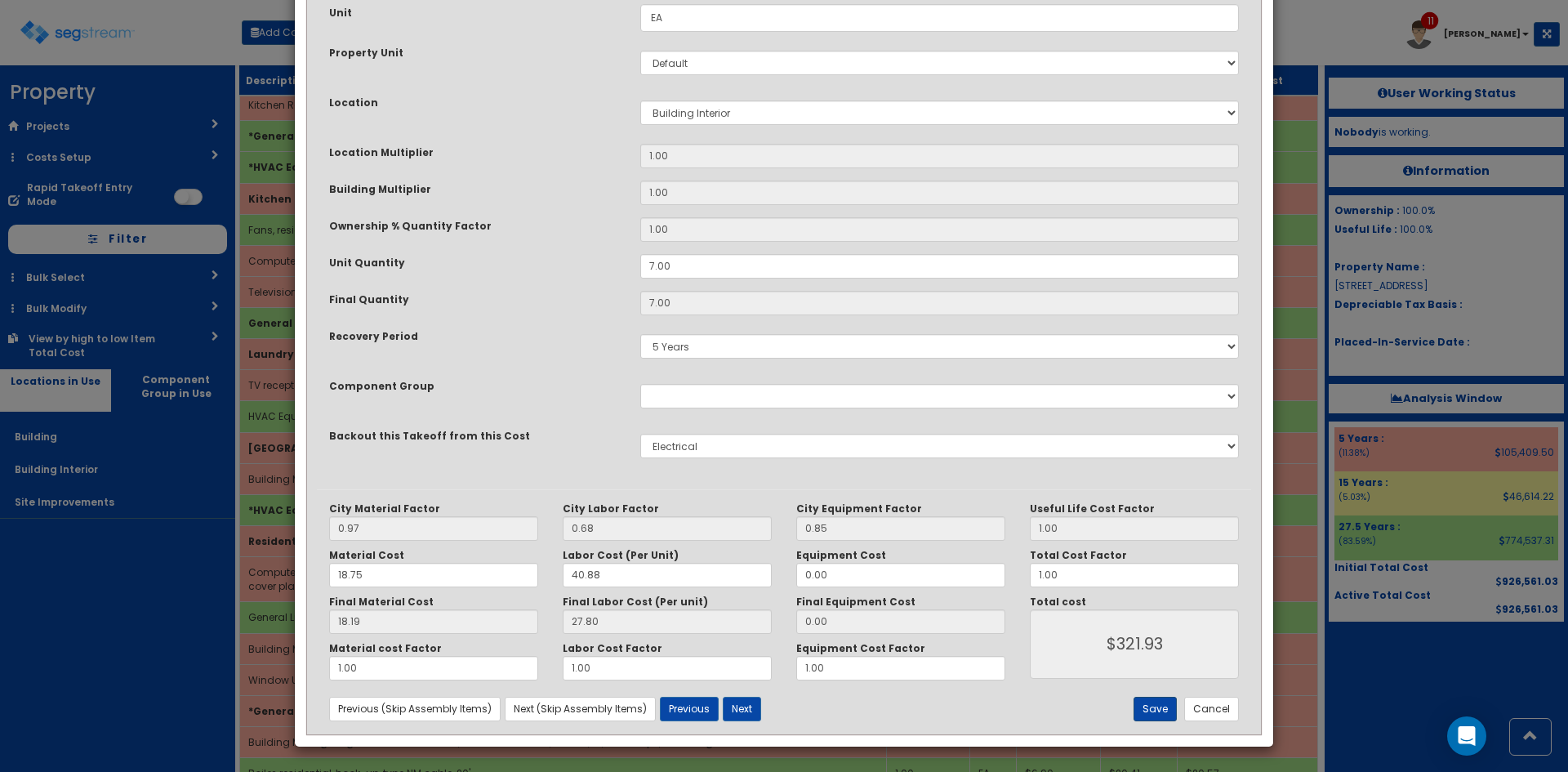
type textarea "Television receptacle, residential, 20' of RG59U coax cable, F type connector, …"
click at [1152, 708] on button "Save" at bounding box center [1155, 709] width 43 height 25
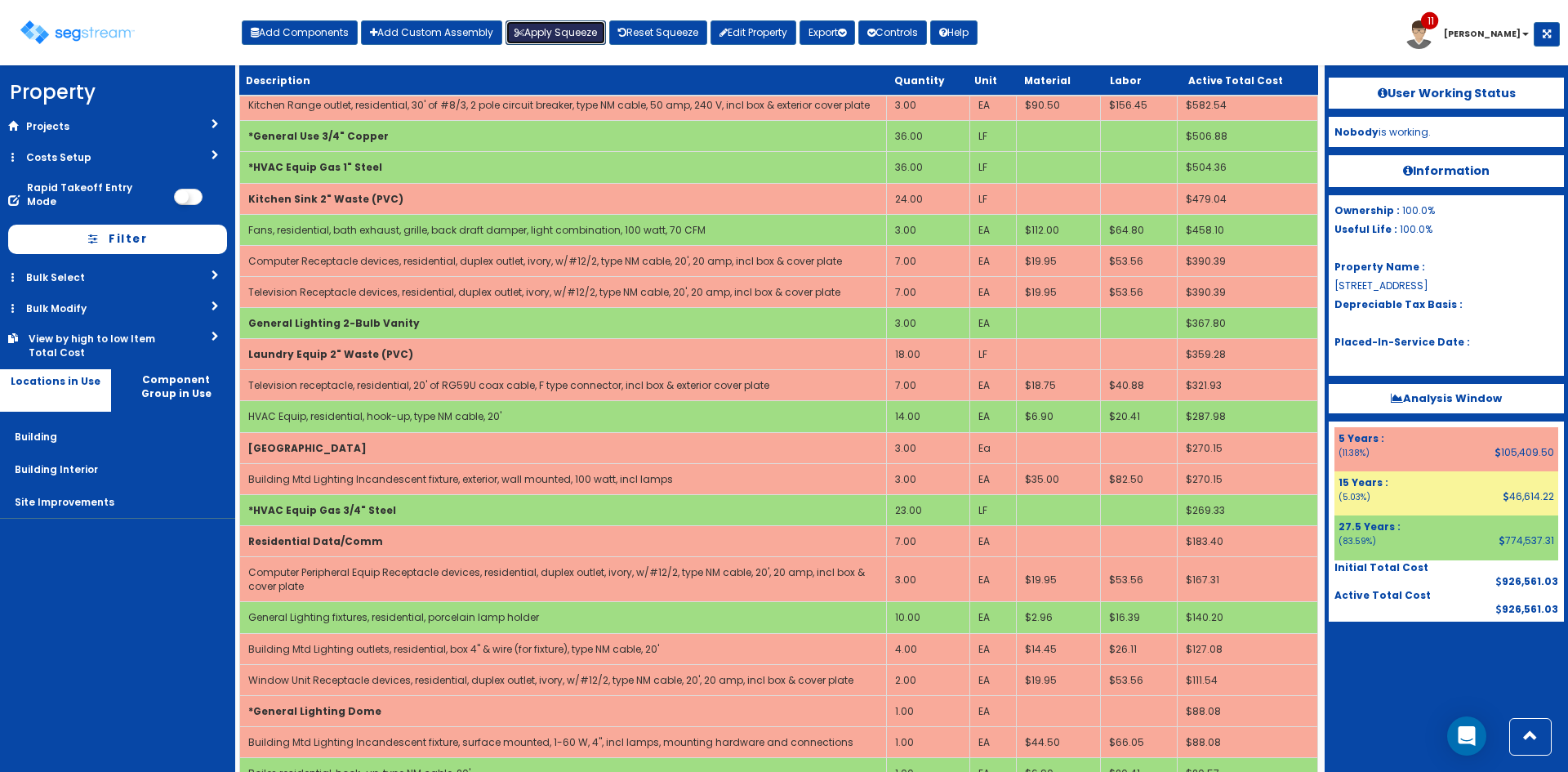
click at [579, 34] on button "Apply Squeeze" at bounding box center [556, 32] width 101 height 25
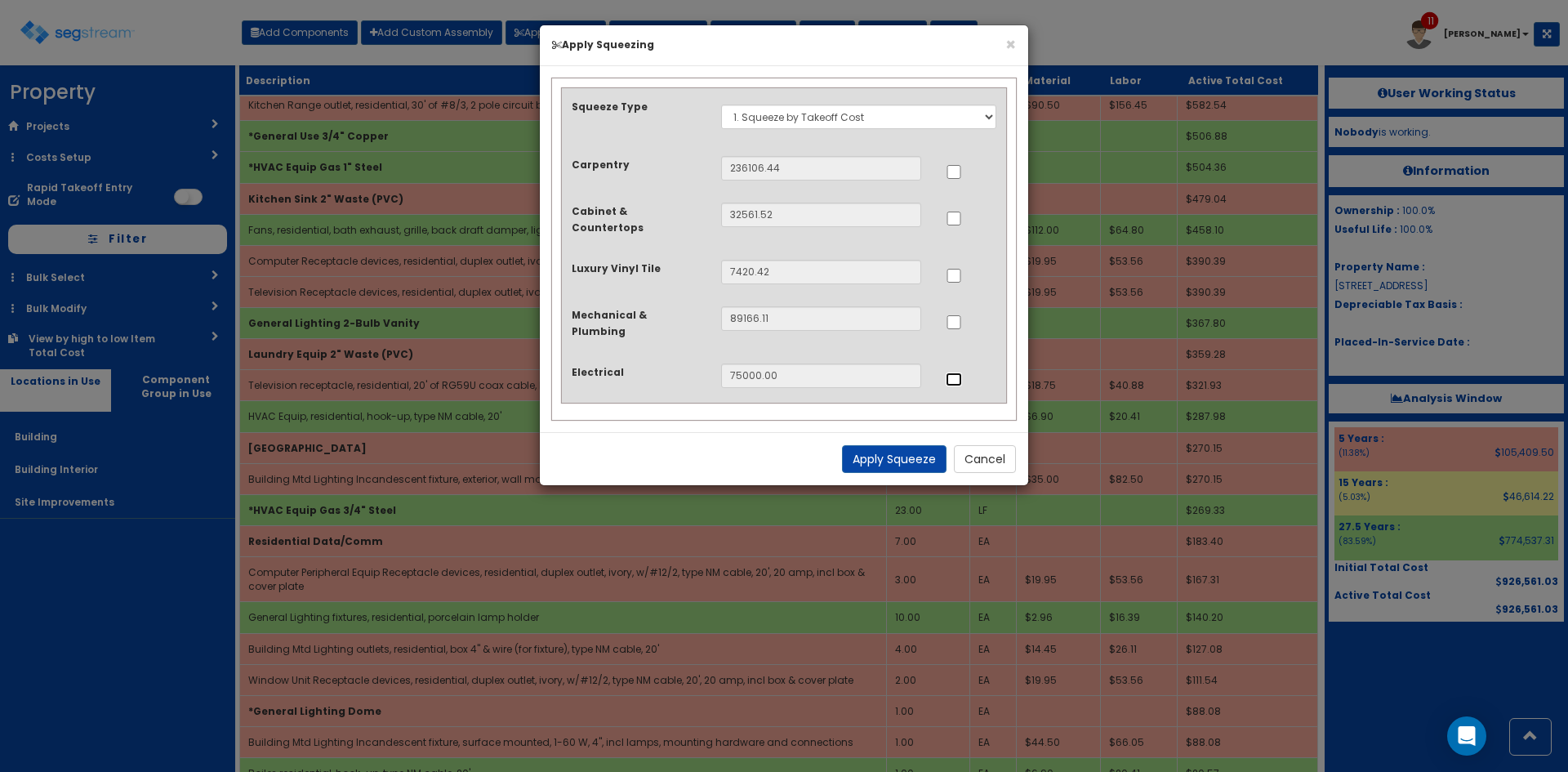
click at [956, 372] on input "..." at bounding box center [954, 379] width 16 height 14
checkbox input "true"
click at [959, 315] on input "..." at bounding box center [954, 322] width 16 height 14
checkbox input "true"
click at [958, 221] on input "..." at bounding box center [954, 218] width 16 height 14
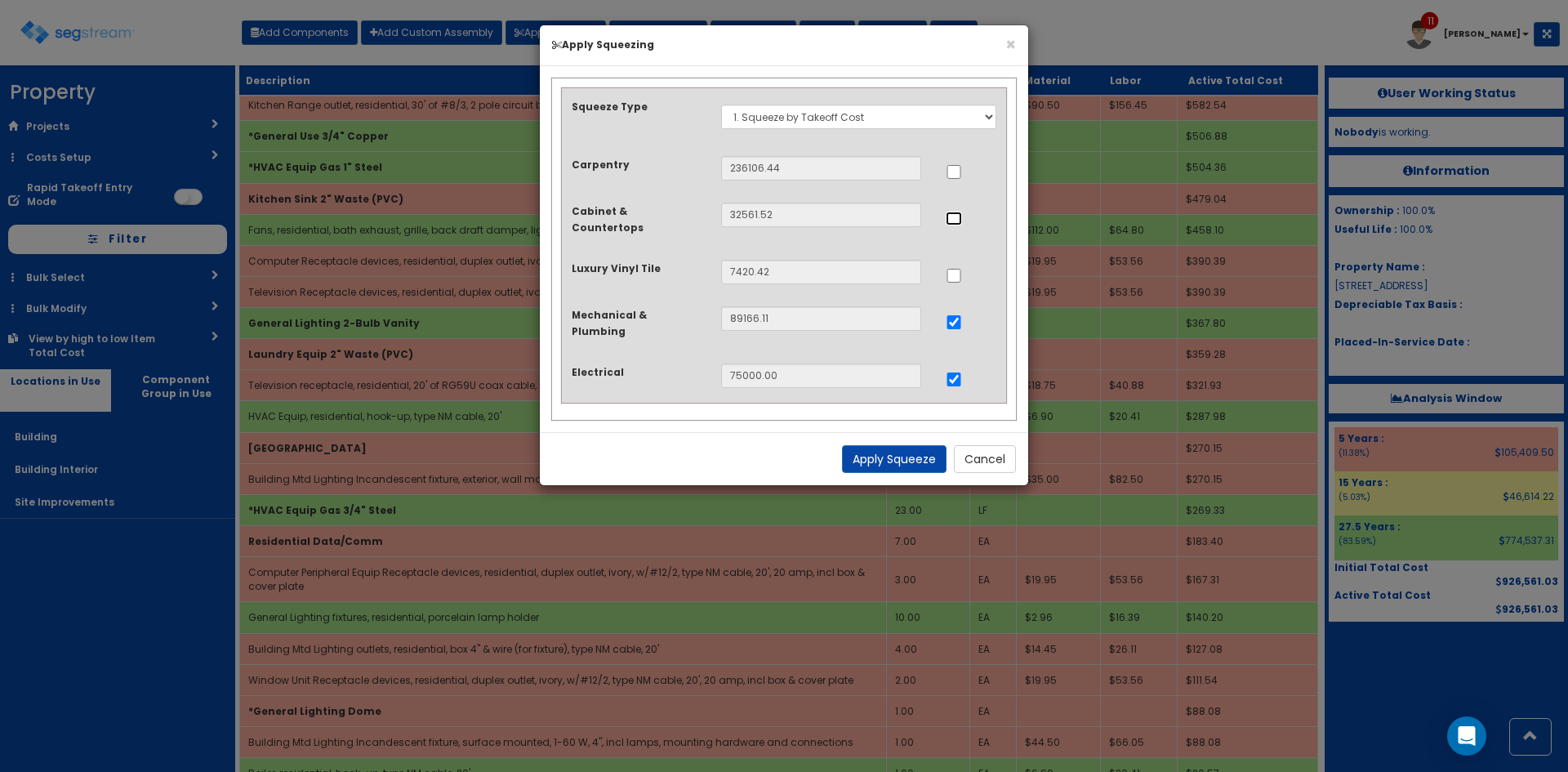
checkbox input "true"
click at [914, 446] on button "Apply Squeeze" at bounding box center [894, 459] width 104 height 28
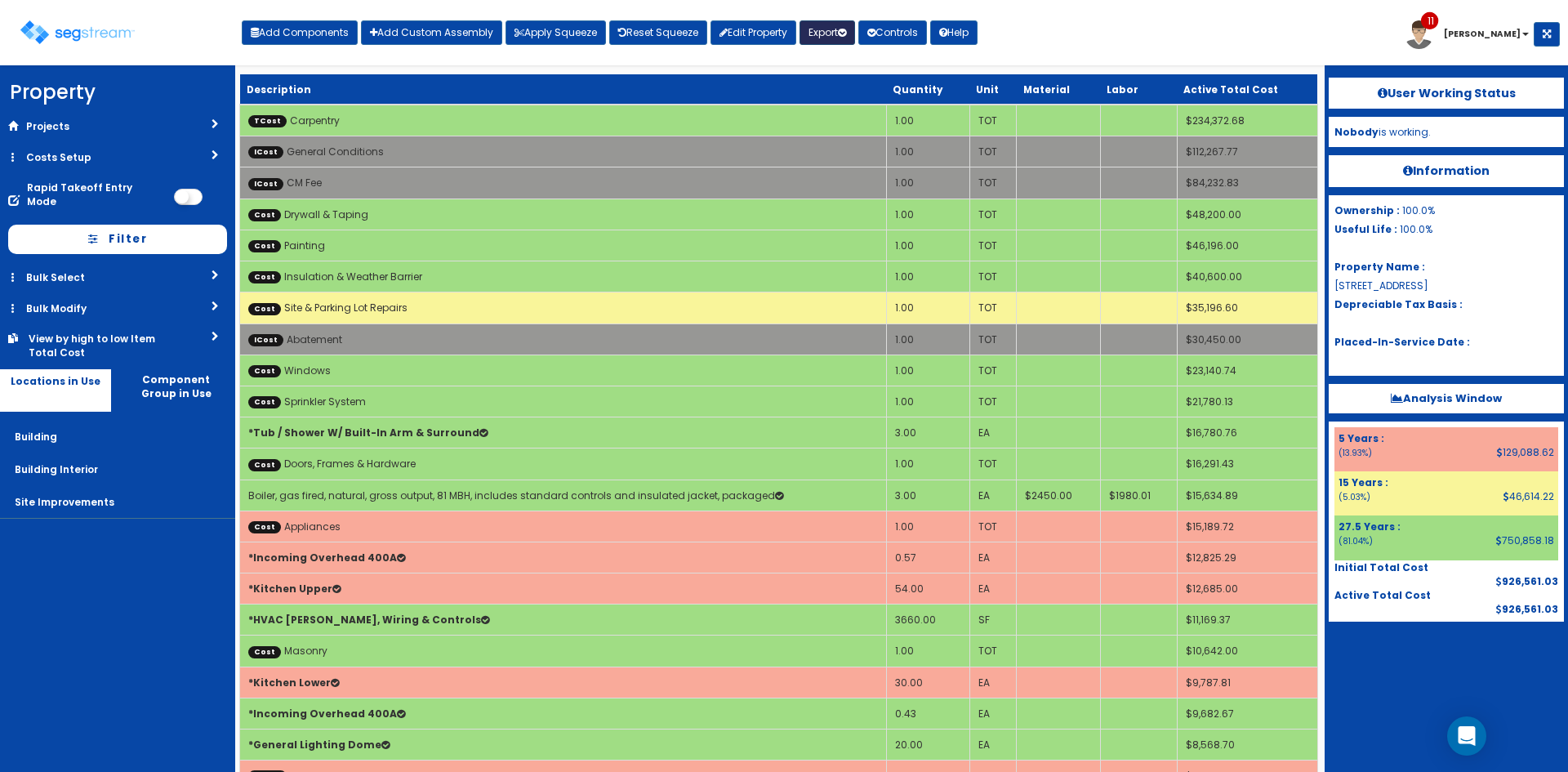
click at [817, 38] on button "Export" at bounding box center [828, 32] width 56 height 25
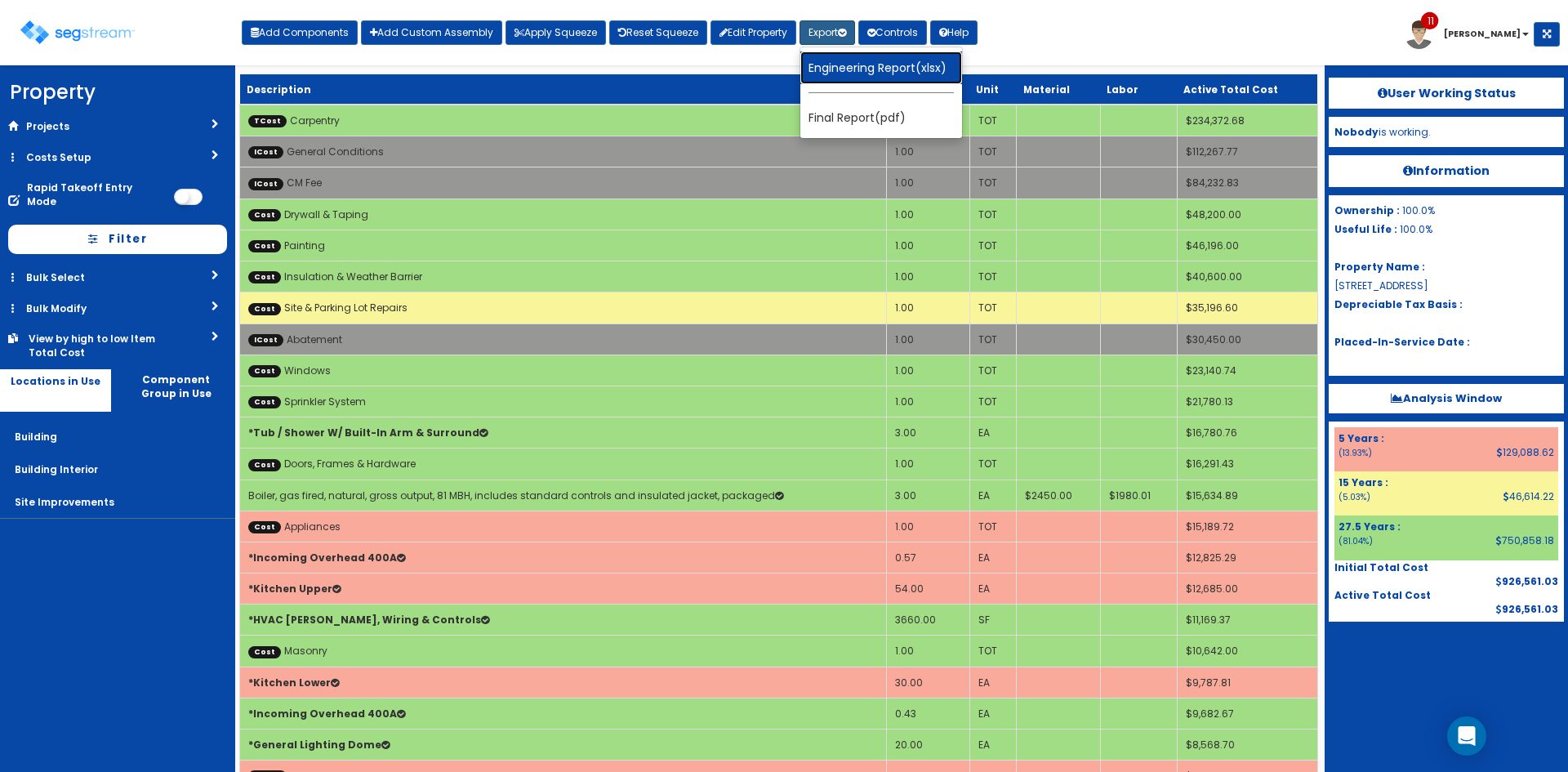
click at [845, 69] on link "Engineering Report(xlsx)" at bounding box center [881, 68] width 161 height 33
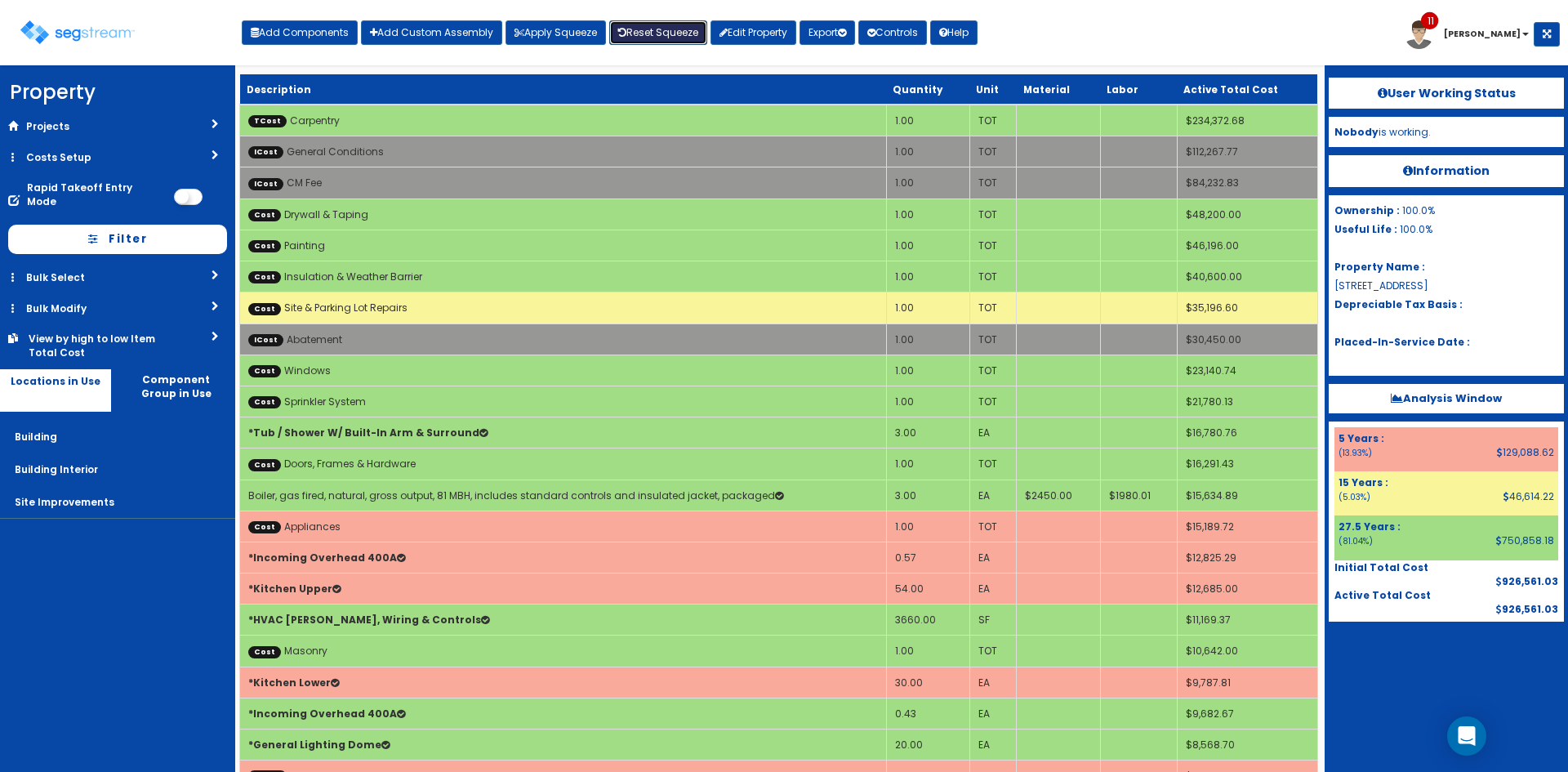
click at [648, 34] on link "Reset Squeeze" at bounding box center [658, 32] width 98 height 25
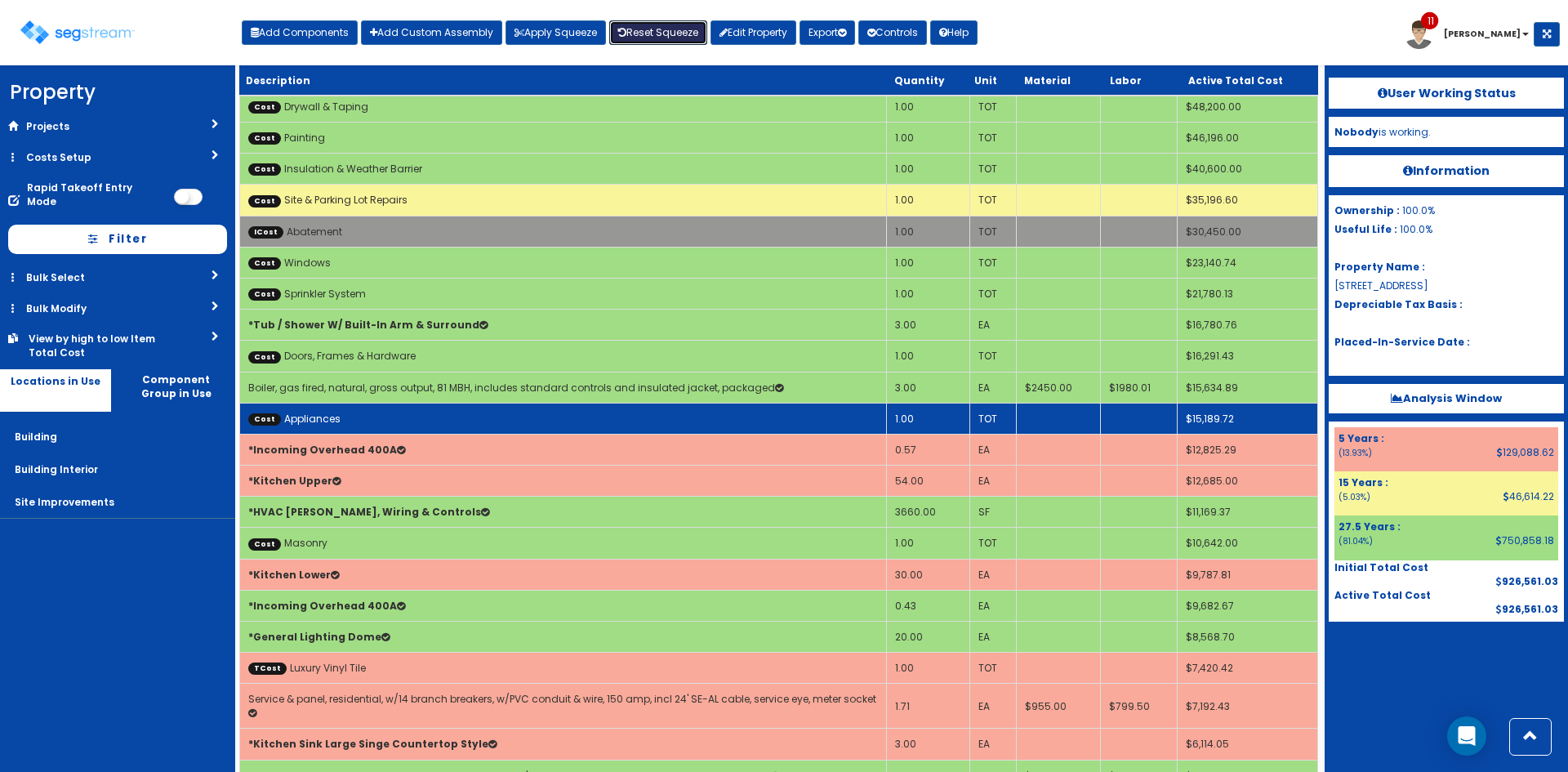
scroll to position [109, 0]
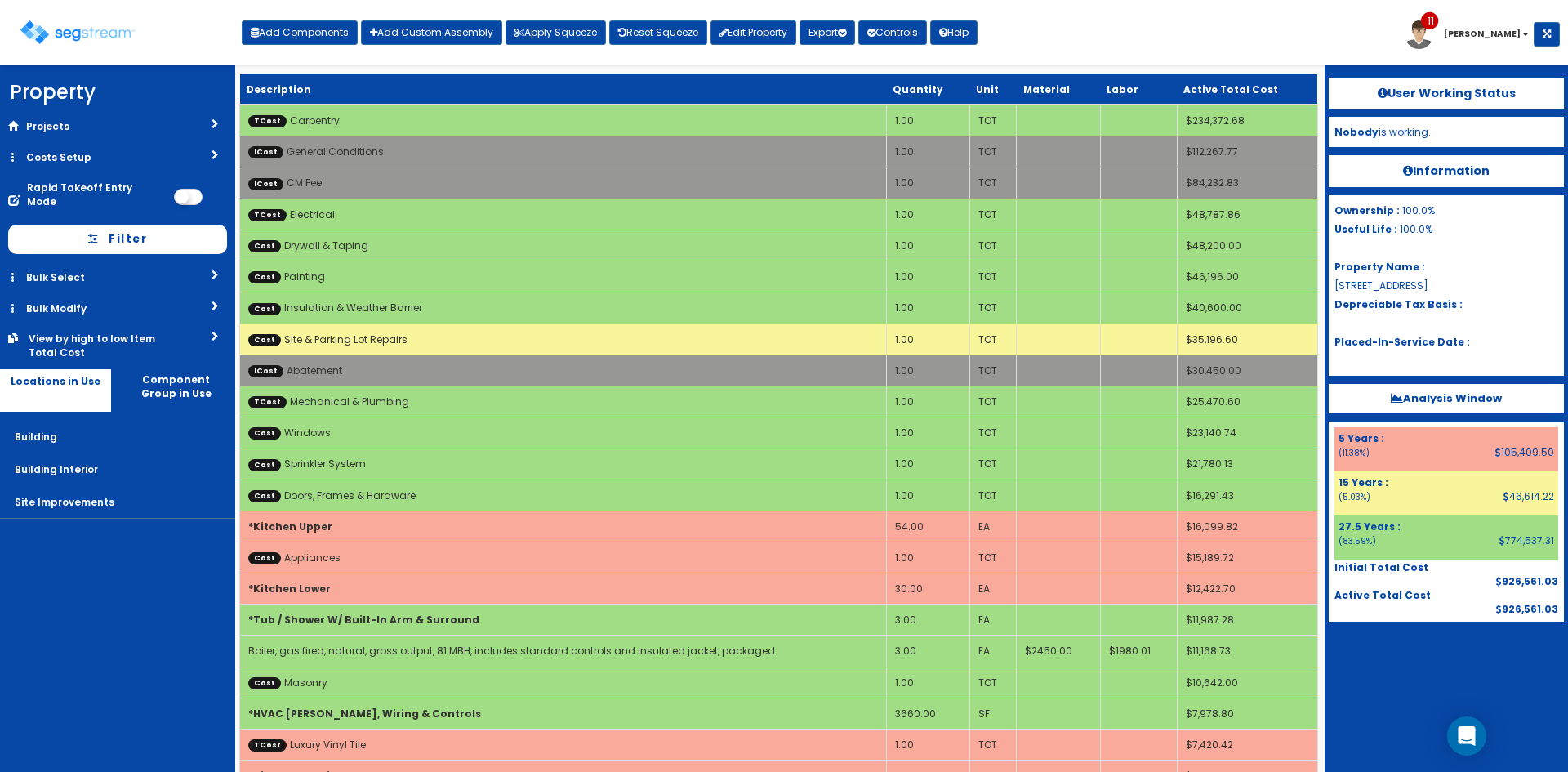
click at [119, 595] on nav "Property DB Projects Recent Properties Lab Machines - Lehighton [GEOGRAPHIC_DAT…" at bounding box center [117, 418] width 236 height 707
click at [93, 173] on link "Rapid Takeoff Entry Mode" at bounding box center [96, 194] width 148 height 44
click at [93, 164] on link "Costs Setup" at bounding box center [117, 157] width 236 height 30
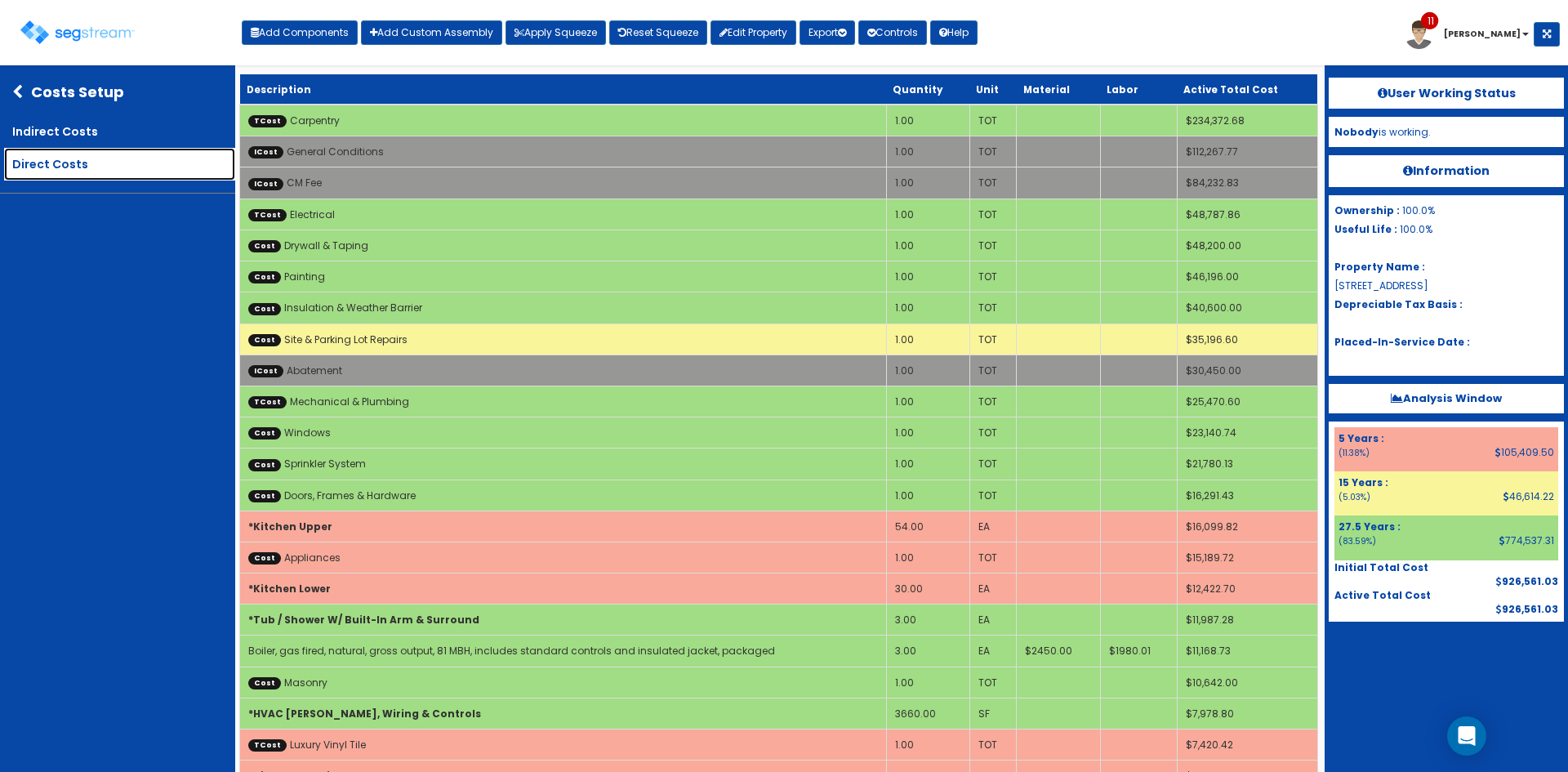
click at [62, 173] on link "Direct Costs" at bounding box center [119, 164] width 231 height 33
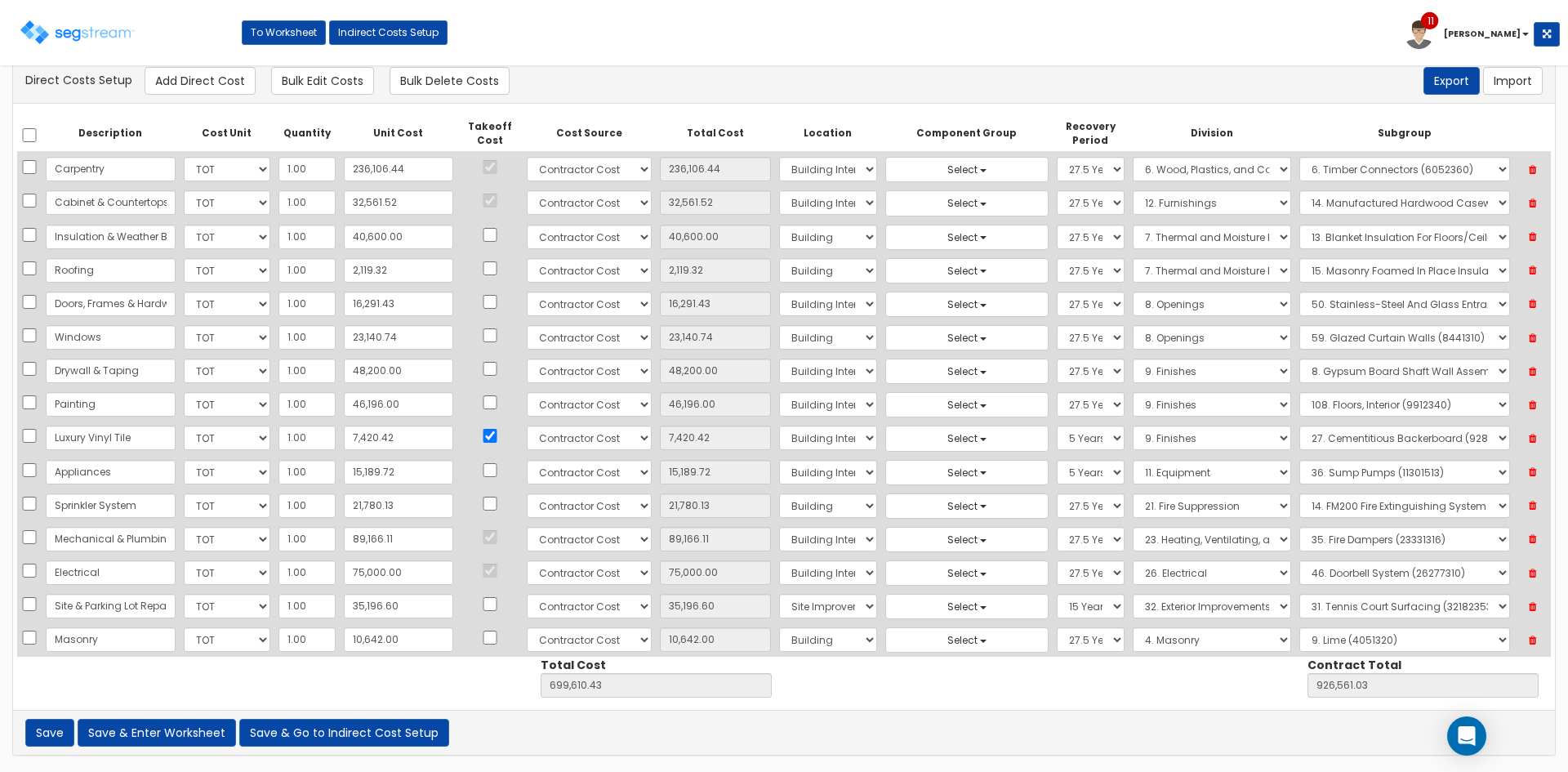
scroll to position [3, 0]
click at [549, 477] on select "Select 86 Sheppard Building Client Cost Client Cost - Equipment Client Costs - …" at bounding box center [589, 469] width 125 height 25
select select "17"
click at [527, 458] on select "Select 86 Sheppard Building Client Cost Client Cost - Equipment Client Costs - …" at bounding box center [589, 469] width 125 height 25
click at [203, 739] on button "Save & Enter Worksheet" at bounding box center [157, 733] width 159 height 28
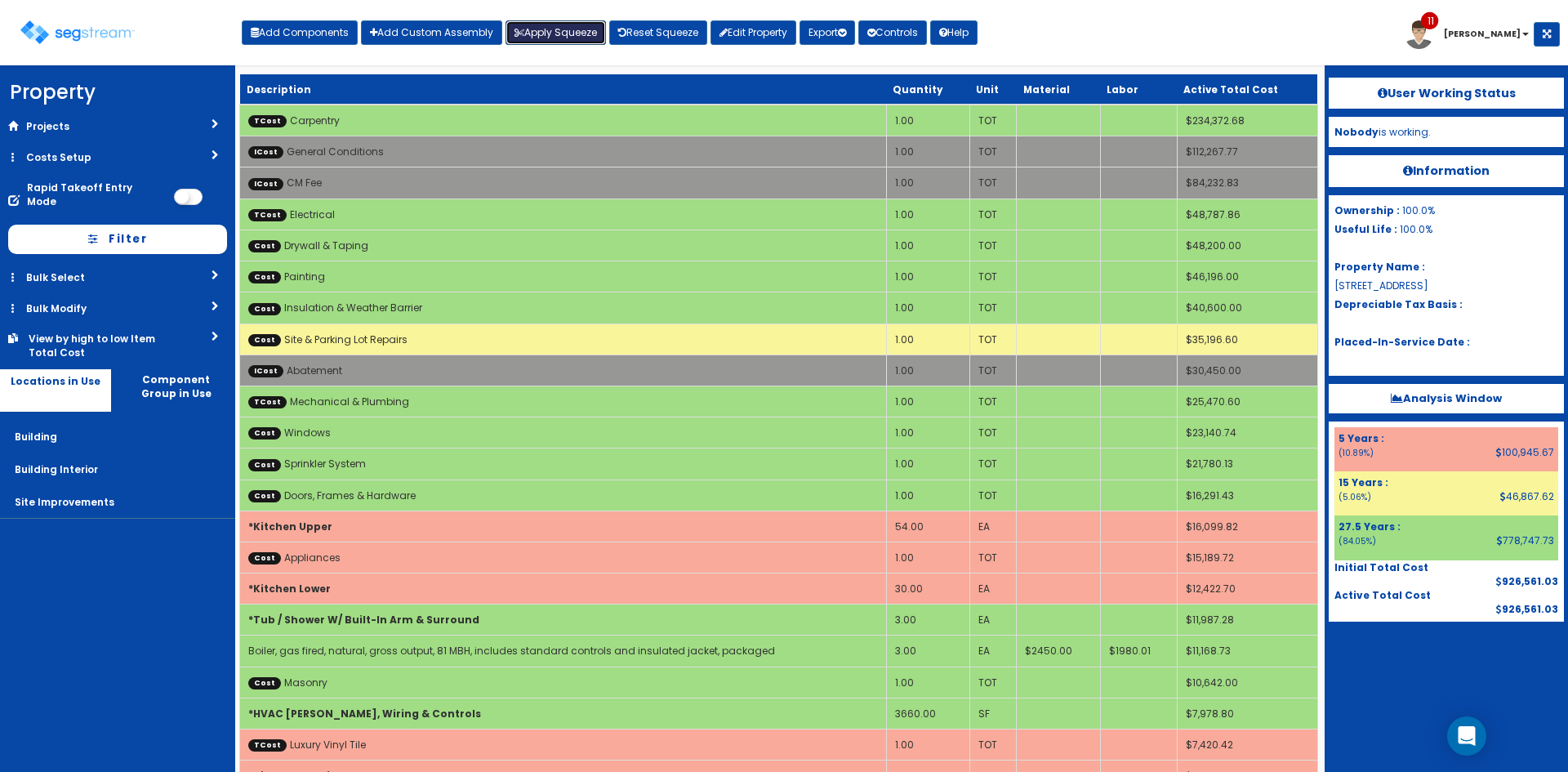
click at [568, 31] on button "Apply Squeeze" at bounding box center [556, 32] width 101 height 25
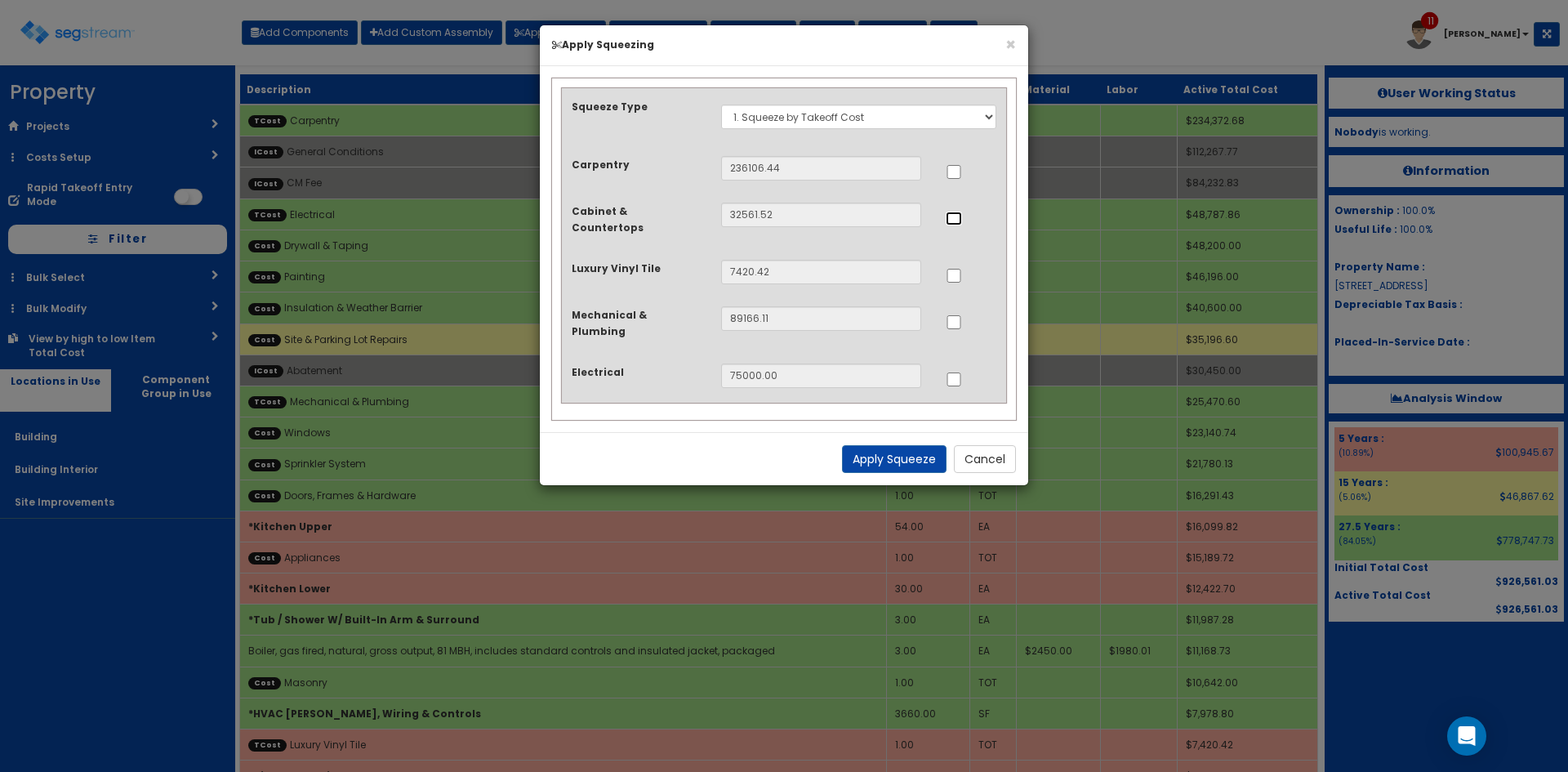
click at [956, 218] on input "..." at bounding box center [954, 218] width 16 height 14
checkbox input "true"
click at [956, 315] on input "..." at bounding box center [954, 322] width 16 height 14
checkbox input "true"
click at [950, 372] on input "..." at bounding box center [954, 379] width 16 height 14
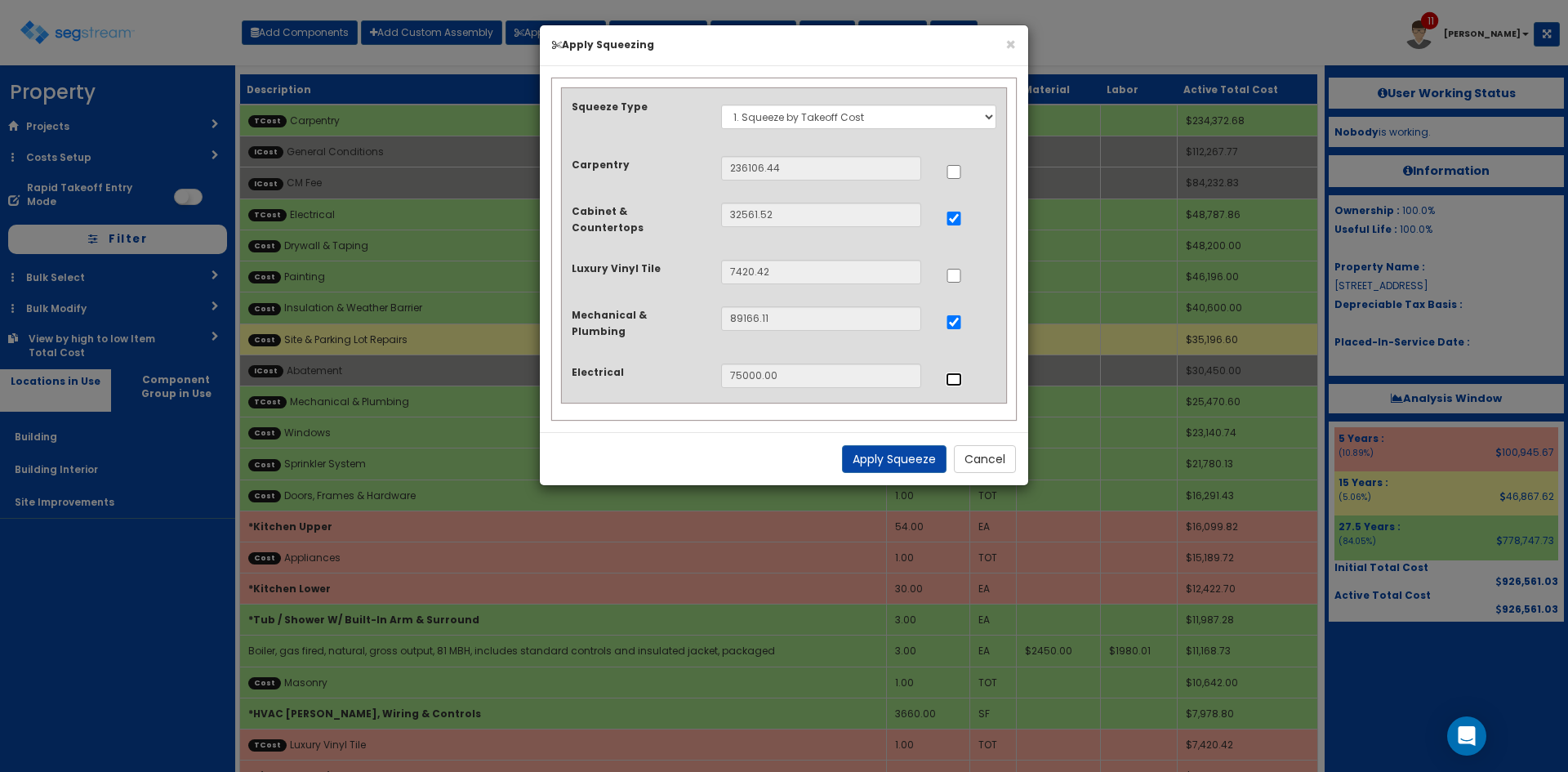
checkbox input "true"
click at [920, 446] on button "Apply Squeeze" at bounding box center [894, 459] width 104 height 28
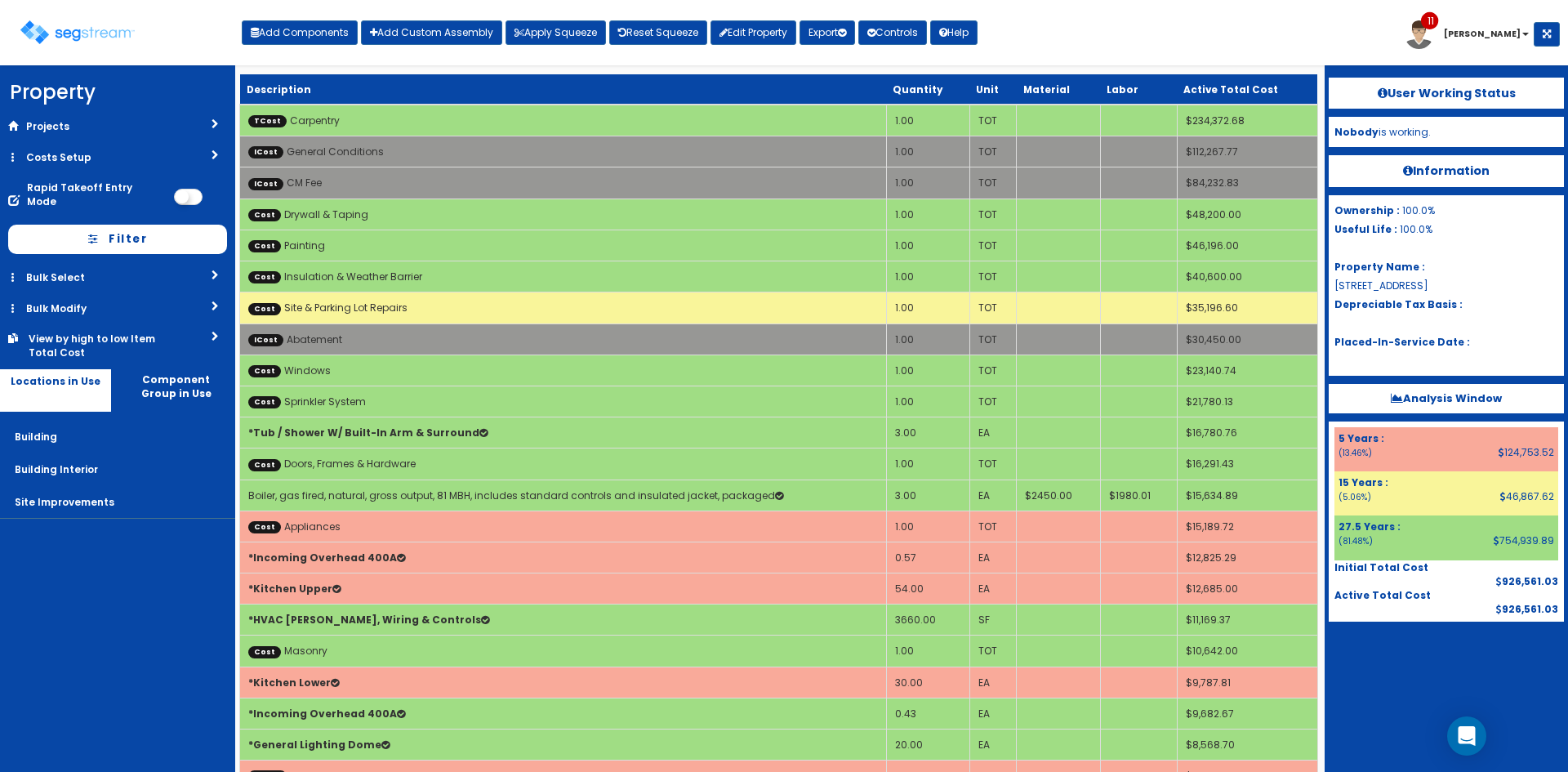
click at [1406, 687] on div at bounding box center [1446, 662] width 236 height 82
